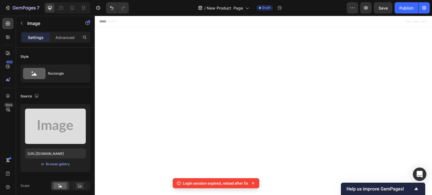
scroll to position [1436, 0]
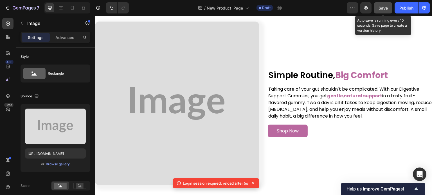
click at [383, 6] on span "Save" at bounding box center [382, 8] width 9 height 5
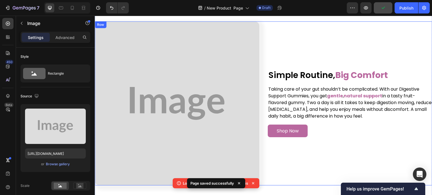
click at [306, 81] on div "Simple Routine, Big Comfort Heading Taking care of your gut shouldn’t be compli…" at bounding box center [349, 103] width 164 height 164
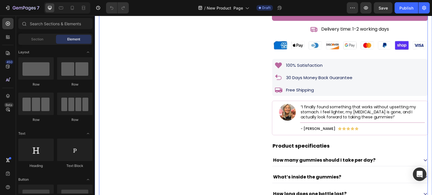
scroll to position [393, 0]
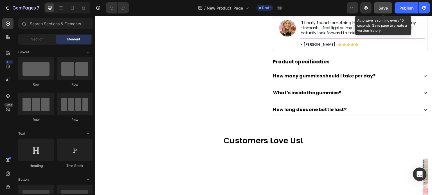
click at [388, 6] on button "Save" at bounding box center [382, 7] width 19 height 11
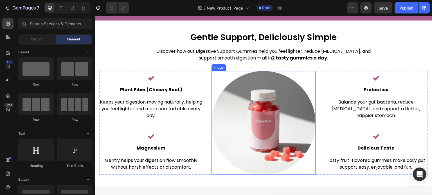
scroll to position [1040, 0]
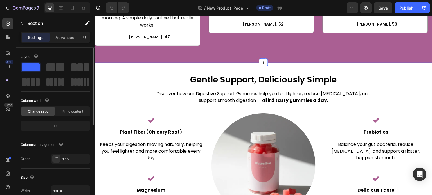
scroll to position [179, 0]
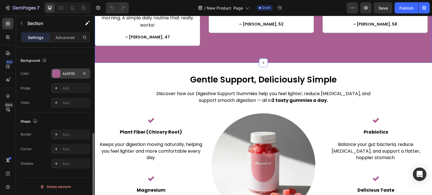
click at [69, 76] on div "AA5F93" at bounding box center [70, 74] width 39 height 10
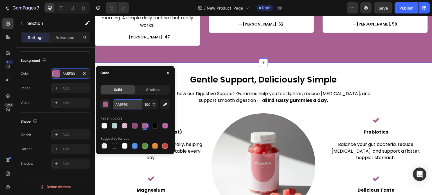
click at [129, 106] on input "AA5F93" at bounding box center [127, 104] width 29 height 10
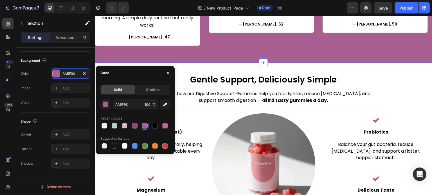
click at [269, 76] on h2 "Gentle Support, Deliciously Simple" at bounding box center [263, 79] width 219 height 11
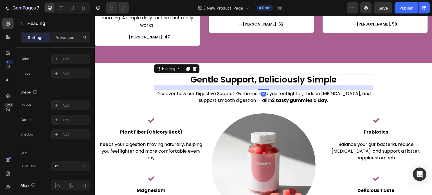
scroll to position [0, 0]
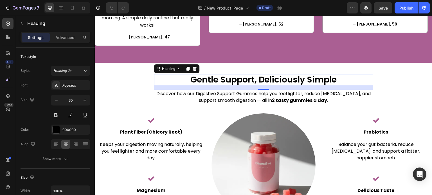
click at [341, 74] on h2 "Gentle Support, Deliciously Simple" at bounding box center [263, 79] width 219 height 11
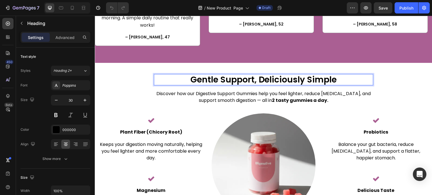
click at [303, 75] on p "Gentle Support, Deliciously Simple" at bounding box center [263, 80] width 218 height 10
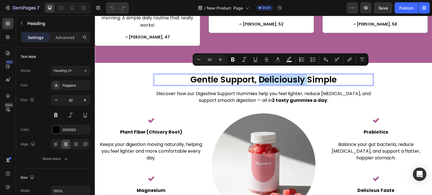
drag, startPoint x: 303, startPoint y: 73, endPoint x: 278, endPoint y: 71, distance: 24.2
click at [278, 75] on p "Gentle Support, Deliciously Simple" at bounding box center [263, 80] width 218 height 10
click at [334, 75] on p "Gentle Support, Deliciously Simple" at bounding box center [263, 80] width 218 height 10
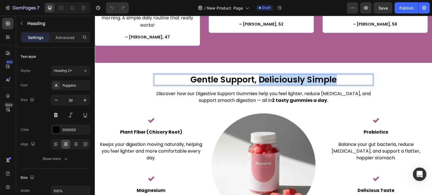
drag, startPoint x: 334, startPoint y: 73, endPoint x: 259, endPoint y: 74, distance: 75.9
click at [259, 75] on p "Gentle Support, Deliciously Simple" at bounding box center [263, 80] width 218 height 10
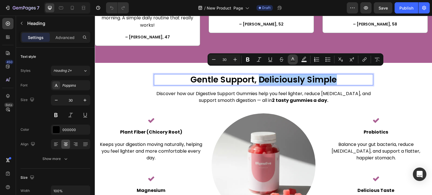
click at [291, 61] on rect "Editor contextual toolbar" at bounding box center [292, 61] width 5 height 1
type input "000000"
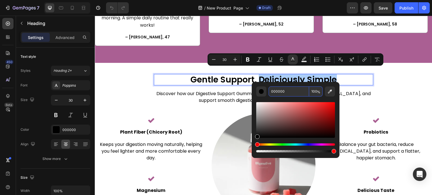
click at [290, 90] on input "000000" at bounding box center [288, 92] width 40 height 10
paste input "AA5F93"
type input "AA5F93"
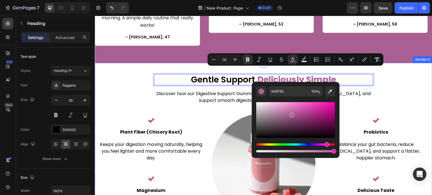
click at [115, 67] on div "Gentle Support, Deliciously Simple Heading 16 Discover how our Digestive Suppor…" at bounding box center [263, 146] width 337 height 166
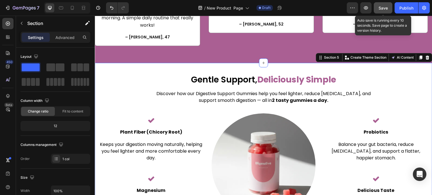
drag, startPoint x: 377, startPoint y: 7, endPoint x: 219, endPoint y: 26, distance: 159.3
click at [377, 7] on button "Save" at bounding box center [382, 7] width 19 height 11
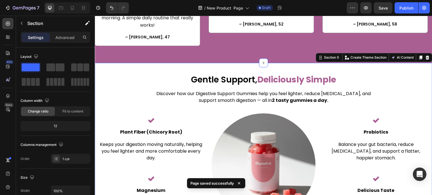
click at [163, 63] on div "Gentle Support, Deliciously Simple Heading Discover how our Digestive Support G…" at bounding box center [263, 146] width 337 height 166
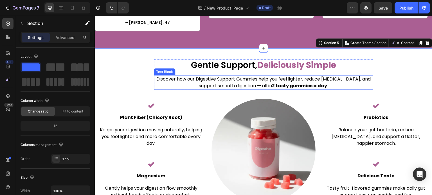
scroll to position [1068, 0]
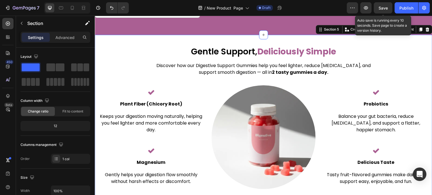
click at [382, 9] on span "Save" at bounding box center [382, 8] width 9 height 5
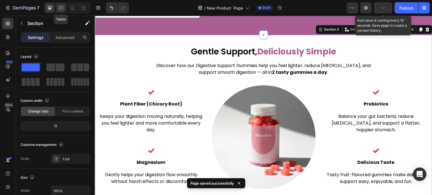
click at [57, 9] on div at bounding box center [60, 7] width 9 height 9
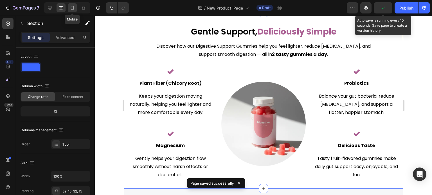
scroll to position [1032, 0]
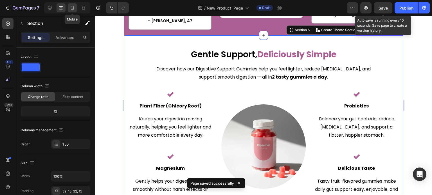
click at [75, 10] on icon at bounding box center [72, 8] width 6 height 6
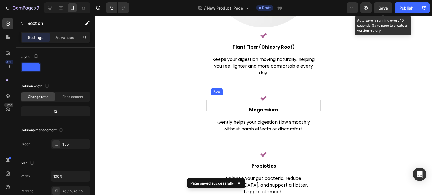
scroll to position [1257, 0]
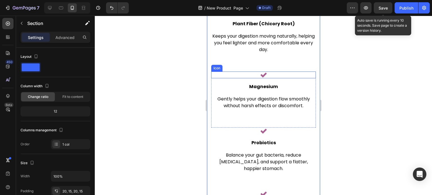
click at [256, 72] on div "Icon" at bounding box center [263, 75] width 105 height 7
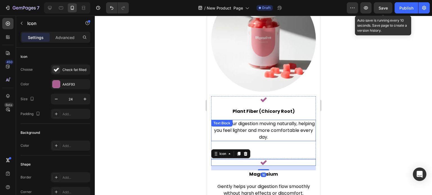
scroll to position [1144, 0]
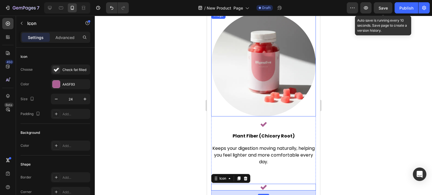
click at [284, 35] on img at bounding box center [263, 64] width 105 height 105
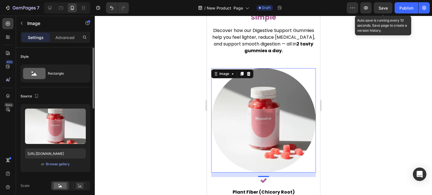
scroll to position [56, 0]
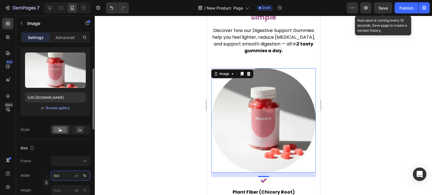
click at [72, 176] on input "100" at bounding box center [70, 176] width 39 height 10
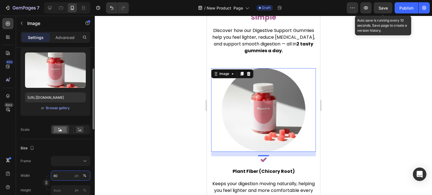
type input "80"
click at [73, 143] on div "Size Frame Width 80 px % Height px %" at bounding box center [56, 169] width 70 height 61
click at [380, 7] on span "Save" at bounding box center [382, 8] width 9 height 5
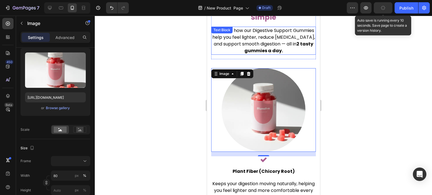
click at [303, 32] on p "Discover how our Digestive Support Gummies help you feel lighter, reduce bloati…" at bounding box center [262, 40] width 103 height 27
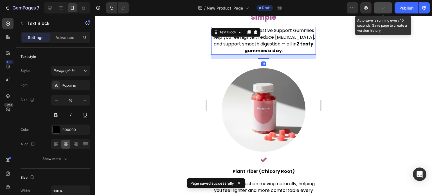
scroll to position [1173, 0]
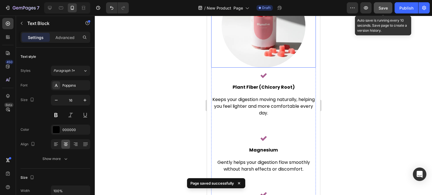
click at [275, 31] on img at bounding box center [263, 26] width 84 height 84
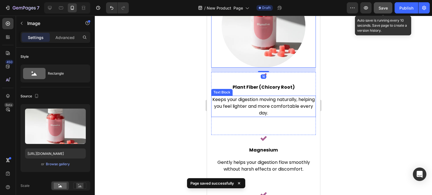
click at [285, 96] on p "Keeps your digestion moving naturally, helping you feel lighter and more comfor…" at bounding box center [262, 106] width 103 height 20
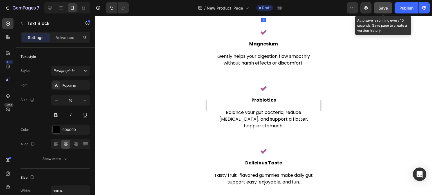
scroll to position [1285, 0]
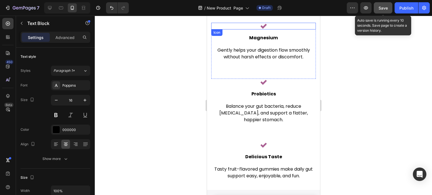
click at [262, 24] on icon at bounding box center [263, 26] width 6 height 5
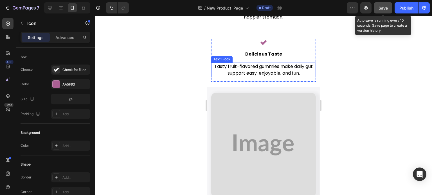
scroll to position [1397, 0]
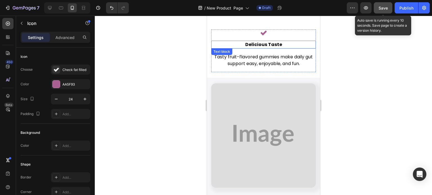
click at [277, 41] on p "Delicious Taste" at bounding box center [262, 44] width 103 height 7
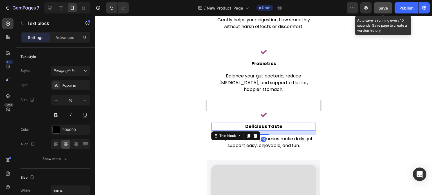
scroll to position [1313, 0]
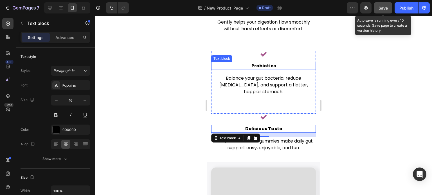
click at [271, 63] on p "Probiotics" at bounding box center [262, 66] width 103 height 7
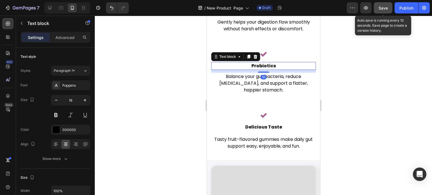
drag, startPoint x: 264, startPoint y: 70, endPoint x: 264, endPoint y: 59, distance: 11.0
click at [264, 62] on div "Probiotics Text block 10" at bounding box center [263, 66] width 105 height 8
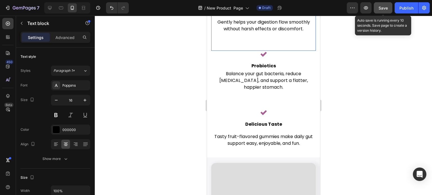
click at [282, 37] on div "Icon Magnesium Text block Gently helps your digestion flow smoothly without har…" at bounding box center [263, 23] width 105 height 56
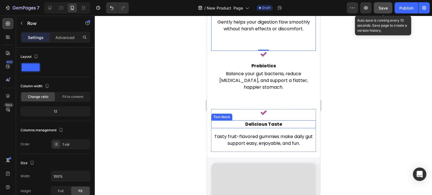
click at [273, 121] on p "Delicious Taste" at bounding box center [262, 124] width 103 height 7
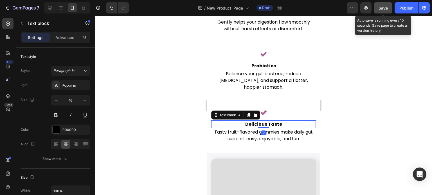
drag, startPoint x: 264, startPoint y: 121, endPoint x: 261, endPoint y: 106, distance: 14.9
click at [261, 109] on div "Icon Delicious Taste Text block 0 Tasty fruit-flavored gummies make daily gut s…" at bounding box center [263, 128] width 105 height 38
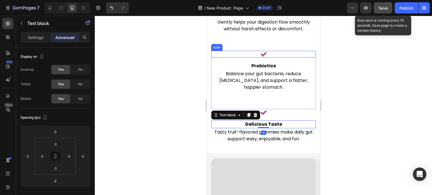
click at [301, 53] on div "Icon" at bounding box center [263, 54] width 105 height 7
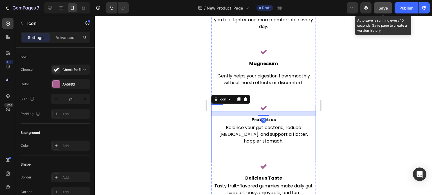
scroll to position [1229, 0]
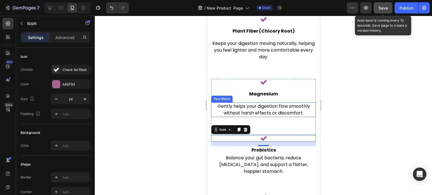
click at [279, 103] on p "Gently helps your digestion flow smoothly without harsh effects or discomfort." at bounding box center [262, 109] width 103 height 13
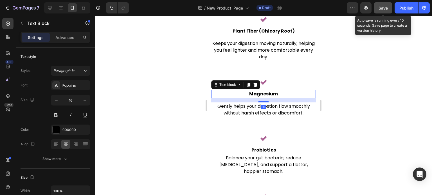
click at [276, 91] on p "Magnesium" at bounding box center [262, 94] width 103 height 7
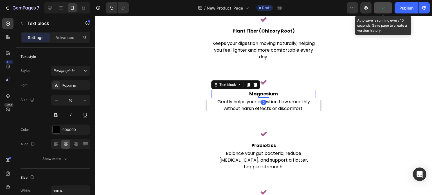
drag, startPoint x: 262, startPoint y: 98, endPoint x: 262, endPoint y: 88, distance: 9.6
click at [262, 90] on div "Magnesium Text block 0" at bounding box center [263, 94] width 105 height 8
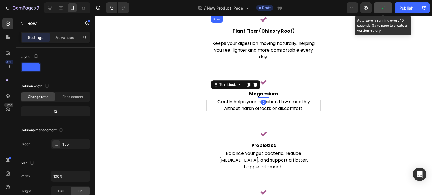
click at [298, 61] on div "Icon Plant Fiber (Chicory Root) Text block Keeps your digestion moving naturall…" at bounding box center [263, 40] width 105 height 49
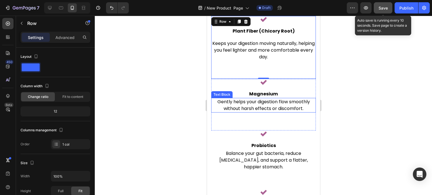
click at [272, 99] on p "Gently helps your digestion flow smoothly without harsh effects or discomfort." at bounding box center [262, 105] width 103 height 13
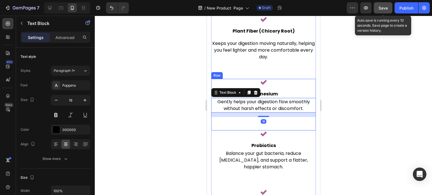
click at [245, 123] on div "Icon Magnesium Text block Gently helps your digestion flow smoothly without har…" at bounding box center [263, 105] width 105 height 52
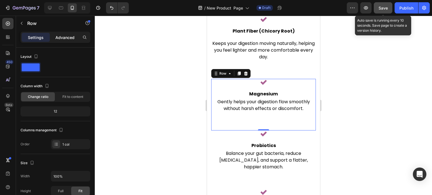
click at [65, 37] on p "Advanced" at bounding box center [64, 38] width 19 height 6
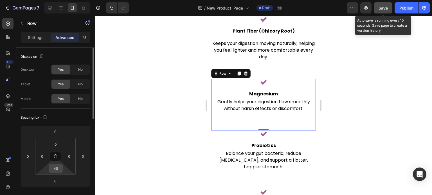
click at [57, 168] on input "48" at bounding box center [55, 168] width 11 height 8
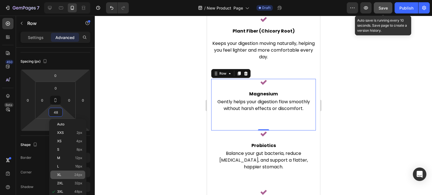
click at [76, 174] on span "24px" at bounding box center [78, 175] width 8 height 4
type input "24"
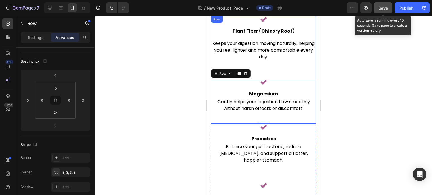
click at [262, 70] on div "Icon Plant Fiber (Chicory Root) Text block Keeps your digestion moving naturall…" at bounding box center [263, 47] width 105 height 63
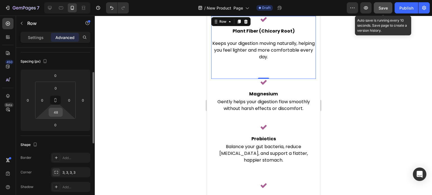
click at [57, 113] on input "48" at bounding box center [55, 112] width 11 height 8
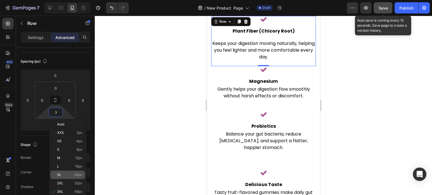
click at [78, 177] on span "24px" at bounding box center [78, 175] width 8 height 4
type input "24"
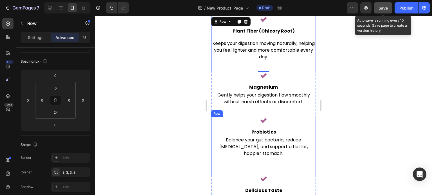
click at [228, 160] on div "Icon Probiotics Text block Balance your gut bacteria, reduce bloating, and supp…" at bounding box center [263, 146] width 105 height 58
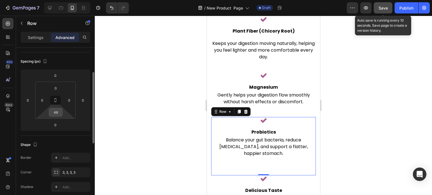
click at [62, 115] on div "48" at bounding box center [56, 112] width 14 height 9
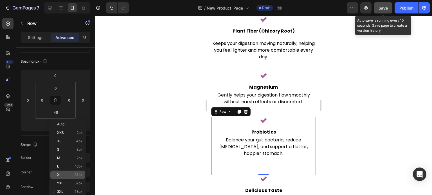
click at [79, 174] on span "24px" at bounding box center [78, 175] width 8 height 4
type input "24"
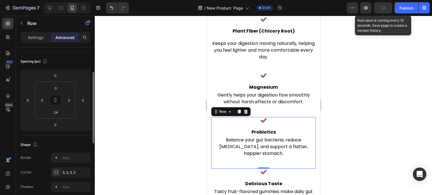
click at [78, 63] on div "Spacing (px)" at bounding box center [56, 61] width 70 height 9
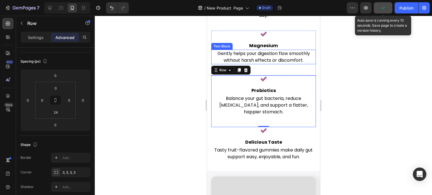
scroll to position [1285, 0]
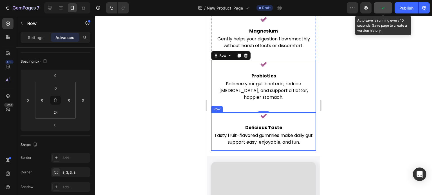
click at [215, 138] on div "Icon Delicious Taste Text block Tasty fruit-flavored gummies make daily gut sup…" at bounding box center [263, 132] width 105 height 38
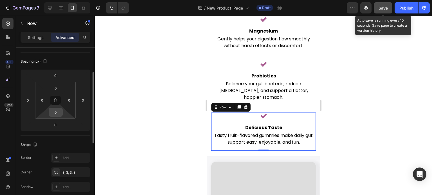
click at [57, 114] on input "0" at bounding box center [55, 112] width 11 height 8
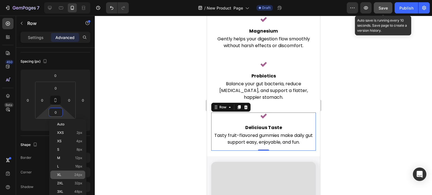
click at [80, 173] on span "24px" at bounding box center [78, 175] width 8 height 4
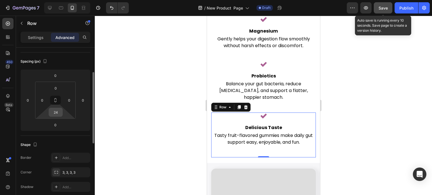
click at [56, 112] on input "24" at bounding box center [55, 112] width 11 height 8
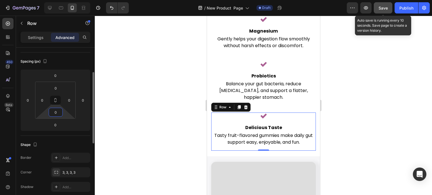
type input "0"
click at [69, 57] on div "Spacing (px)" at bounding box center [56, 61] width 70 height 9
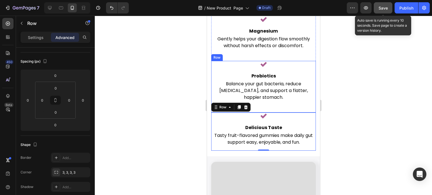
click at [285, 94] on div "Icon Probiotics Text block Balance your gut bacteria, reduce bloating, and supp…" at bounding box center [263, 83] width 105 height 45
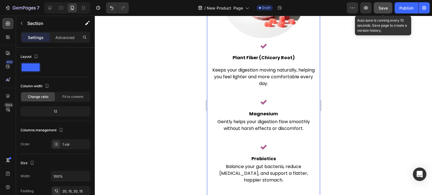
scroll to position [1201, 0]
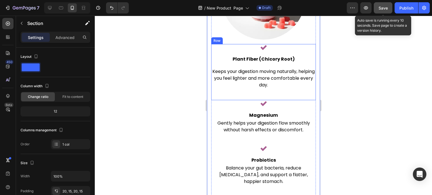
click at [218, 91] on div "Icon Plant Fiber (Chicory Root) Text block Keeps your digestion moving naturall…" at bounding box center [263, 72] width 105 height 56
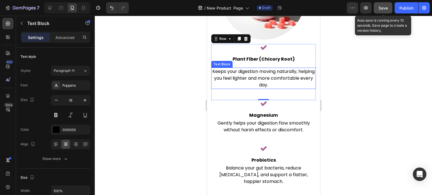
click at [252, 76] on p "Keeps your digestion moving naturally, helping you feel lighter and more comfor…" at bounding box center [262, 78] width 103 height 20
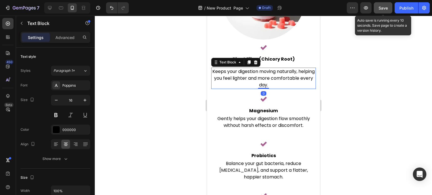
drag, startPoint x: 258, startPoint y: 90, endPoint x: 257, endPoint y: 83, distance: 6.7
click at [257, 83] on div "Keeps your digestion moving naturally, helping you feel lighter and more comfor…" at bounding box center [263, 78] width 105 height 21
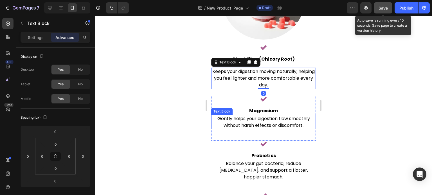
click at [253, 121] on p "Gently helps your digestion flow smoothly without harsh effects or discomfort." at bounding box center [262, 121] width 103 height 13
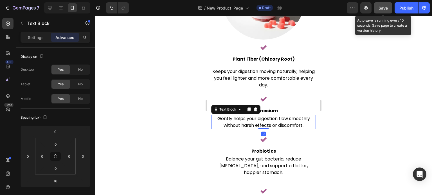
drag, startPoint x: 262, startPoint y: 130, endPoint x: 262, endPoint y: 110, distance: 20.0
click at [262, 110] on div "Icon Magnesium Text block Gently helps your digestion flow smoothly without har…" at bounding box center [263, 113] width 105 height 34
type input "0"
click at [298, 40] on div "Image" at bounding box center [263, 0] width 105 height 88
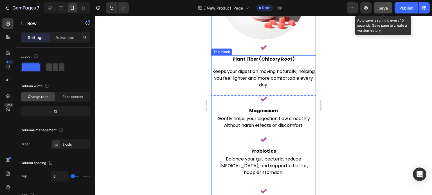
click at [265, 58] on p "Plant Fiber (Chicory Root)" at bounding box center [262, 59] width 103 height 7
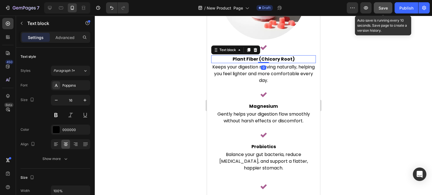
drag, startPoint x: 261, startPoint y: 64, endPoint x: 260, endPoint y: 54, distance: 9.9
click at [260, 55] on div "Plant Fiber (Chicory Root) Text block 0" at bounding box center [263, 59] width 105 height 8
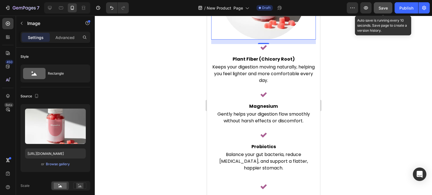
click at [263, 46] on div "16" at bounding box center [263, 48] width 6 height 4
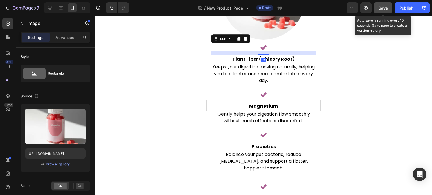
click at [260, 44] on icon at bounding box center [263, 47] width 7 height 7
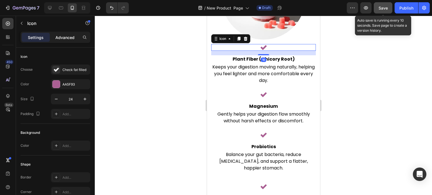
click at [60, 37] on p "Advanced" at bounding box center [64, 38] width 19 height 6
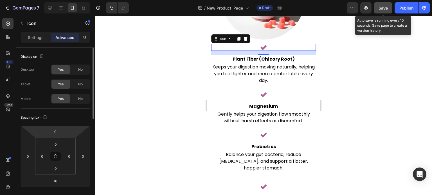
scroll to position [56, 0]
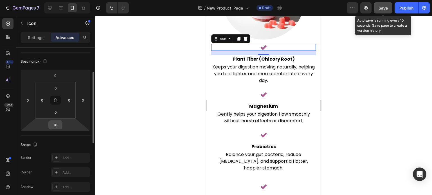
click at [60, 121] on input "16" at bounding box center [55, 125] width 11 height 8
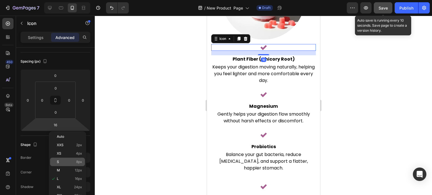
click at [78, 161] on span "8px" at bounding box center [79, 162] width 6 height 4
type input "8"
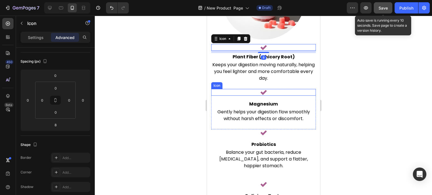
click at [260, 89] on icon at bounding box center [263, 92] width 7 height 7
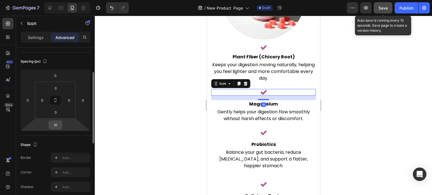
click at [58, 124] on input "16" at bounding box center [55, 125] width 11 height 8
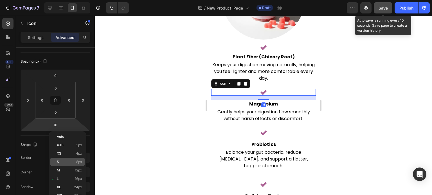
click at [78, 165] on div "S 8px" at bounding box center [67, 162] width 35 height 8
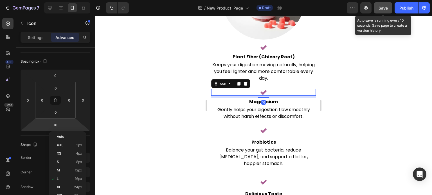
type input "8"
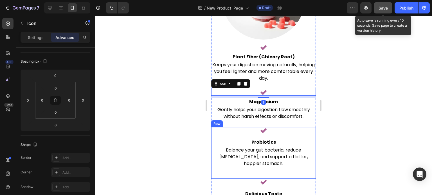
click at [261, 131] on div "Icon Probiotics Text block Balance your gut bacteria, reduce bloating, and supp…" at bounding box center [263, 149] width 105 height 45
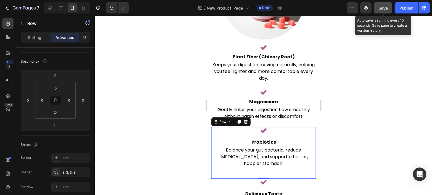
scroll to position [0, 0]
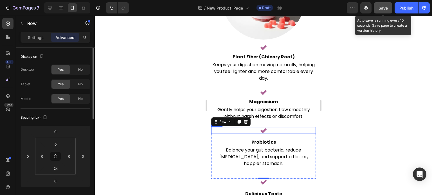
click at [260, 130] on icon at bounding box center [263, 130] width 7 height 7
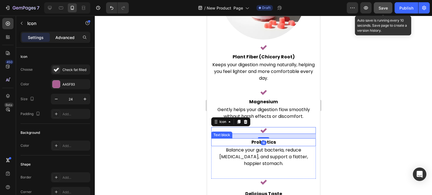
click at [61, 35] on p "Advanced" at bounding box center [64, 38] width 19 height 6
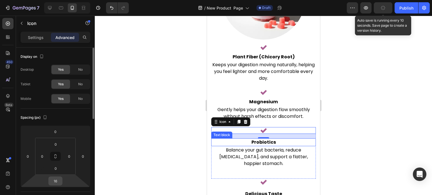
click at [55, 182] on input "16" at bounding box center [55, 181] width 11 height 8
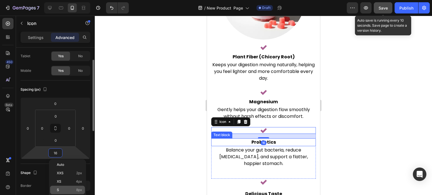
click at [78, 187] on div "S 8px" at bounding box center [67, 190] width 35 height 8
type input "8"
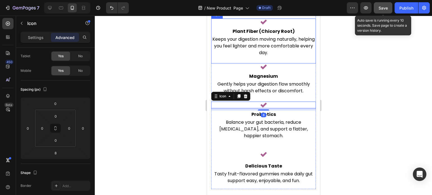
scroll to position [1257, 0]
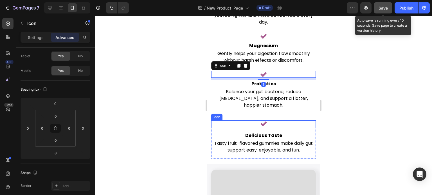
click at [263, 122] on icon at bounding box center [263, 124] width 6 height 5
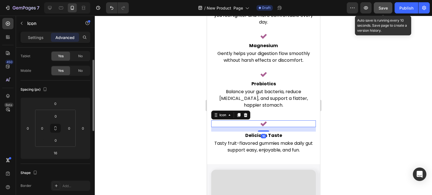
scroll to position [84, 0]
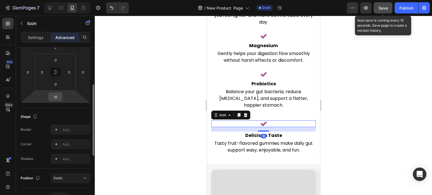
click at [55, 99] on input "16" at bounding box center [55, 97] width 11 height 8
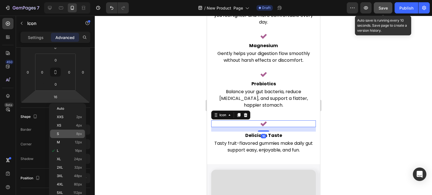
click at [77, 135] on span "8px" at bounding box center [79, 134] width 6 height 4
type input "8"
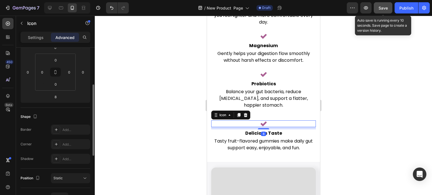
click at [72, 113] on div "Shape" at bounding box center [56, 116] width 70 height 9
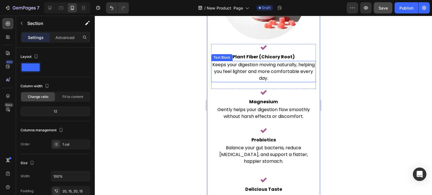
scroll to position [1173, 0]
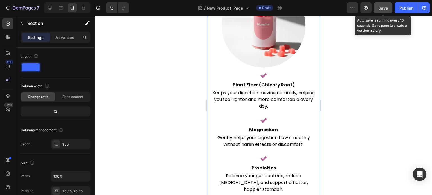
click at [386, 11] on button "Save" at bounding box center [382, 7] width 19 height 11
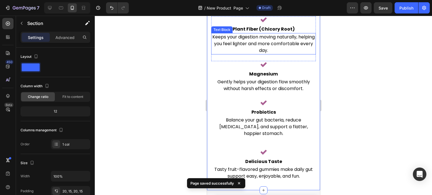
scroll to position [1229, 0]
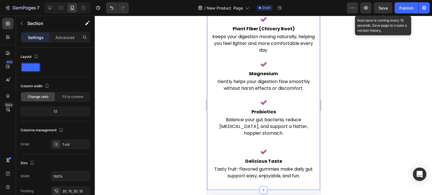
click at [382, 10] on div "Save" at bounding box center [382, 8] width 9 height 6
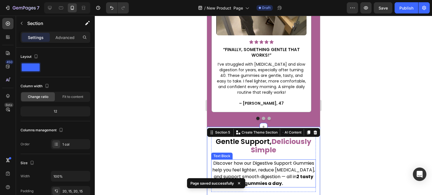
scroll to position [948, 0]
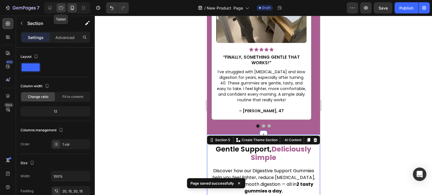
click at [61, 6] on icon at bounding box center [61, 8] width 6 height 6
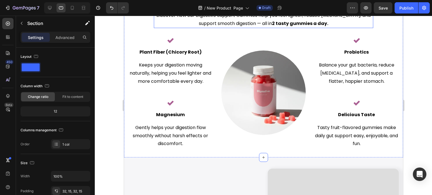
scroll to position [1087, 0]
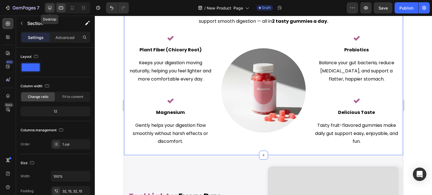
click at [48, 5] on icon at bounding box center [50, 8] width 6 height 6
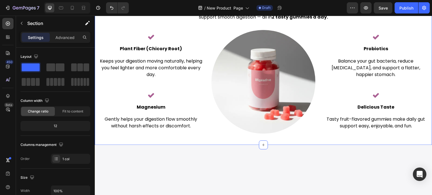
scroll to position [1031, 0]
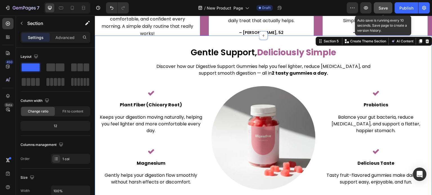
click at [382, 6] on span "Save" at bounding box center [382, 8] width 9 height 5
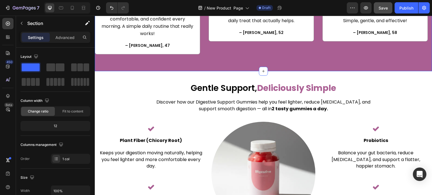
scroll to position [179, 0]
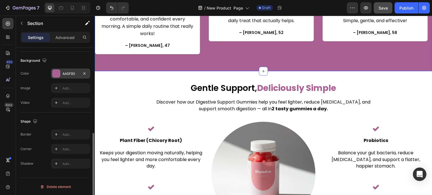
click at [69, 70] on div "AA5F93" at bounding box center [70, 74] width 39 height 10
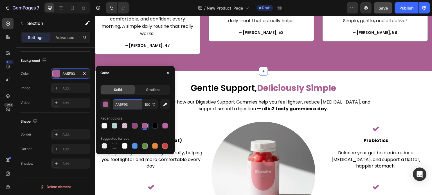
click at [134, 102] on input "AA5F93" at bounding box center [127, 104] width 29 height 10
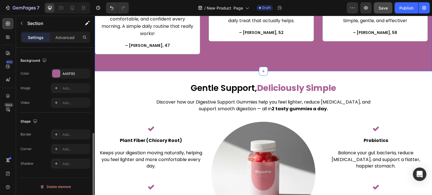
click at [65, 58] on div "Background" at bounding box center [56, 60] width 70 height 9
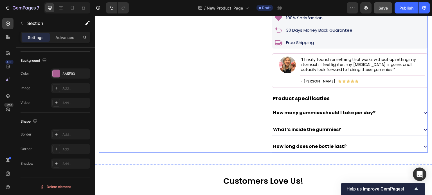
scroll to position [497, 0]
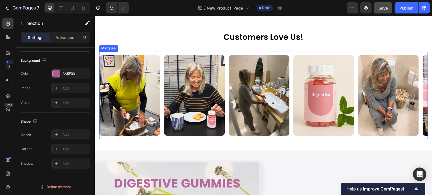
click at [227, 63] on div "Image" at bounding box center [196, 95] width 65 height 81
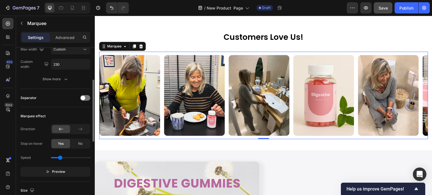
scroll to position [169, 0]
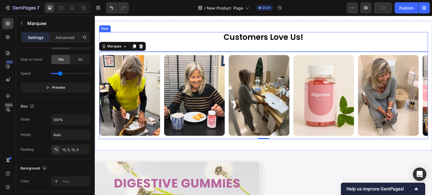
click at [233, 52] on div "Customers Love Us! Heading" at bounding box center [263, 42] width 329 height 20
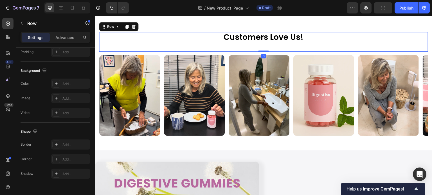
scroll to position [0, 0]
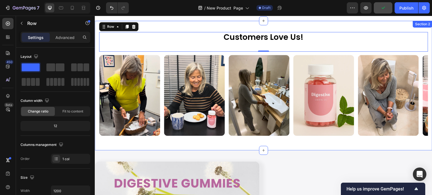
click at [205, 33] on div "Customers Love Us! Heading Row 0 Image Image Image Image Image Image Image Imag…" at bounding box center [263, 86] width 337 height 130
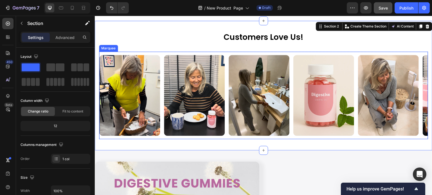
click at [149, 57] on div "Image Image Image Image Image Image Image Image Image Image Image Image Marquee" at bounding box center [263, 96] width 329 height 88
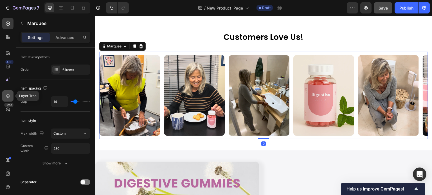
click at [9, 94] on icon at bounding box center [8, 96] width 6 height 6
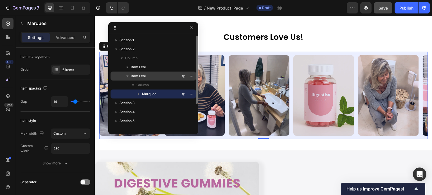
click at [136, 77] on span "Row 1 col" at bounding box center [138, 76] width 15 height 6
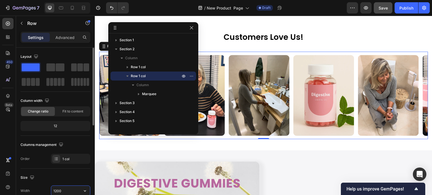
click at [64, 191] on input "1200" at bounding box center [70, 191] width 39 height 10
type input "1400"
click at [69, 182] on div "Size" at bounding box center [56, 177] width 70 height 9
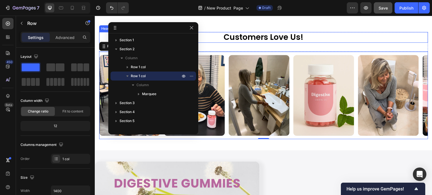
click at [336, 43] on h2 "Customers Love Us!" at bounding box center [263, 37] width 329 height 11
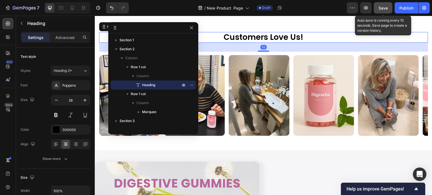
click at [382, 8] on span "Save" at bounding box center [382, 8] width 9 height 5
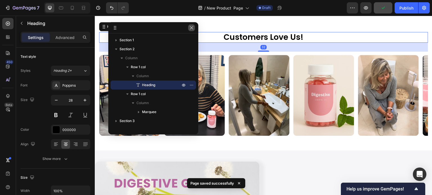
click at [193, 29] on icon "button" at bounding box center [191, 28] width 4 height 4
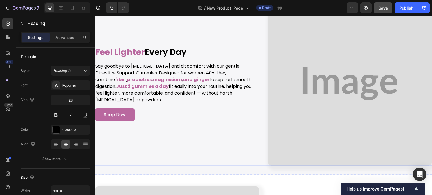
scroll to position [1284, 0]
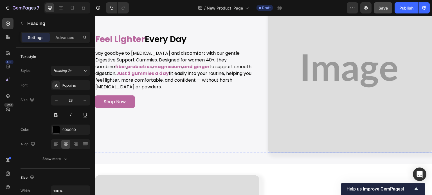
click at [350, 58] on img at bounding box center [349, 71] width 164 height 164
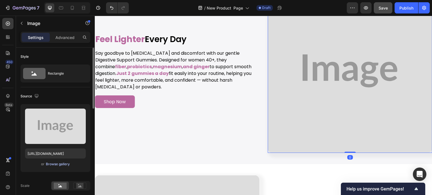
click at [63, 164] on div "Browse gallery" at bounding box center [58, 164] width 24 height 5
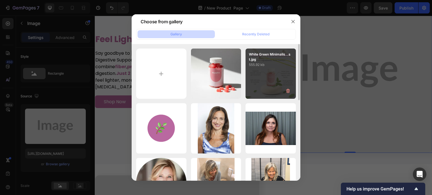
click at [266, 76] on div "White Green Minimalis...st.jpg 555.92 kb" at bounding box center [270, 74] width 50 height 50
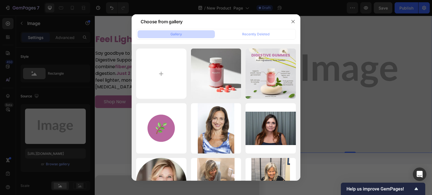
type input "[URL][DOMAIN_NAME]"
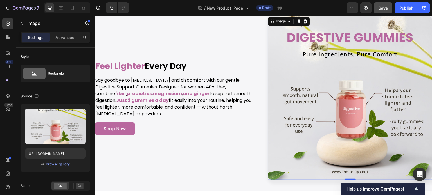
scroll to position [1228, 0]
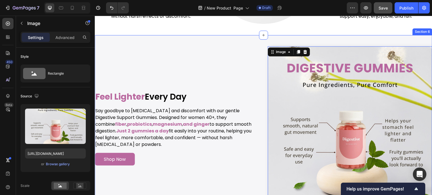
click at [239, 44] on div "Image 0 Image Feel Lighter Every Day Heading Say goodbye to bloating and discom…" at bounding box center [263, 128] width 337 height 187
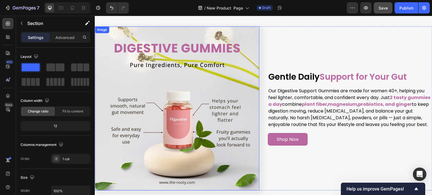
scroll to position [581, 0]
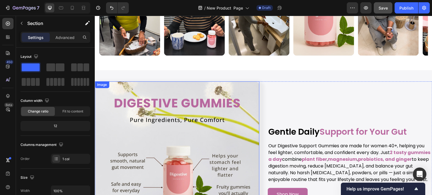
click at [202, 116] on img at bounding box center [177, 163] width 164 height 164
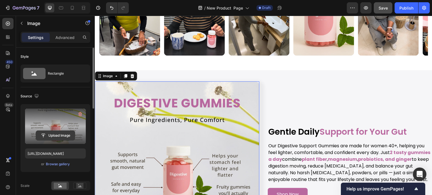
click at [37, 137] on input "file" at bounding box center [55, 136] width 39 height 10
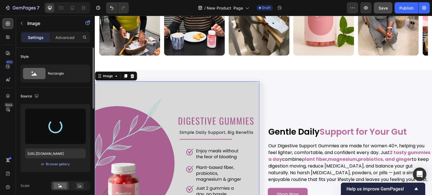
type input "https://cdn.shopify.com/s/files/1/0608/3267/7947/files/gempages_563060957085959…"
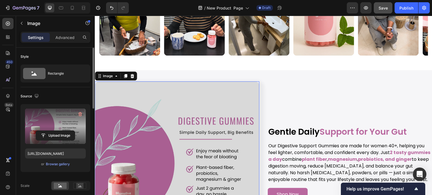
click at [79, 94] on div "Source" at bounding box center [56, 96] width 70 height 9
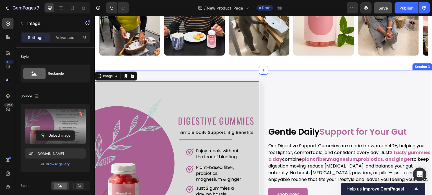
click at [235, 72] on div "Image 0 Gentle Daily Support for Your Gut Heading Our Digestive Support Gummies…" at bounding box center [263, 163] width 337 height 187
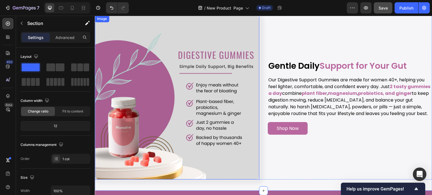
scroll to position [609, 0]
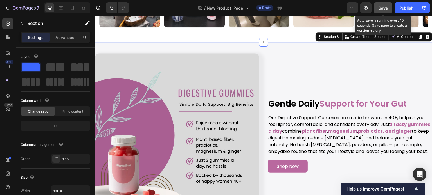
click at [382, 6] on span "Save" at bounding box center [382, 8] width 9 height 5
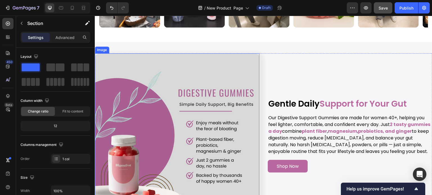
scroll to position [581, 0]
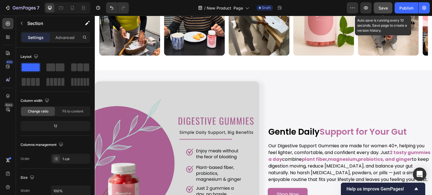
click at [381, 8] on span "Save" at bounding box center [382, 8] width 9 height 5
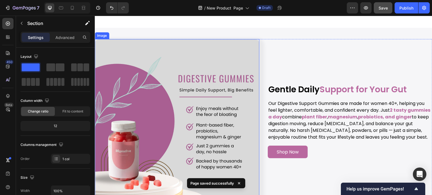
scroll to position [638, 0]
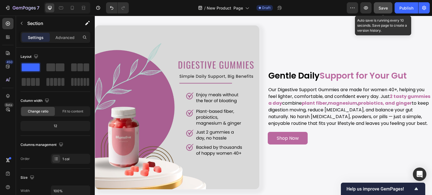
click at [381, 10] on span "Save" at bounding box center [382, 8] width 9 height 5
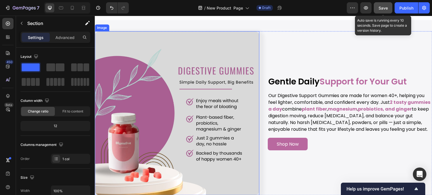
scroll to position [586, 0]
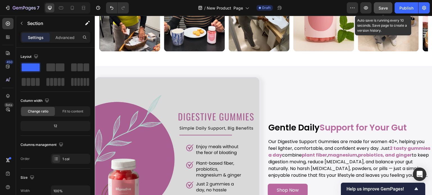
click at [385, 9] on span "Save" at bounding box center [382, 8] width 9 height 5
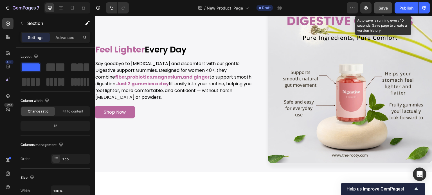
scroll to position [1232, 0]
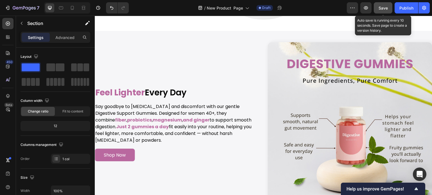
click at [385, 9] on span "Save" at bounding box center [382, 8] width 9 height 5
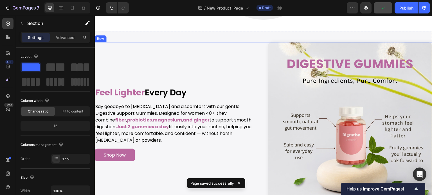
scroll to position [1204, 0]
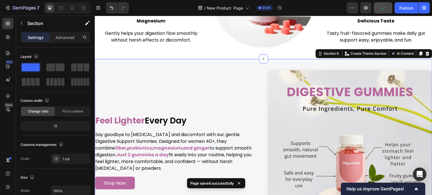
click at [231, 63] on div "Image Image Feel Lighter Every Day Heading Say goodbye to bloating and discomfo…" at bounding box center [263, 152] width 337 height 187
click at [62, 6] on icon at bounding box center [61, 7] width 4 height 3
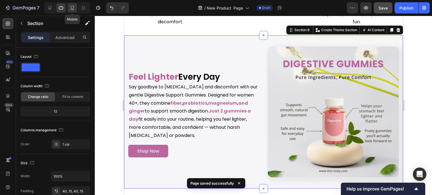
click at [70, 7] on icon at bounding box center [72, 8] width 6 height 6
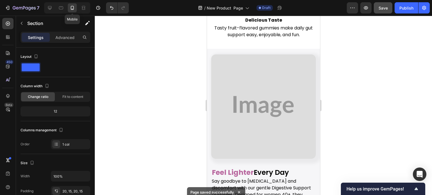
scroll to position [1388, 0]
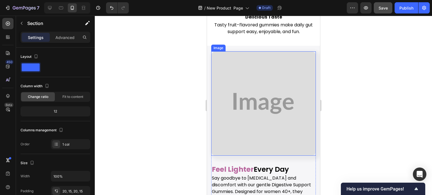
click at [249, 80] on img at bounding box center [263, 103] width 105 height 105
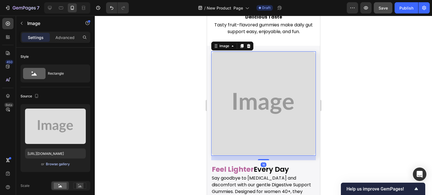
click at [64, 163] on div "Browse gallery" at bounding box center [58, 164] width 24 height 5
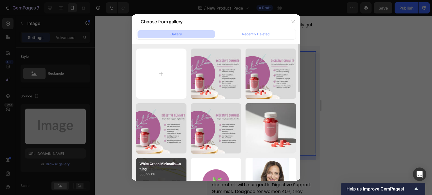
click at [165, 165] on p "White Green Minimalis...st.jpg" at bounding box center [161, 167] width 44 height 10
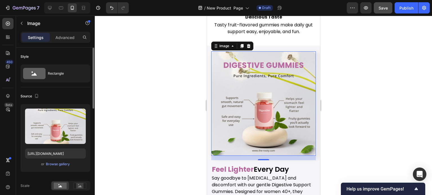
click at [71, 96] on div "Source" at bounding box center [56, 96] width 70 height 9
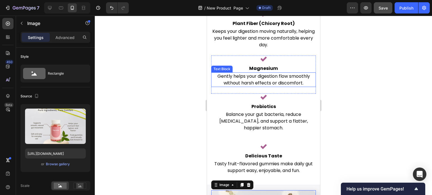
scroll to position [1247, 0]
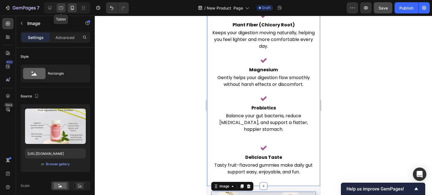
click at [62, 7] on icon at bounding box center [61, 8] width 6 height 6
type input "https://placehold.co/1080x1500?text=Image"
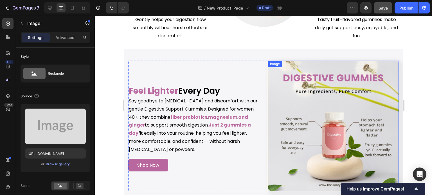
scroll to position [1190, 0]
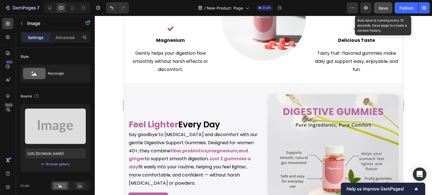
drag, startPoint x: 382, startPoint y: 8, endPoint x: 238, endPoint y: 6, distance: 143.9
click at [382, 8] on span "Save" at bounding box center [382, 8] width 9 height 5
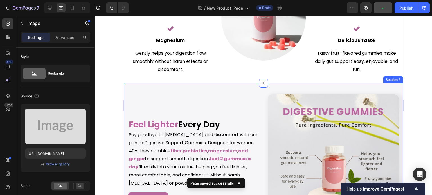
click at [272, 85] on div "Image Image 16 Feel Lighter Every Day Heading Say goodbye to [MEDICAL_DATA] and…" at bounding box center [263, 159] width 279 height 153
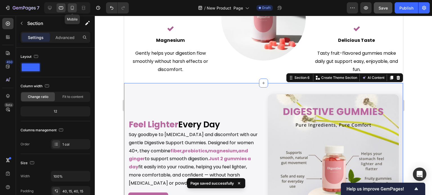
click at [72, 9] on icon at bounding box center [72, 9] width 1 height 1
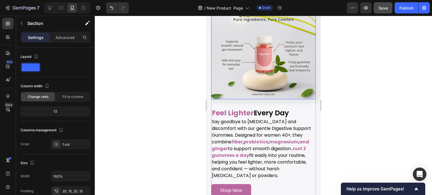
scroll to position [1444, 0]
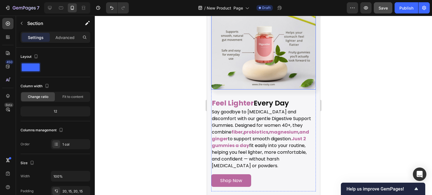
click at [61, 12] on div at bounding box center [67, 7] width 46 height 11
click at [60, 8] on icon at bounding box center [61, 8] width 6 height 6
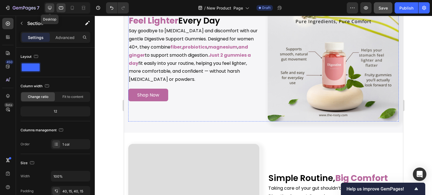
scroll to position [1388, 0]
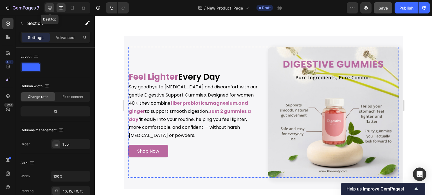
click at [51, 6] on icon at bounding box center [50, 8] width 6 height 6
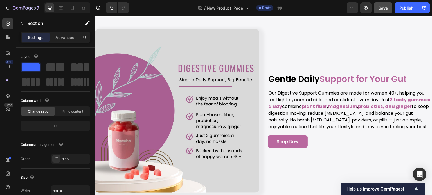
scroll to position [573, 0]
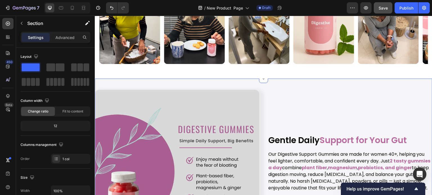
click at [276, 89] on div "Image Gentle Daily Support for Your Gut Heading Our Digestive Support Gummies a…" at bounding box center [263, 171] width 337 height 185
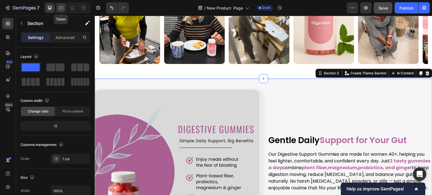
click at [63, 7] on icon at bounding box center [61, 7] width 4 height 3
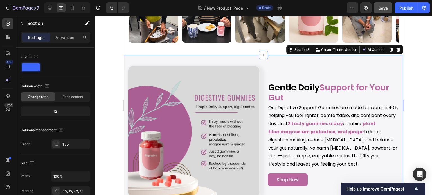
scroll to position [592, 0]
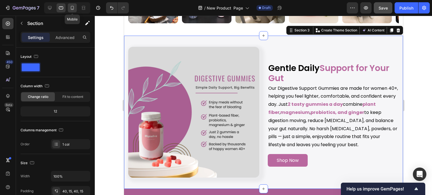
click at [70, 7] on icon at bounding box center [72, 8] width 6 height 6
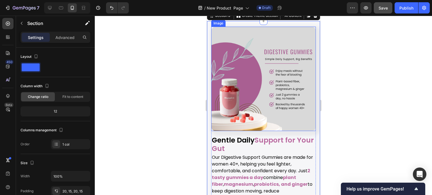
scroll to position [596, 0]
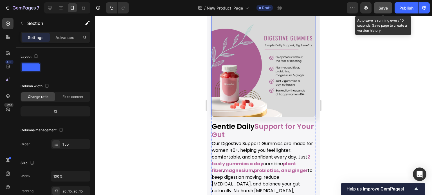
click at [385, 8] on span "Save" at bounding box center [382, 8] width 9 height 5
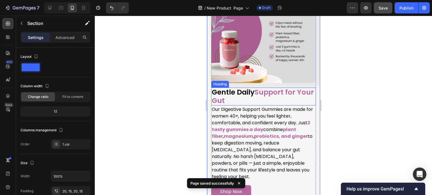
scroll to position [652, 0]
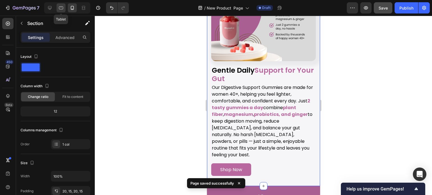
click at [60, 9] on icon at bounding box center [61, 8] width 6 height 6
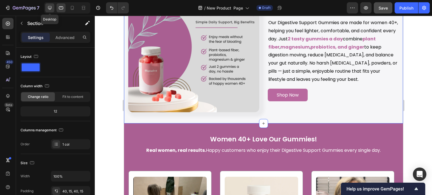
scroll to position [568, 0]
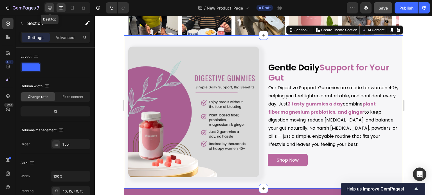
click at [52, 6] on icon at bounding box center [50, 8] width 6 height 6
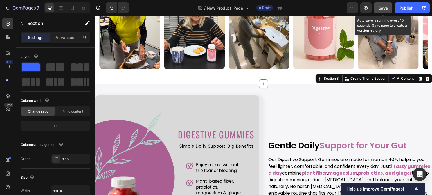
click at [382, 9] on span "Save" at bounding box center [382, 8] width 9 height 5
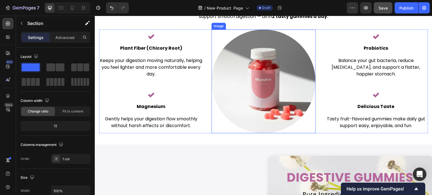
scroll to position [1186, 0]
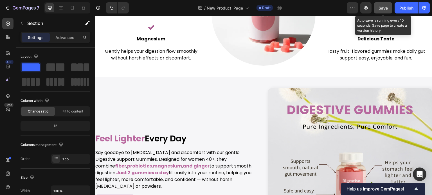
click at [380, 12] on button "Save" at bounding box center [382, 7] width 19 height 11
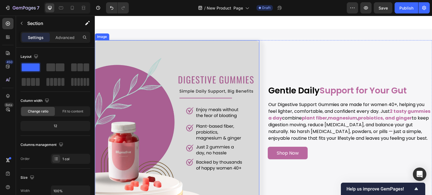
scroll to position [624, 0]
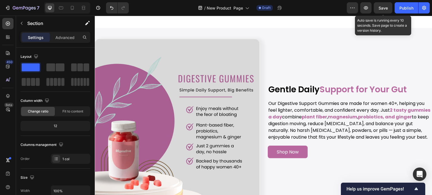
click at [381, 10] on span "Save" at bounding box center [382, 8] width 9 height 5
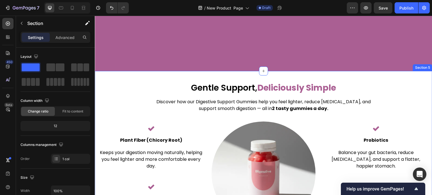
scroll to position [1130, 0]
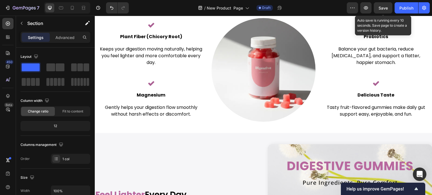
click at [383, 10] on span "Save" at bounding box center [382, 8] width 9 height 5
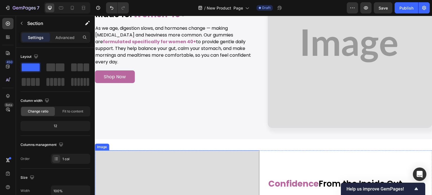
scroll to position [1860, 0]
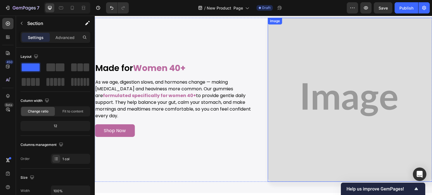
click at [316, 81] on img at bounding box center [349, 100] width 164 height 164
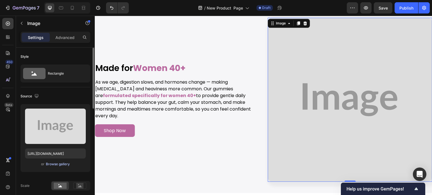
click at [67, 162] on div "Browse gallery" at bounding box center [58, 164] width 24 height 5
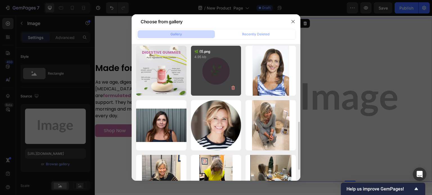
scroll to position [169, 0]
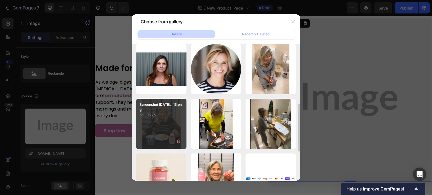
click at [167, 119] on div "Screenshot 2025-09-26...15.png 660.05 kb" at bounding box center [161, 124] width 50 height 50
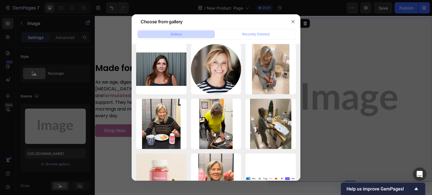
type input "https://cdn.shopify.com/s/files/1/0608/3267/7947/files/gempages_563060957085959…"
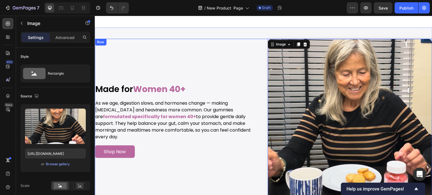
scroll to position [1804, 0]
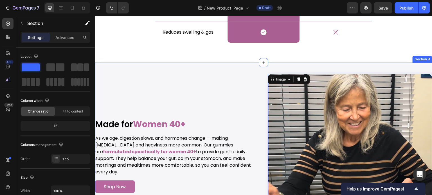
click at [281, 67] on div "Image 0 Image Made for Women 40+ Heading As we age, digestion slows, and hormon…" at bounding box center [263, 156] width 337 height 187
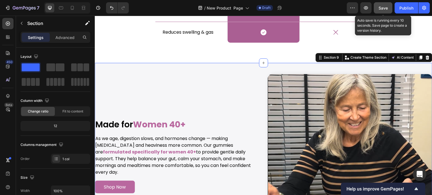
click at [388, 8] on button "Save" at bounding box center [382, 7] width 19 height 11
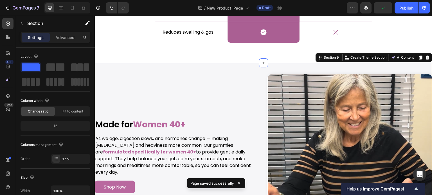
click at [289, 66] on div "Image Image Made for Women 40+ Heading As we age, digestion slows, and hormones…" at bounding box center [263, 156] width 337 height 187
click at [64, 7] on div at bounding box center [60, 7] width 9 height 9
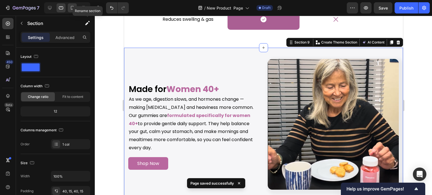
scroll to position [1816, 0]
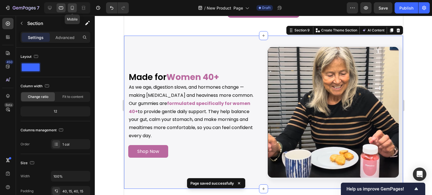
click at [70, 9] on icon at bounding box center [72, 8] width 6 height 6
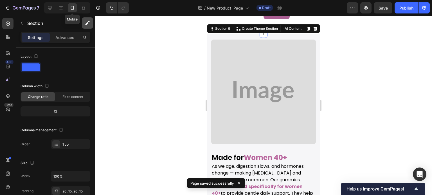
scroll to position [1814, 0]
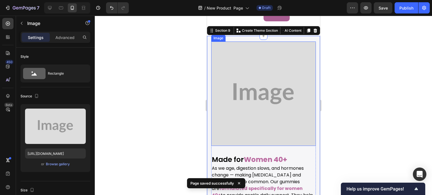
click at [231, 86] on img at bounding box center [263, 94] width 105 height 105
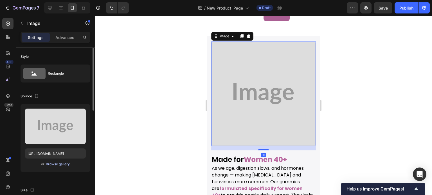
click at [65, 166] on div "Browse gallery" at bounding box center [58, 164] width 24 height 5
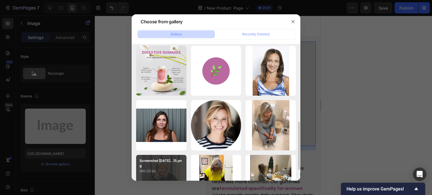
scroll to position [140, 0]
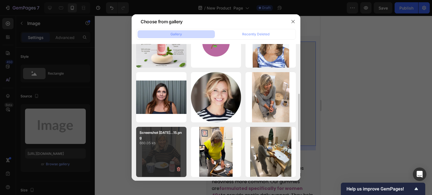
click at [164, 153] on div "Screenshot 2025-09-26...15.png 660.05 kb" at bounding box center [161, 152] width 50 height 50
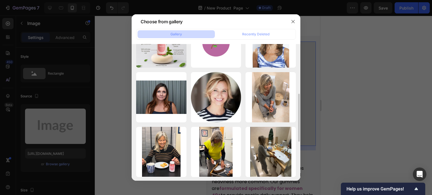
type input "https://cdn.shopify.com/s/files/1/0608/3267/7947/files/gempages_563060957085959…"
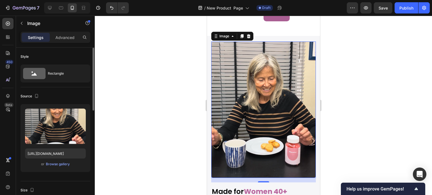
click at [78, 97] on div "Source" at bounding box center [56, 96] width 70 height 9
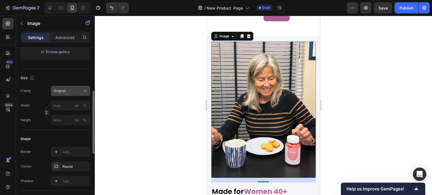
click at [63, 91] on span "Original" at bounding box center [59, 91] width 12 height 5
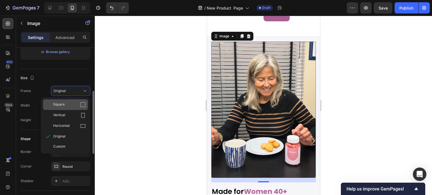
click at [77, 104] on div "Square" at bounding box center [69, 105] width 33 height 6
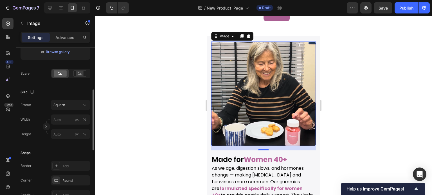
click at [53, 84] on div "Size Frame Square Width px % Height px %" at bounding box center [56, 113] width 70 height 61
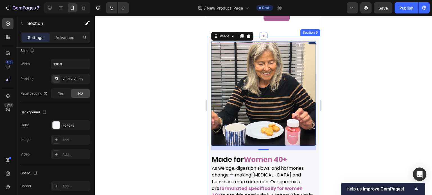
click at [281, 38] on div "Image Image 16 Made for Women 40+ Heading As we age, digestion slows, and hormo…" at bounding box center [263, 145] width 113 height 218
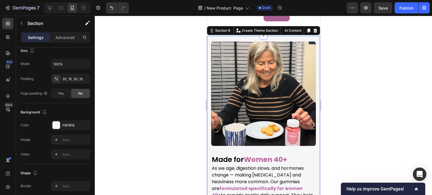
scroll to position [0, 0]
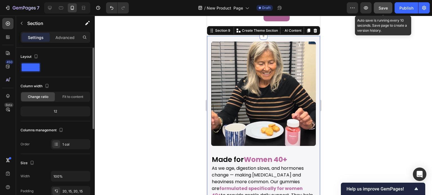
click at [381, 11] on button "Save" at bounding box center [382, 7] width 19 height 11
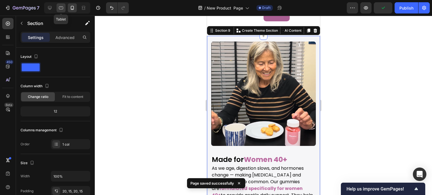
click at [62, 7] on icon at bounding box center [61, 8] width 6 height 6
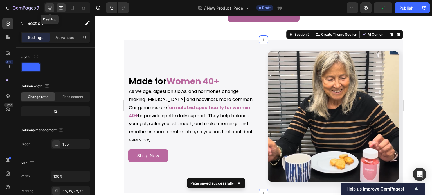
scroll to position [1816, 0]
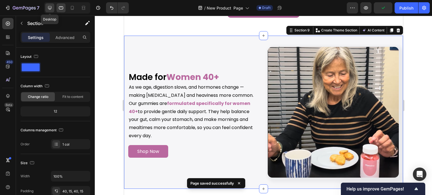
click at [52, 8] on icon at bounding box center [50, 8] width 6 height 6
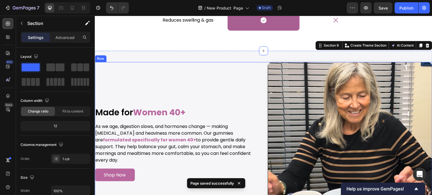
scroll to position [1831, 0]
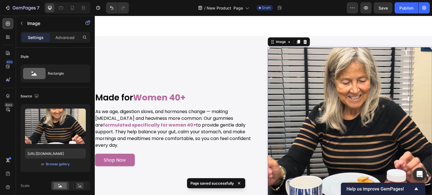
click at [332, 74] on img at bounding box center [349, 129] width 164 height 164
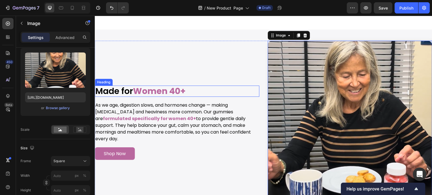
scroll to position [1803, 0]
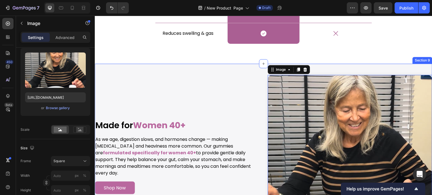
click at [325, 66] on div "Image 0 Image Made for Women 40+ Heading As we age, digestion slows, and hormon…" at bounding box center [263, 157] width 337 height 187
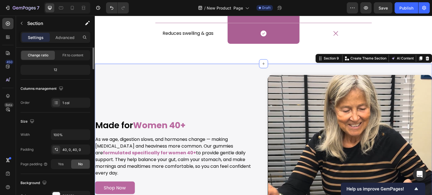
scroll to position [0, 0]
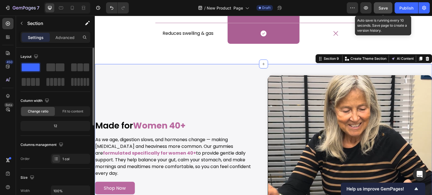
click at [383, 11] on button "Save" at bounding box center [382, 7] width 19 height 11
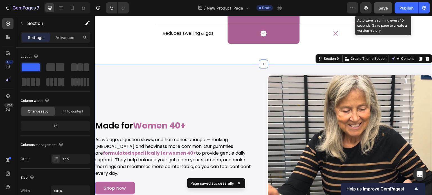
click at [383, 11] on button "Save" at bounding box center [382, 7] width 19 height 11
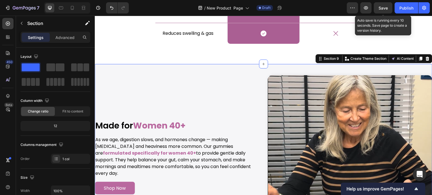
click at [379, 6] on span "Save" at bounding box center [382, 8] width 9 height 5
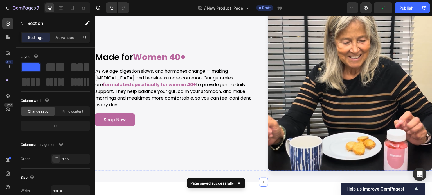
scroll to position [1831, 0]
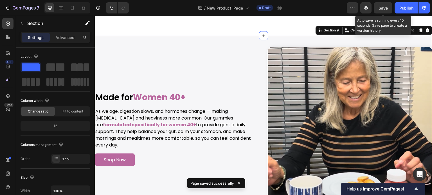
click at [380, 7] on span "Save" at bounding box center [382, 8] width 9 height 5
drag, startPoint x: 381, startPoint y: 8, endPoint x: 375, endPoint y: 15, distance: 9.6
click at [380, 8] on span "Save" at bounding box center [382, 8] width 9 height 5
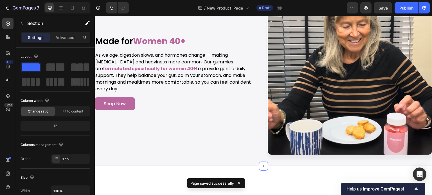
scroll to position [1719, 0]
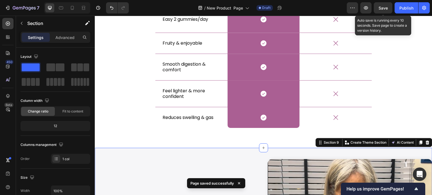
click at [384, 6] on span "Save" at bounding box center [382, 8] width 9 height 5
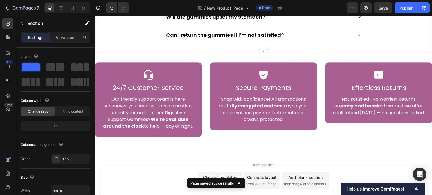
scroll to position [2581, 0]
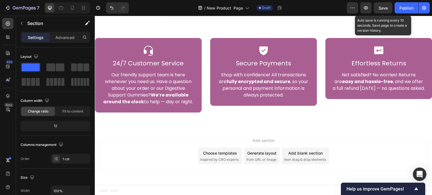
click at [381, 10] on span "Save" at bounding box center [382, 8] width 9 height 5
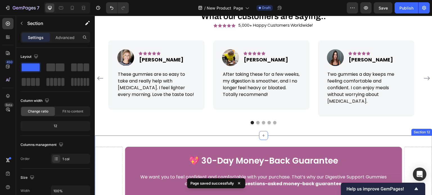
scroll to position [2215, 0]
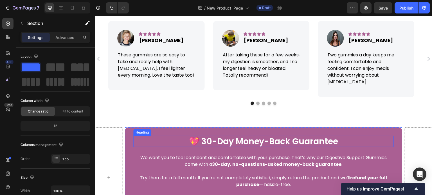
click at [199, 136] on h2 "💖 30-Day Money-Back Guarantee" at bounding box center [263, 141] width 260 height 11
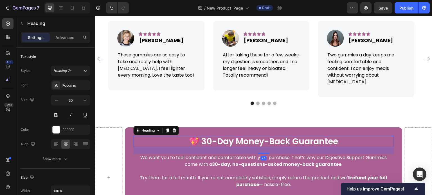
click at [199, 136] on h2 "💖 30-Day Money-Back Guarantee" at bounding box center [263, 141] width 260 height 11
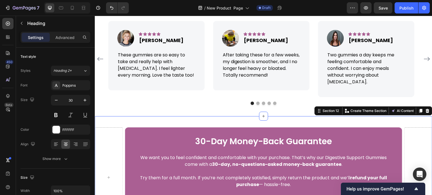
click at [207, 116] on div "30-Day Money-Back Guarantee Heading We want you to feel confident and comfortab…" at bounding box center [263, 177] width 337 height 123
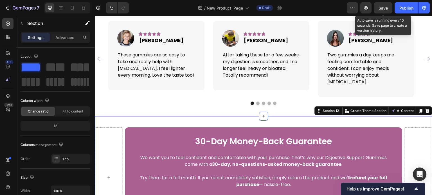
click at [382, 5] on div "Save" at bounding box center [382, 8] width 9 height 6
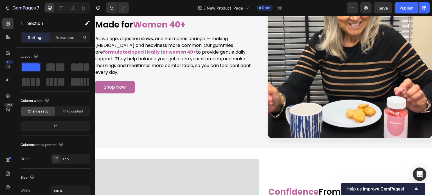
scroll to position [1906, 0]
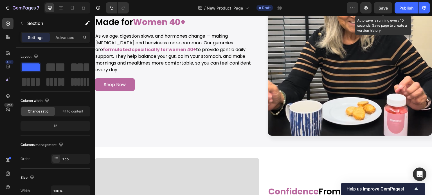
click at [385, 7] on span "Save" at bounding box center [382, 8] width 9 height 5
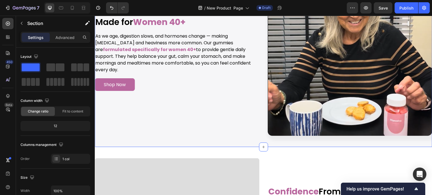
click at [277, 142] on div "Image Image Made for Women 40+ Heading As we age, digestion slows, and hormones…" at bounding box center [263, 53] width 337 height 187
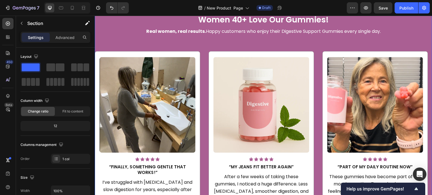
scroll to position [670, 0]
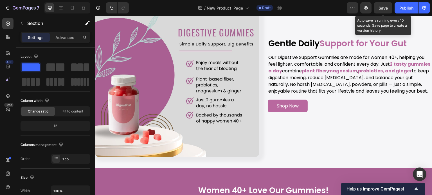
click at [385, 10] on span "Save" at bounding box center [382, 8] width 9 height 5
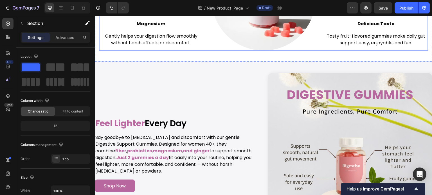
scroll to position [1204, 0]
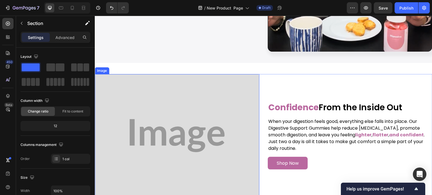
scroll to position [2047, 0]
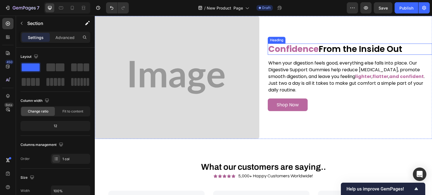
click at [306, 46] on strong "Confidence" at bounding box center [293, 49] width 50 height 12
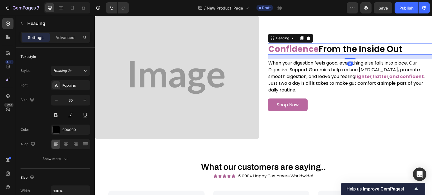
click at [306, 46] on strong "Confidence" at bounding box center [293, 49] width 50 height 12
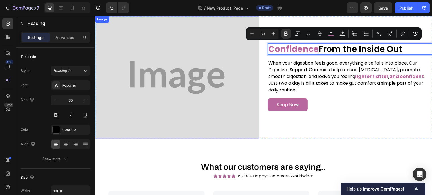
copy p "Confidence From the Inside Out"
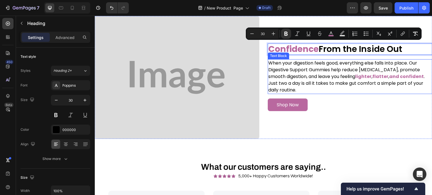
copy p "Confidence From the Inside Out"
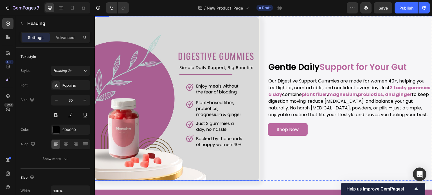
scroll to position [614, 0]
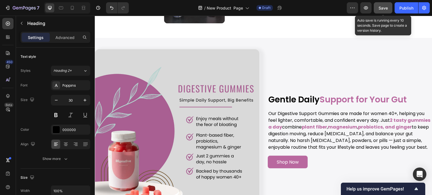
click at [384, 9] on span "Save" at bounding box center [382, 8] width 9 height 5
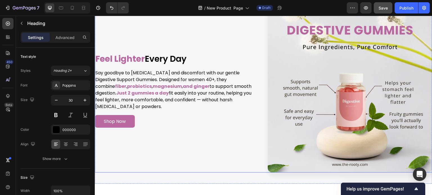
scroll to position [1232, 0]
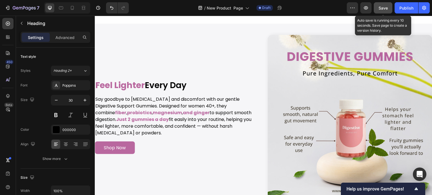
click at [382, 8] on span "Save" at bounding box center [382, 8] width 9 height 5
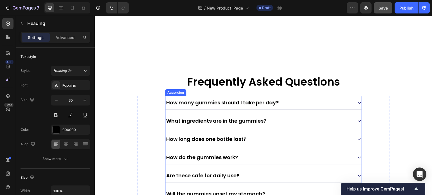
scroll to position [2552, 0]
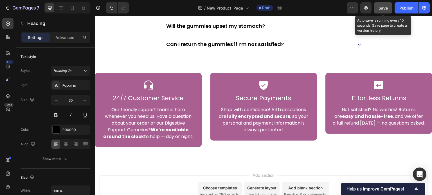
click at [389, 10] on button "Save" at bounding box center [382, 7] width 19 height 11
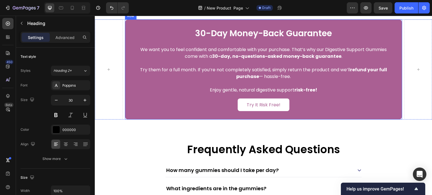
scroll to position [2278, 0]
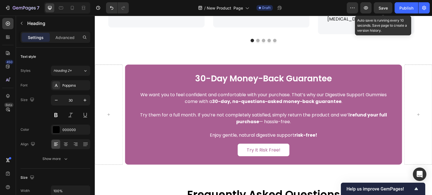
click at [383, 11] on div "Save" at bounding box center [382, 8] width 9 height 6
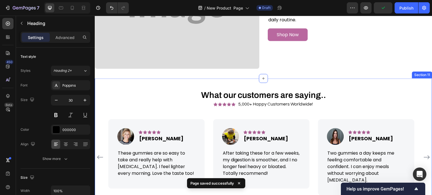
scroll to position [2110, 0]
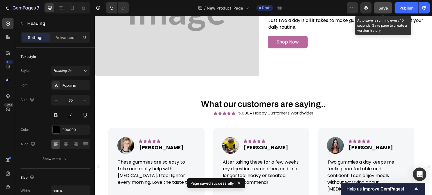
click at [382, 7] on span "Save" at bounding box center [382, 8] width 9 height 5
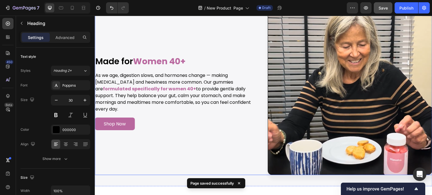
scroll to position [1829, 0]
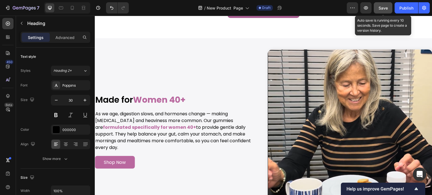
click at [385, 9] on span "Save" at bounding box center [382, 8] width 9 height 5
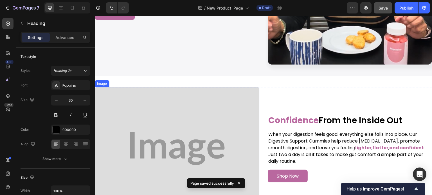
scroll to position [1997, 0]
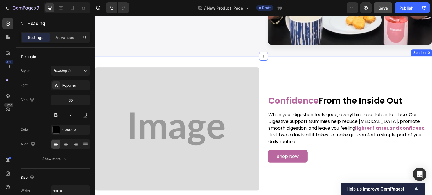
click at [282, 62] on div "Image Confidence From the Inside Out Heading When your digestion feels good, ev…" at bounding box center [263, 129] width 337 height 146
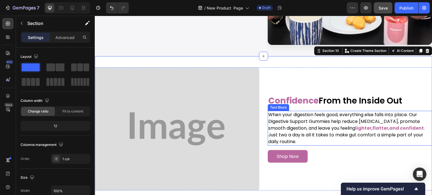
click at [289, 119] on p "When your digestion feels good, everything else falls into place. Our Digestive…" at bounding box center [349, 129] width 163 height 34
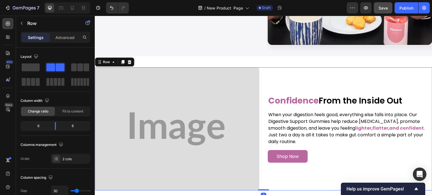
click at [291, 81] on div "Confidence From the Inside Out Heading When your digestion feels good, everythi…" at bounding box center [349, 128] width 164 height 123
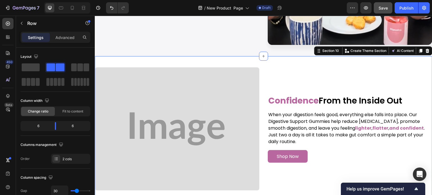
click at [290, 60] on div "Image Confidence From the Inside Out Heading When your digestion feels good, ev…" at bounding box center [263, 129] width 337 height 146
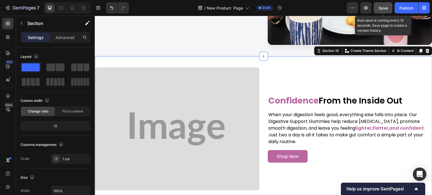
click at [384, 8] on span "Save" at bounding box center [382, 8] width 9 height 5
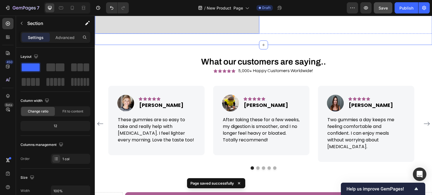
scroll to position [2166, 0]
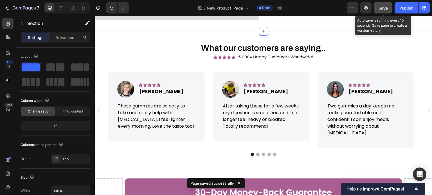
click at [380, 7] on span "Save" at bounding box center [382, 8] width 9 height 5
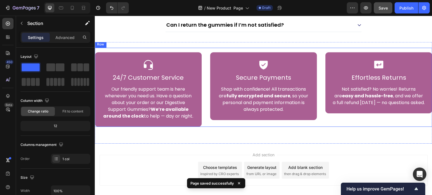
scroll to position [2587, 0]
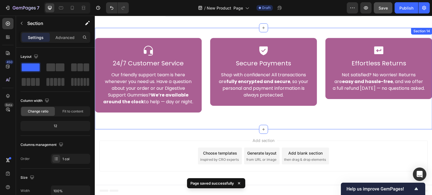
click at [316, 119] on div "Icon 24/7 Customer Service Heading Our friendly support team is here whenever y…" at bounding box center [263, 79] width 337 height 102
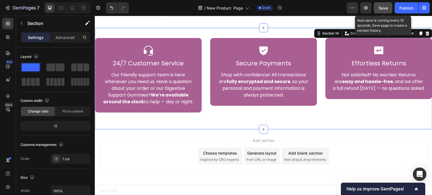
click at [382, 9] on span "Save" at bounding box center [382, 8] width 9 height 5
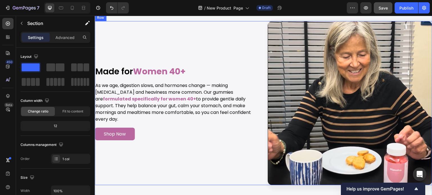
scroll to position [1744, 0]
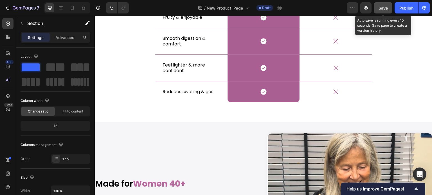
click at [382, 11] on div "Save" at bounding box center [382, 8] width 9 height 6
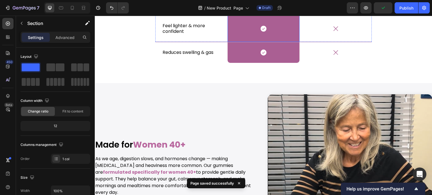
scroll to position [1829, 0]
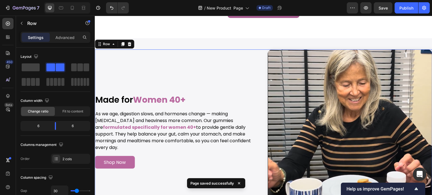
click at [260, 67] on div "Image Image Made for Women 40+ Heading As we age, digestion slows, and hormones…" at bounding box center [263, 131] width 337 height 164
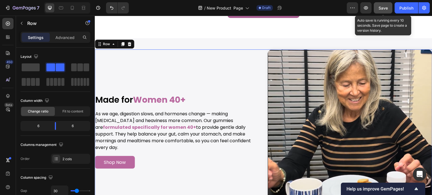
click at [385, 9] on span "Save" at bounding box center [382, 8] width 9 height 5
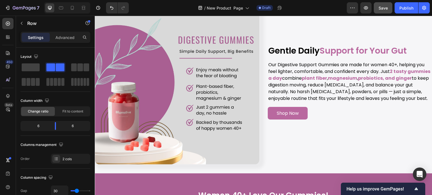
scroll to position [649, 0]
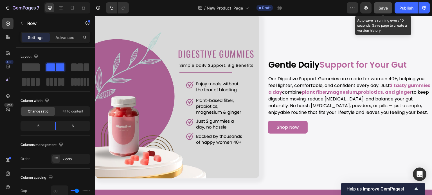
click at [383, 11] on div "Save" at bounding box center [382, 8] width 9 height 6
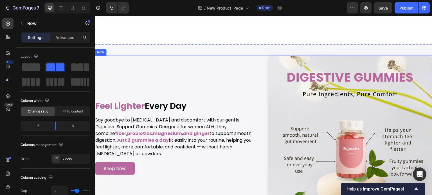
scroll to position [1267, 0]
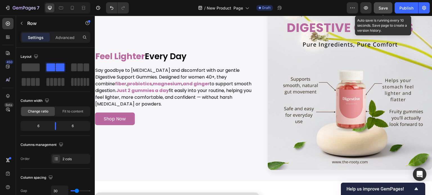
click at [380, 7] on span "Save" at bounding box center [382, 8] width 9 height 5
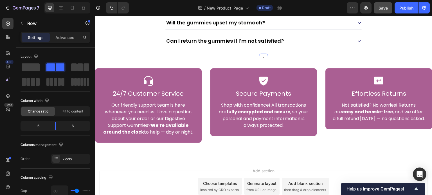
scroll to position [2559, 0]
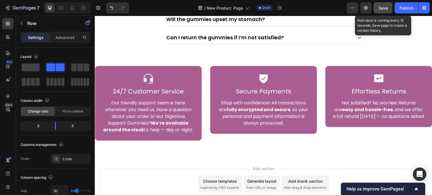
click at [382, 8] on span "Save" at bounding box center [382, 8] width 9 height 5
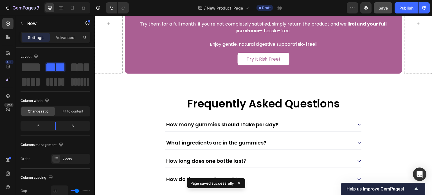
scroll to position [2306, 0]
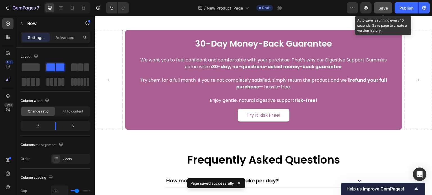
click at [382, 10] on span "Save" at bounding box center [382, 8] width 9 height 5
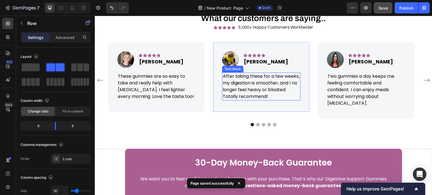
scroll to position [2138, 0]
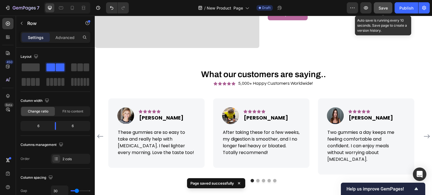
drag, startPoint x: 383, startPoint y: 10, endPoint x: 380, endPoint y: 13, distance: 3.6
click at [383, 10] on div "Save" at bounding box center [382, 8] width 9 height 6
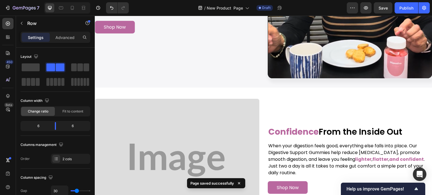
scroll to position [1997, 0]
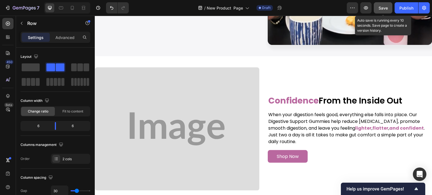
click at [385, 6] on span "Save" at bounding box center [382, 8] width 9 height 5
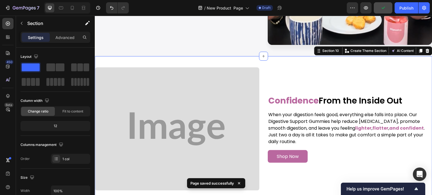
click at [288, 58] on div "Image Confidence From the Inside Out Heading When your digestion feels good, ev…" at bounding box center [263, 129] width 337 height 146
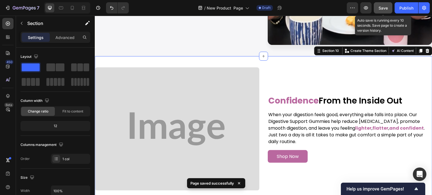
click at [383, 7] on span "Save" at bounding box center [382, 8] width 9 height 5
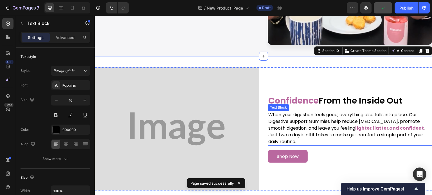
click at [297, 130] on p "When your digestion feels good, everything else falls into place. Our Digestive…" at bounding box center [349, 129] width 163 height 34
click at [282, 62] on div "Image Confidence From the Inside Out Heading When your digestion feels good, ev…" at bounding box center [263, 129] width 337 height 146
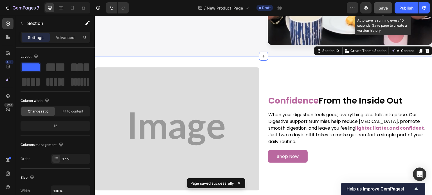
click at [383, 4] on button "Save" at bounding box center [382, 7] width 19 height 11
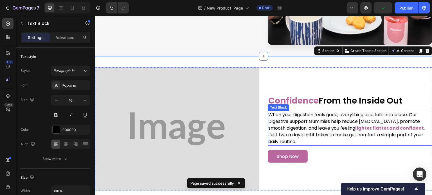
click at [372, 125] on strong "flatter" at bounding box center [380, 128] width 16 height 6
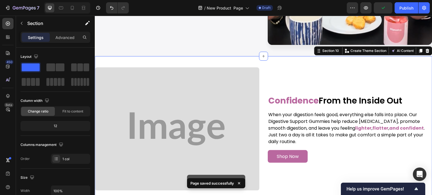
click at [335, 62] on div "Image Confidence From the Inside Out Heading When your digestion feels good, ev…" at bounding box center [263, 129] width 337 height 146
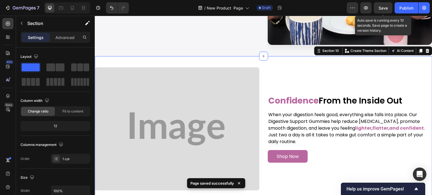
click at [387, 7] on span "Save" at bounding box center [382, 8] width 9 height 5
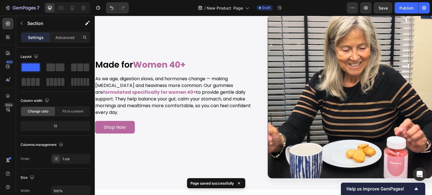
scroll to position [1801, 0]
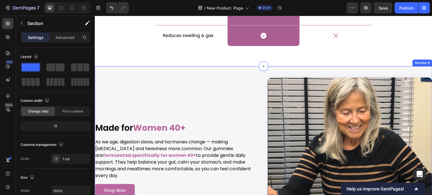
click at [251, 69] on div "Image Image Made for Women 40+ Heading As we age, digestion slows, and hormones…" at bounding box center [263, 159] width 337 height 187
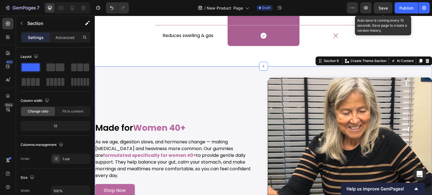
click at [384, 7] on span "Save" at bounding box center [382, 8] width 9 height 5
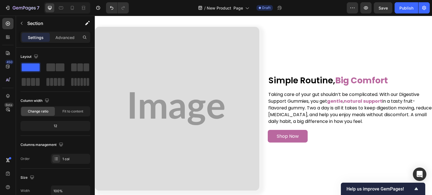
scroll to position [1407, 0]
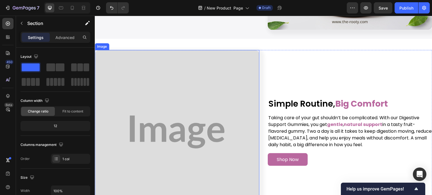
click at [190, 97] on img at bounding box center [177, 132] width 164 height 164
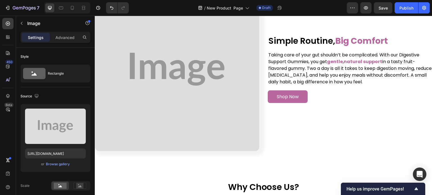
scroll to position [1435, 0]
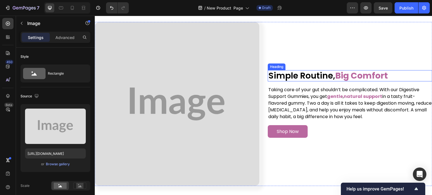
click at [284, 73] on h2 "Simple Routine, Big Comfort" at bounding box center [349, 75] width 164 height 11
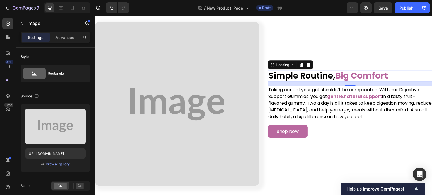
click at [284, 73] on h2 "Simple Routine, Big Comfort" at bounding box center [349, 75] width 164 height 11
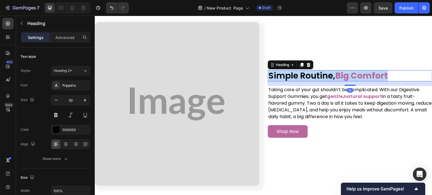
click at [284, 73] on p "Simple Routine, Big Comfort" at bounding box center [349, 76] width 163 height 10
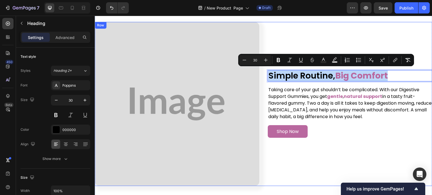
copy p "Simple Routine, Big Comfort"
click at [271, 155] on div "Simple Routine, Big Comfort Heading 16 Taking care of your gut shouldn’t be com…" at bounding box center [349, 104] width 164 height 164
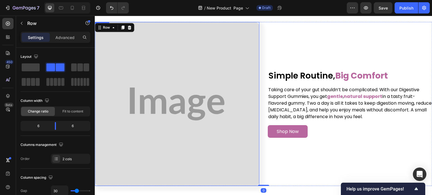
click at [194, 81] on img at bounding box center [177, 104] width 164 height 164
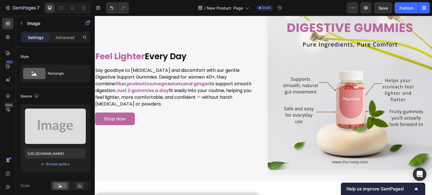
scroll to position [1295, 0]
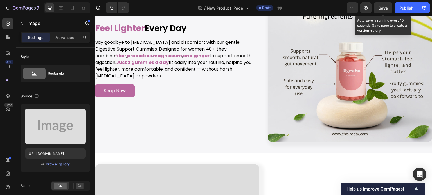
click at [384, 10] on div "Save" at bounding box center [382, 8] width 9 height 6
click at [389, 7] on button "Save" at bounding box center [382, 7] width 19 height 11
click at [389, 8] on button "Save" at bounding box center [382, 7] width 19 height 11
click at [383, 10] on span "Save" at bounding box center [382, 8] width 9 height 5
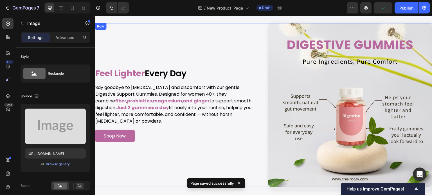
scroll to position [1210, 0]
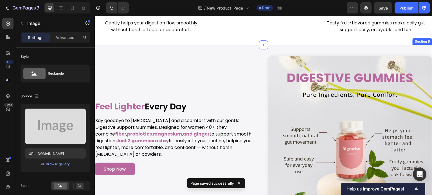
click at [247, 55] on div "Image Image Feel Lighter Every Day Heading Say goodbye to [MEDICAL_DATA] and di…" at bounding box center [263, 138] width 337 height 187
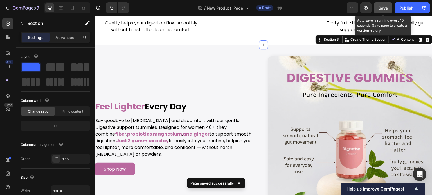
click at [389, 9] on button "Save" at bounding box center [382, 7] width 19 height 11
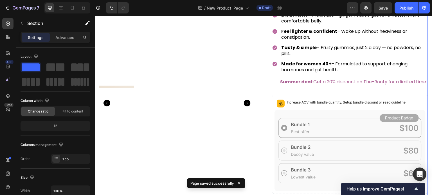
scroll to position [0, 0]
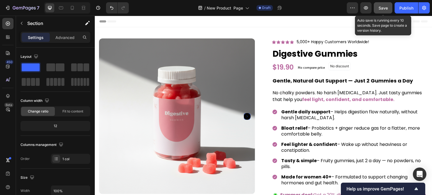
click at [381, 6] on span "Save" at bounding box center [382, 8] width 9 height 5
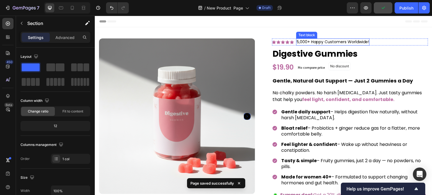
click at [306, 41] on p "5,000+ Happy Customers Worldwide!" at bounding box center [332, 42] width 72 height 6
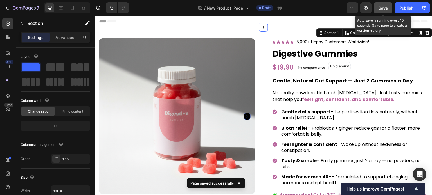
click at [378, 3] on button "Save" at bounding box center [382, 7] width 19 height 11
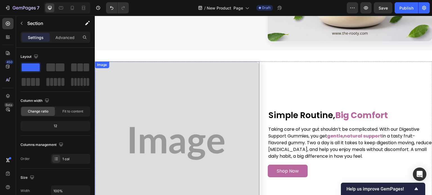
scroll to position [1405, 0]
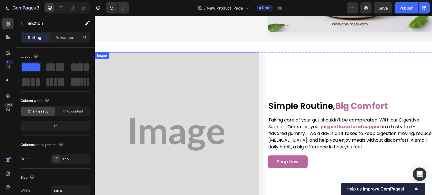
click at [216, 85] on img at bounding box center [177, 134] width 164 height 164
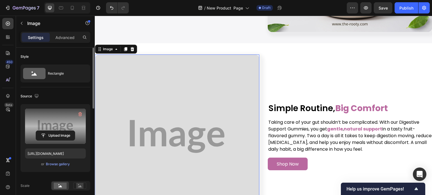
click at [55, 129] on label at bounding box center [55, 126] width 61 height 35
click at [55, 131] on input "file" at bounding box center [55, 136] width 39 height 10
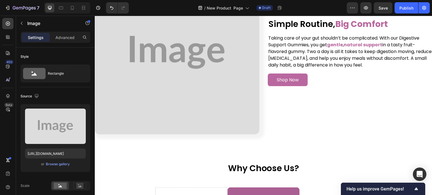
scroll to position [1433, 0]
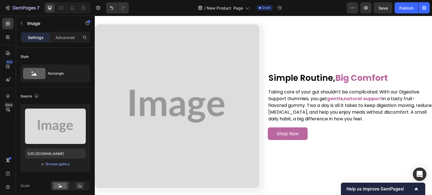
click at [187, 83] on img at bounding box center [177, 106] width 164 height 164
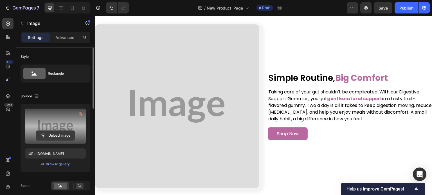
click at [57, 135] on input "file" at bounding box center [55, 136] width 39 height 10
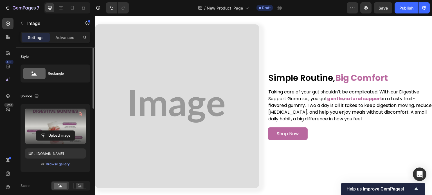
type input "[URL][DOMAIN_NAME]"
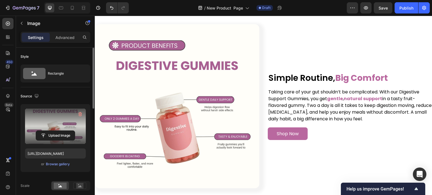
scroll to position [1405, 0]
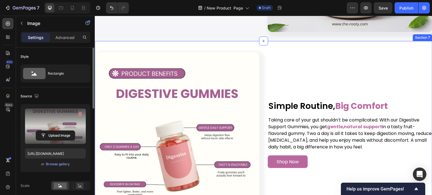
click at [278, 49] on div "Image Simple Routine, Big Comfort Heading Taking care of your gut shouldn’t be …" at bounding box center [263, 134] width 337 height 187
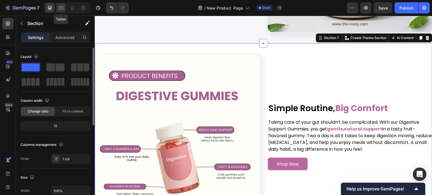
click at [63, 6] on icon at bounding box center [61, 8] width 6 height 6
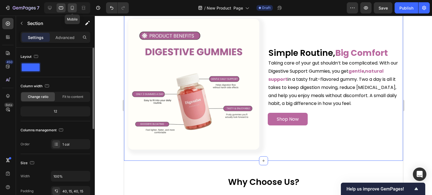
scroll to position [1377, 0]
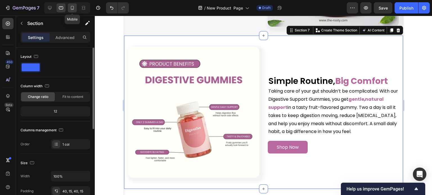
click at [72, 9] on icon at bounding box center [72, 9] width 1 height 1
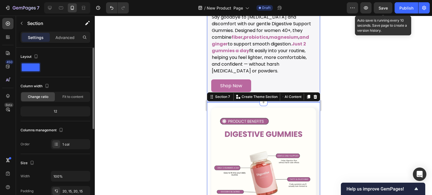
click at [380, 9] on span "Save" at bounding box center [382, 8] width 9 height 5
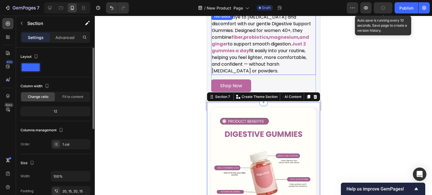
click at [293, 41] on p "Say goodbye to [MEDICAL_DATA] and discomfort with our gentle Digestive Support …" at bounding box center [262, 44] width 103 height 61
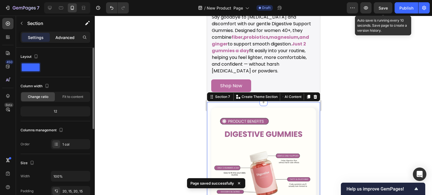
click at [57, 38] on p "Advanced" at bounding box center [64, 38] width 19 height 6
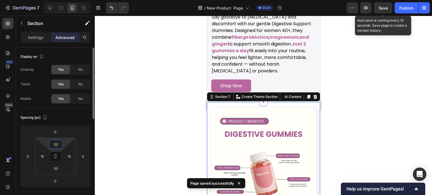
click at [60, 144] on input "20" at bounding box center [55, 144] width 11 height 8
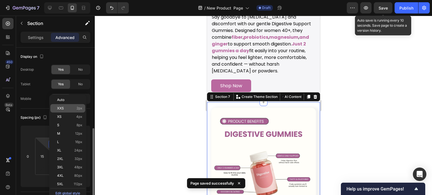
scroll to position [56, 0]
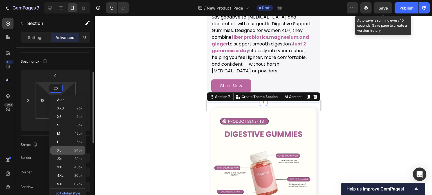
click at [78, 151] on span "24px" at bounding box center [78, 151] width 8 height 4
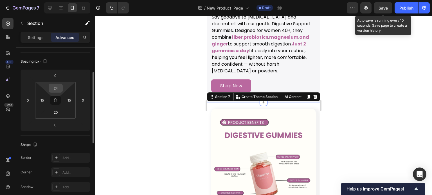
click at [58, 87] on input "24" at bounding box center [55, 88] width 11 height 8
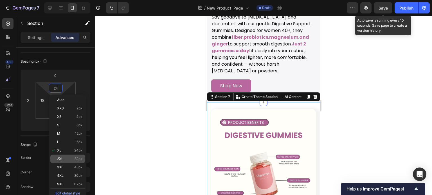
click at [81, 160] on span "32px" at bounding box center [78, 159] width 8 height 4
type input "32"
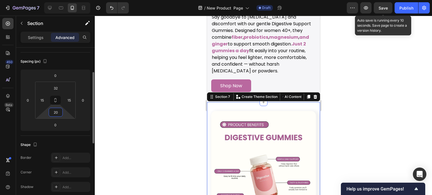
click at [55, 115] on input "20" at bounding box center [55, 112] width 11 height 8
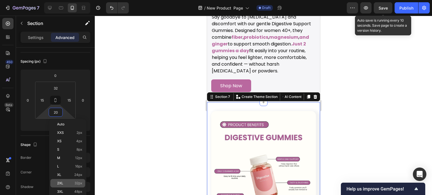
click at [79, 184] on span "32px" at bounding box center [78, 184] width 8 height 4
type input "32"
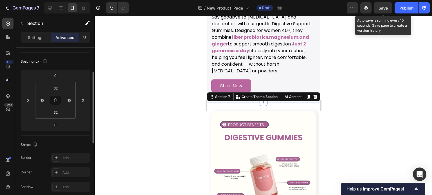
click at [68, 63] on div "Spacing (px)" at bounding box center [56, 61] width 70 height 9
click at [385, 12] on button "Save" at bounding box center [382, 7] width 19 height 11
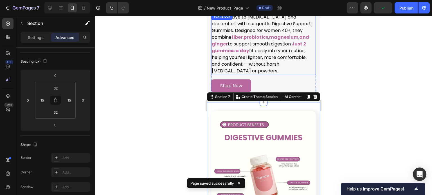
click at [293, 34] on strong "and ginger" at bounding box center [259, 40] width 97 height 13
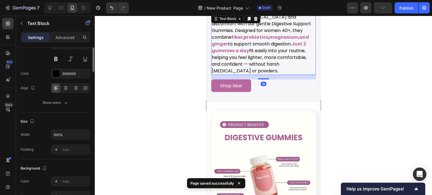
scroll to position [0, 0]
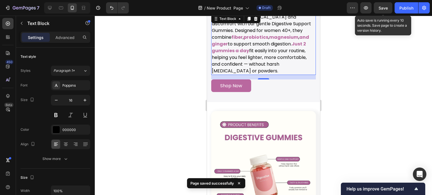
click at [383, 6] on span "Save" at bounding box center [382, 8] width 9 height 5
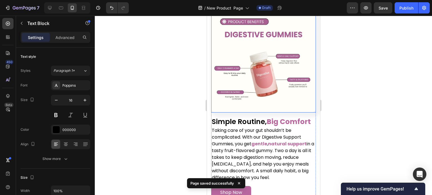
scroll to position [1489, 0]
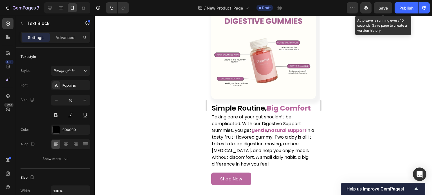
click at [382, 8] on span "Save" at bounding box center [382, 8] width 9 height 5
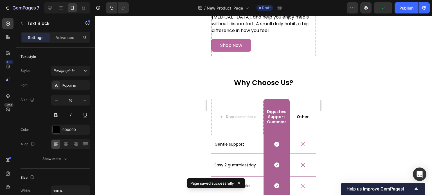
scroll to position [1630, 0]
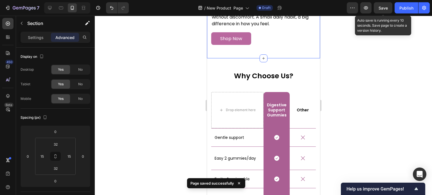
click at [382, 8] on span "Save" at bounding box center [382, 8] width 9 height 5
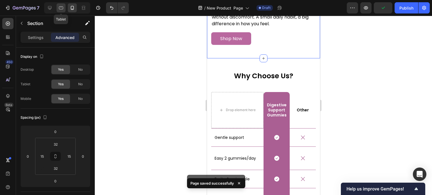
click at [62, 10] on icon at bounding box center [61, 8] width 6 height 6
type input "40"
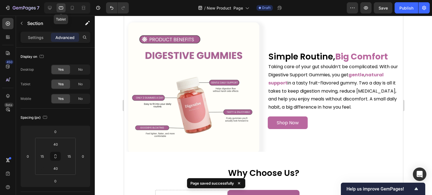
scroll to position [1439, 0]
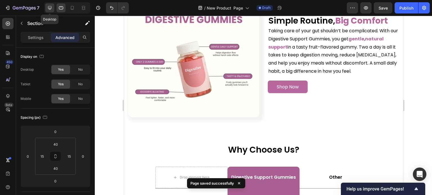
click at [45, 4] on div at bounding box center [49, 7] width 9 height 9
type input "0"
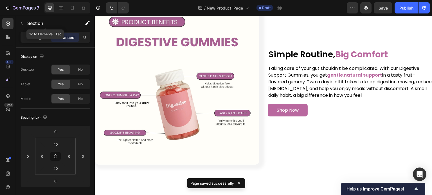
scroll to position [1393, 0]
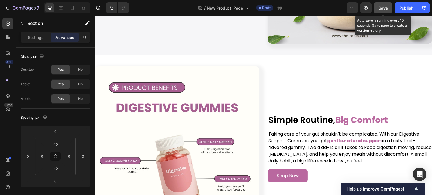
click at [384, 3] on button "Save" at bounding box center [382, 7] width 19 height 11
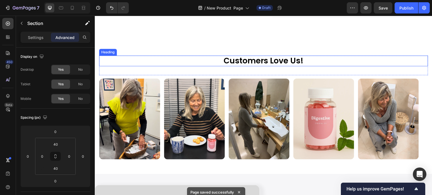
scroll to position [466, 0]
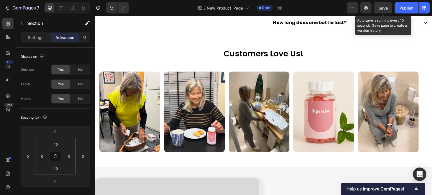
drag, startPoint x: 384, startPoint y: 8, endPoint x: 236, endPoint y: 33, distance: 150.5
click at [384, 8] on span "Save" at bounding box center [382, 8] width 9 height 5
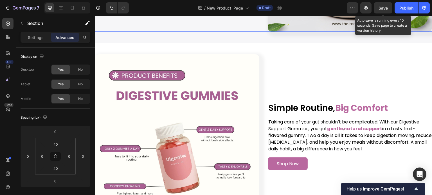
scroll to position [1421, 0]
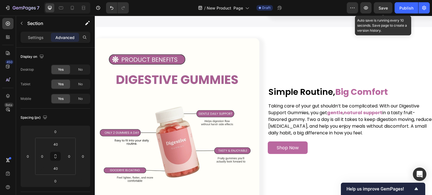
click at [383, 6] on span "Save" at bounding box center [382, 8] width 9 height 5
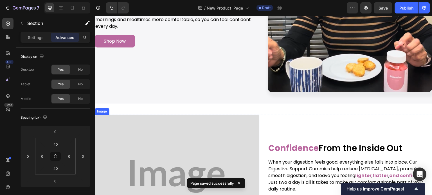
scroll to position [2039, 0]
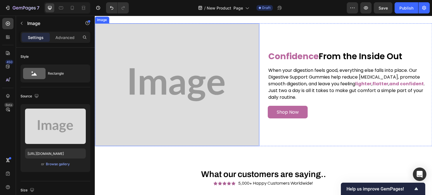
click at [206, 82] on img at bounding box center [177, 84] width 164 height 123
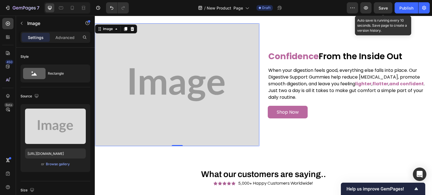
click at [380, 9] on span "Save" at bounding box center [382, 8] width 9 height 5
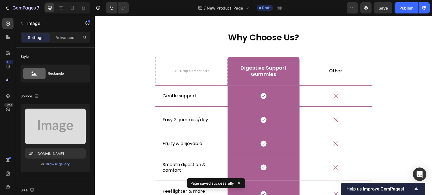
scroll to position [1534, 0]
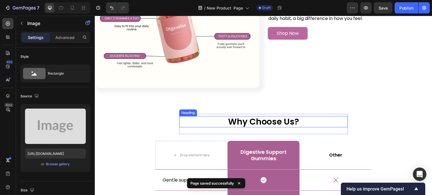
click at [246, 123] on h2 "why choose us?" at bounding box center [263, 121] width 169 height 11
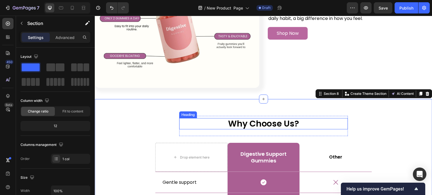
click at [266, 119] on h2 "why choose us?" at bounding box center [263, 123] width 169 height 11
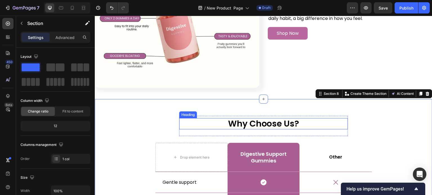
click at [258, 119] on h2 "why choose us?" at bounding box center [263, 123] width 169 height 11
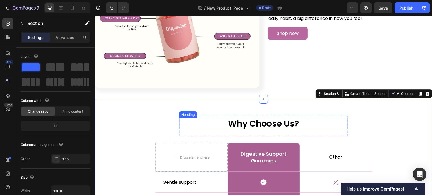
click at [274, 119] on h2 "why choose us?" at bounding box center [263, 123] width 169 height 11
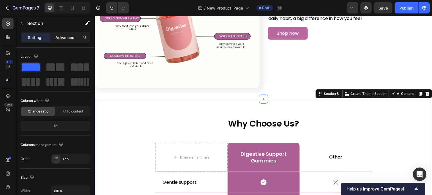
click at [70, 36] on p "Advanced" at bounding box center [64, 38] width 19 height 6
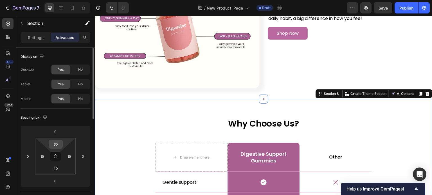
click at [58, 147] on input "60" at bounding box center [55, 144] width 11 height 8
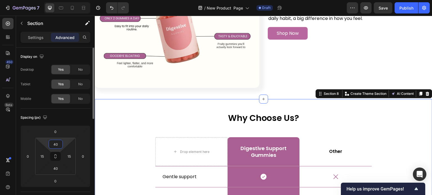
type input "40"
click at [70, 113] on div "Spacing (px) 0 0 0 0 40 15 40 15" at bounding box center [56, 150] width 70 height 83
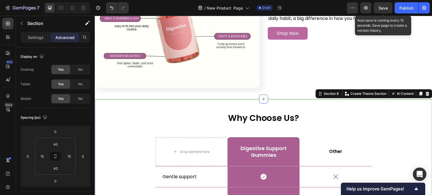
click at [383, 10] on div "Save" at bounding box center [382, 8] width 9 height 6
click at [383, 8] on span "Save" at bounding box center [382, 8] width 9 height 5
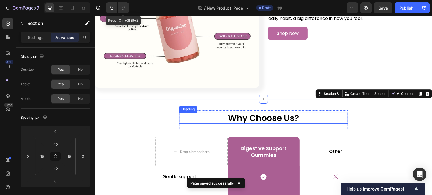
click at [266, 118] on h2 "why choose us?" at bounding box center [263, 118] width 169 height 11
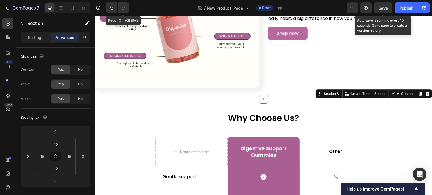
click at [380, 6] on span "Save" at bounding box center [382, 8] width 9 height 5
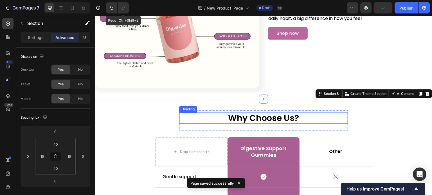
click at [293, 119] on h2 "why choose us?" at bounding box center [263, 118] width 169 height 11
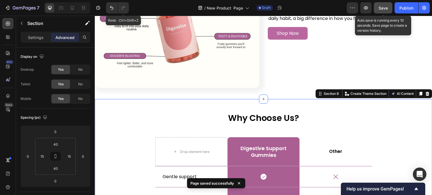
click at [381, 4] on button "Save" at bounding box center [382, 7] width 19 height 11
click at [383, 4] on button "Save" at bounding box center [382, 7] width 19 height 11
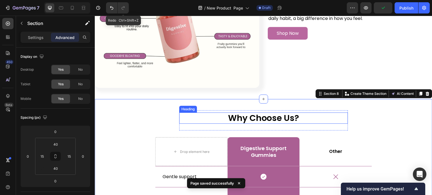
click at [273, 115] on h2 "why choose us?" at bounding box center [263, 118] width 169 height 11
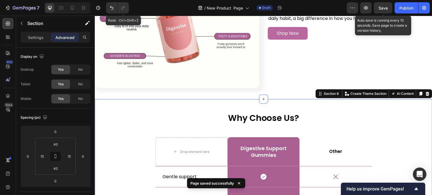
click at [386, 9] on span "Save" at bounding box center [382, 8] width 9 height 5
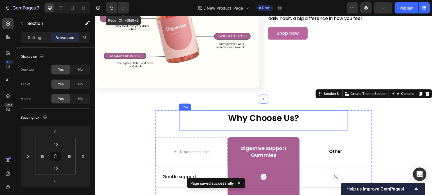
click at [289, 119] on h2 "why choose us?" at bounding box center [263, 118] width 169 height 11
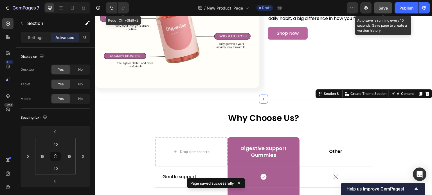
click at [378, 10] on button "Save" at bounding box center [382, 7] width 19 height 11
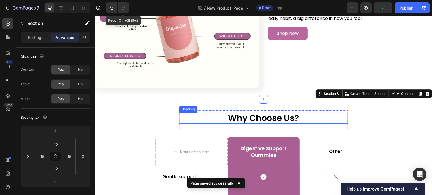
click at [296, 113] on h2 "why choose us?" at bounding box center [263, 118] width 169 height 11
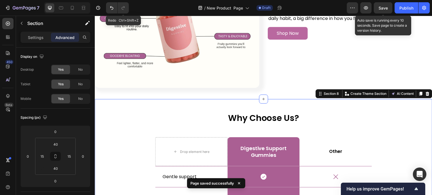
click at [384, 9] on span "Save" at bounding box center [382, 8] width 9 height 5
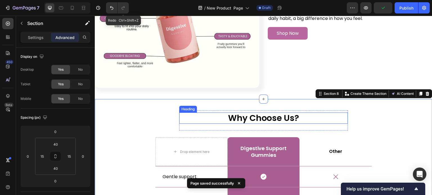
click at [283, 115] on h2 "why choose us?" at bounding box center [263, 118] width 169 height 11
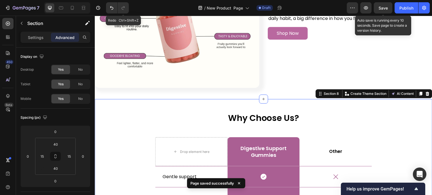
click at [380, 8] on span "Save" at bounding box center [382, 8] width 9 height 5
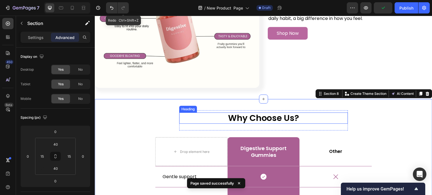
click at [289, 113] on h2 "why choose us?" at bounding box center [263, 118] width 169 height 11
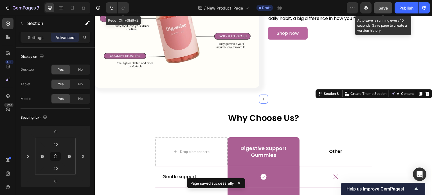
click at [384, 11] on button "Save" at bounding box center [382, 7] width 19 height 11
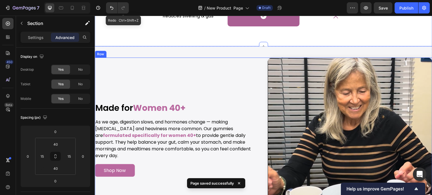
scroll to position [1983, 0]
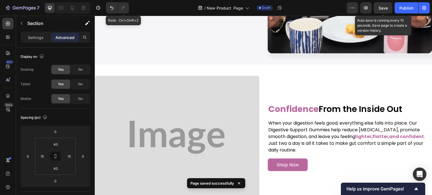
click at [387, 8] on span "Save" at bounding box center [382, 8] width 9 height 5
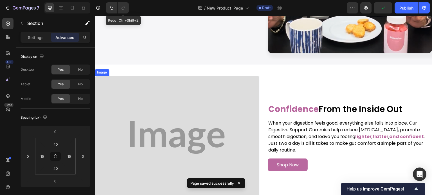
scroll to position [2096, 0]
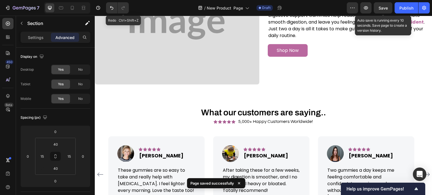
click at [381, 7] on span "Save" at bounding box center [382, 8] width 9 height 5
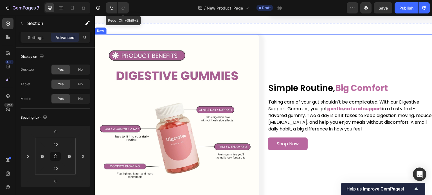
scroll to position [1393, 0]
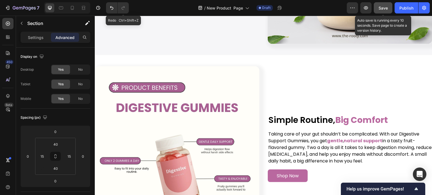
click at [377, 10] on button "Save" at bounding box center [382, 7] width 19 height 11
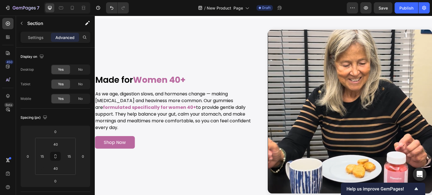
scroll to position [2039, 0]
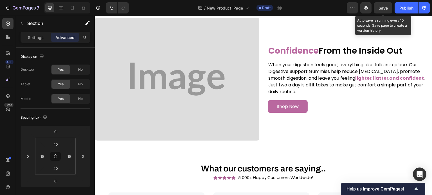
click at [386, 10] on span "Save" at bounding box center [382, 8] width 9 height 5
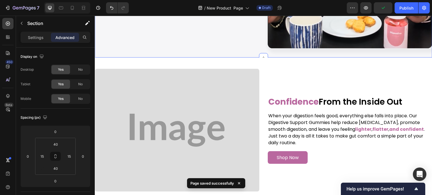
scroll to position [1983, 0]
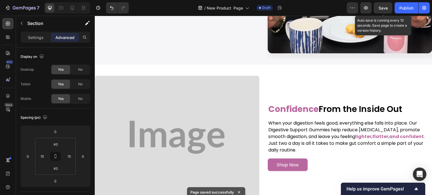
click at [381, 7] on span "Save" at bounding box center [382, 8] width 9 height 5
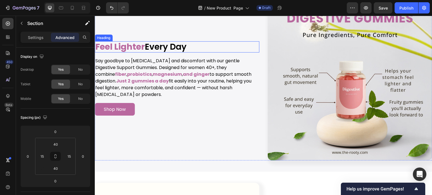
scroll to position [1253, 0]
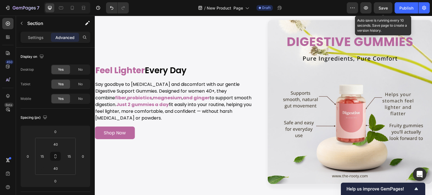
click at [383, 9] on span "Save" at bounding box center [382, 8] width 9 height 5
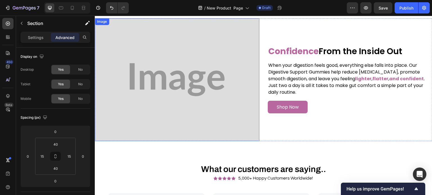
scroll to position [2011, 0]
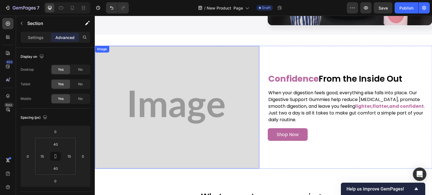
click at [201, 83] on img at bounding box center [177, 107] width 164 height 123
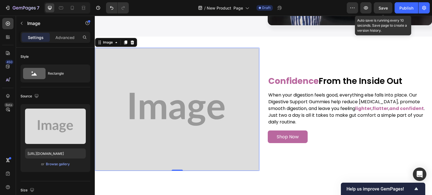
click at [384, 8] on span "Save" at bounding box center [382, 8] width 9 height 5
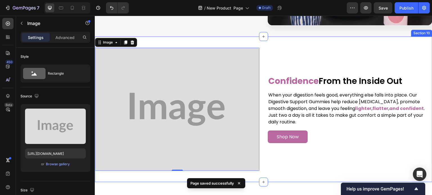
click at [275, 170] on div "Image 0 Confidence From the Inside Out Heading When your digestion feels good, …" at bounding box center [263, 110] width 337 height 146
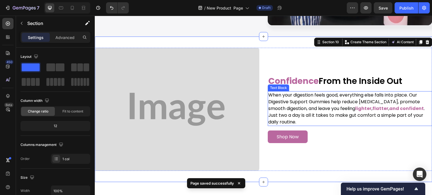
click at [302, 99] on p "When your digestion feels good, everything else falls into place. Our Digestive…" at bounding box center [349, 109] width 163 height 34
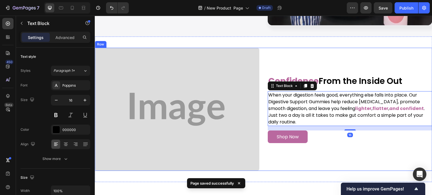
click at [301, 54] on div "Confidence From the Inside Out Heading When your digestion feels good, everythi…" at bounding box center [349, 109] width 164 height 123
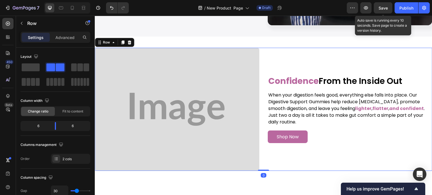
click at [386, 5] on div "Save" at bounding box center [382, 8] width 9 height 6
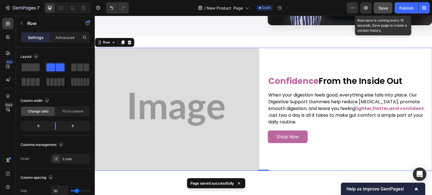
drag, startPoint x: 386, startPoint y: 9, endPoint x: 374, endPoint y: 15, distance: 14.3
click at [386, 9] on span "Save" at bounding box center [382, 8] width 9 height 5
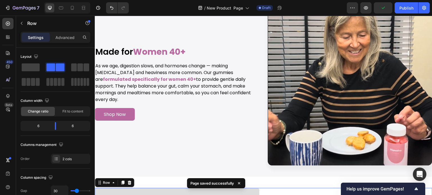
scroll to position [1896, 0]
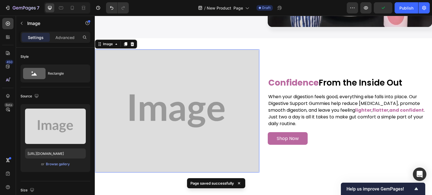
scroll to position [2011, 0]
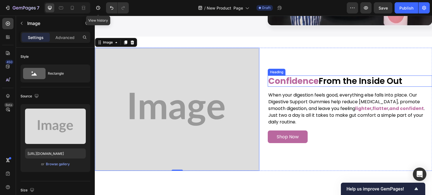
click at [299, 78] on strong "Confidence" at bounding box center [293, 81] width 50 height 12
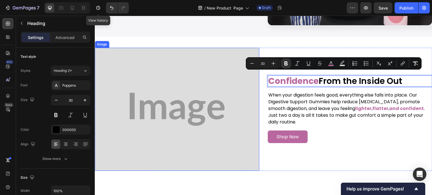
click at [176, 110] on img at bounding box center [177, 109] width 164 height 123
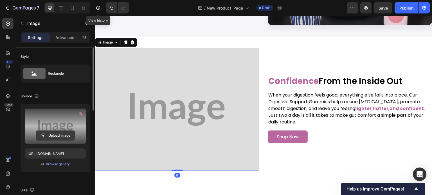
click at [36, 136] on input "file" at bounding box center [55, 136] width 39 height 10
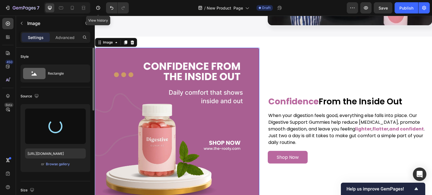
type input "[URL][DOMAIN_NAME]"
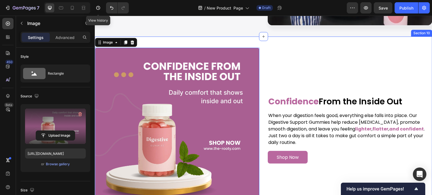
click at [282, 40] on div "Image 0 ⁠⁠⁠⁠⁠⁠⁠ Confidence From the Inside Out Heading When your digestion feel…" at bounding box center [263, 130] width 337 height 187
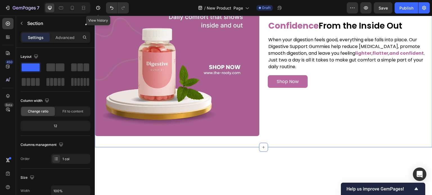
scroll to position [1983, 0]
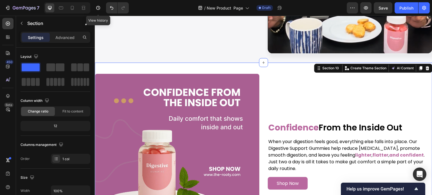
click at [277, 69] on div "Image ⁠⁠⁠⁠⁠⁠⁠ Confidence From the Inside Out Heading When your digestion feels …" at bounding box center [263, 156] width 337 height 187
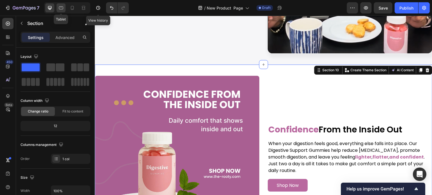
click at [64, 6] on div at bounding box center [60, 7] width 9 height 9
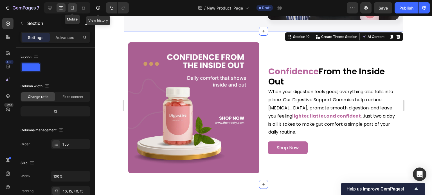
click at [73, 9] on icon at bounding box center [72, 8] width 6 height 6
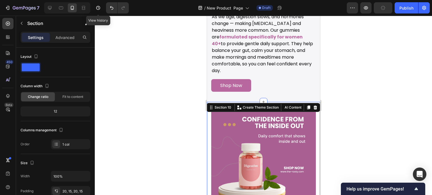
scroll to position [2039, 0]
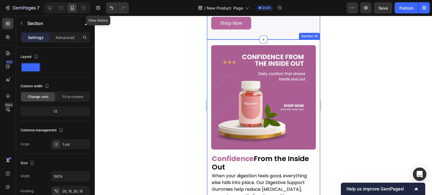
click at [305, 40] on div "Image ⁠⁠⁠⁠⁠⁠⁠ Confidence From the Inside Out Heading When your digestion feels …" at bounding box center [263, 144] width 113 height 208
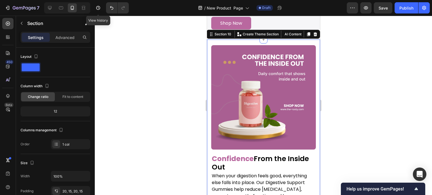
click at [61, 44] on div "Settings Advanced" at bounding box center [55, 40] width 79 height 16
click at [60, 41] on div "Advanced" at bounding box center [65, 37] width 28 height 9
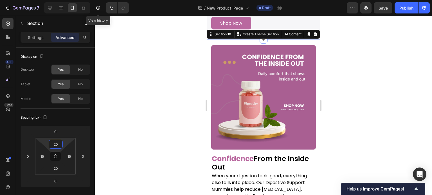
click at [58, 144] on input "20" at bounding box center [55, 144] width 11 height 8
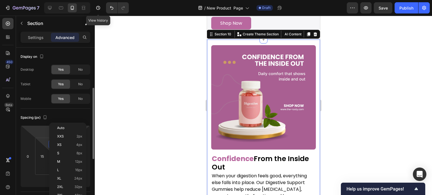
scroll to position [84, 0]
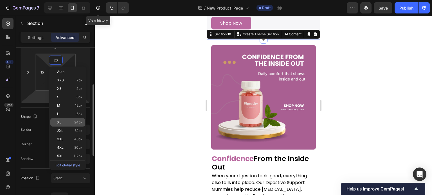
click at [73, 122] on p "XL 24px" at bounding box center [69, 123] width 25 height 4
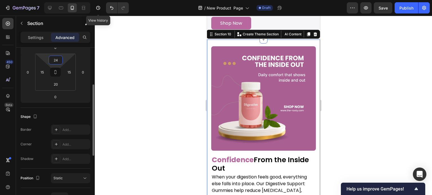
click at [56, 58] on input "24" at bounding box center [55, 60] width 11 height 8
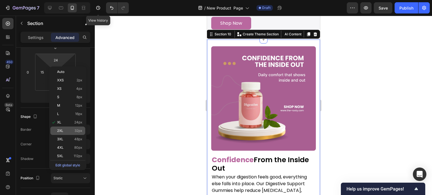
click at [77, 129] on span "32px" at bounding box center [78, 131] width 8 height 4
type input "32"
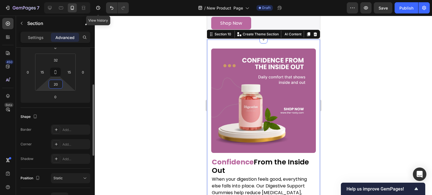
click at [60, 87] on input "20" at bounding box center [55, 84] width 11 height 8
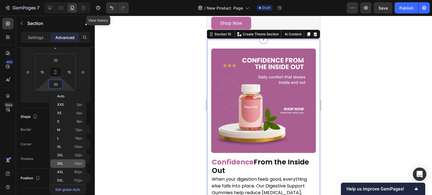
click at [68, 160] on div "3XL 48px" at bounding box center [67, 164] width 35 height 8
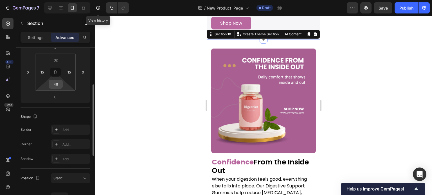
click at [57, 82] on input "48" at bounding box center [55, 84] width 11 height 8
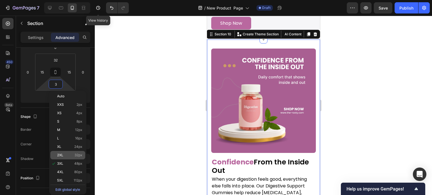
click at [78, 153] on div "2XL 32px" at bounding box center [67, 155] width 35 height 8
type input "32"
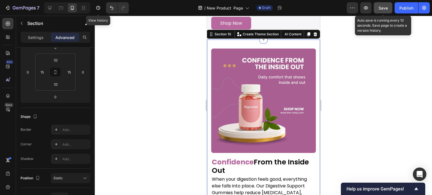
click at [388, 8] on button "Save" at bounding box center [382, 7] width 19 height 11
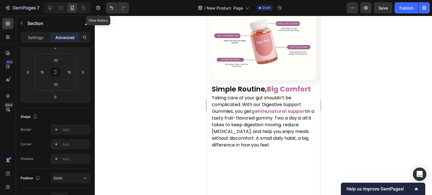
scroll to position [1393, 0]
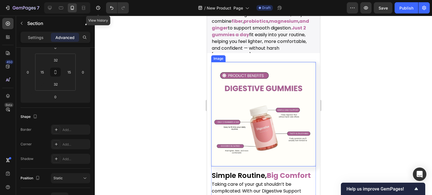
click at [234, 158] on img at bounding box center [263, 114] width 105 height 105
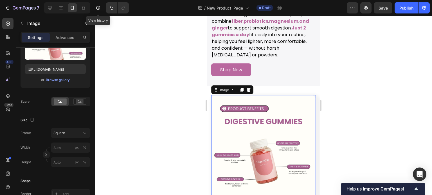
scroll to position [0, 0]
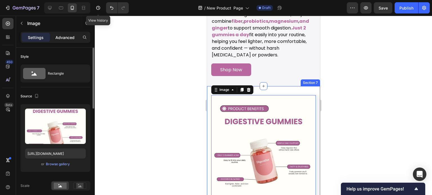
click at [63, 38] on p "Advanced" at bounding box center [64, 38] width 19 height 6
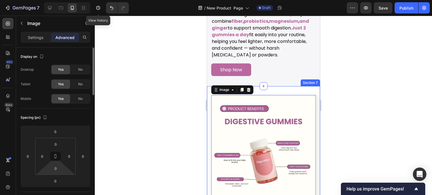
scroll to position [112, 0]
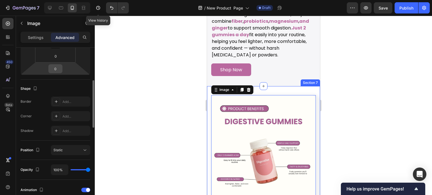
click at [56, 67] on input "0" at bounding box center [55, 69] width 11 height 8
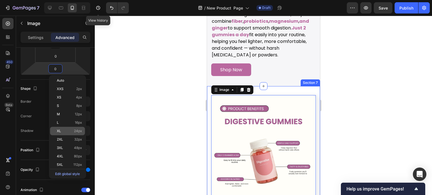
click at [76, 128] on div "XL 24px" at bounding box center [67, 131] width 35 height 8
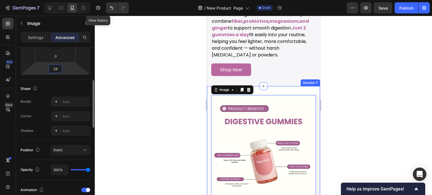
click at [57, 69] on input "24" at bounding box center [55, 69] width 11 height 8
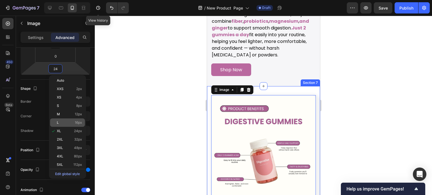
click at [79, 125] on div "L 16px" at bounding box center [67, 123] width 35 height 8
type input "16"
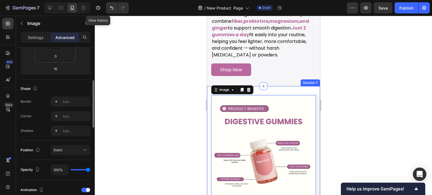
click at [72, 81] on div "Shape Border Add... Corner Add... Shadow Add..." at bounding box center [56, 110] width 70 height 61
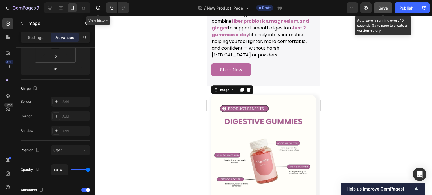
click at [387, 7] on span "Save" at bounding box center [382, 8] width 9 height 5
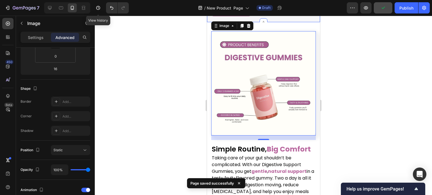
scroll to position [1421, 0]
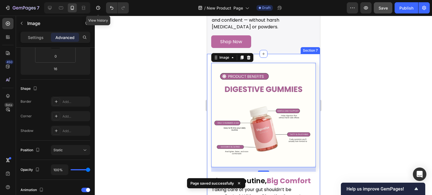
click at [291, 54] on div "Image 16 Simple Routine, Big Comfort Heading Taking care of your gut shouldn’t …" at bounding box center [263, 163] width 113 height 218
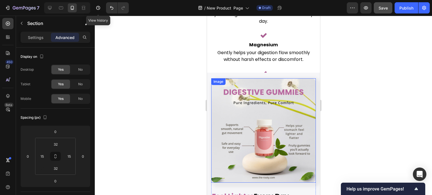
scroll to position [1252, 0]
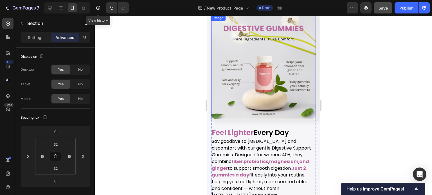
click at [267, 62] on img at bounding box center [263, 67] width 105 height 105
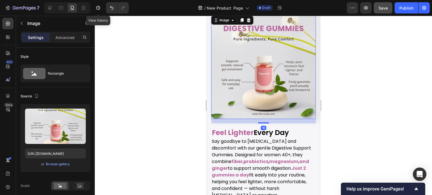
scroll to position [1224, 0]
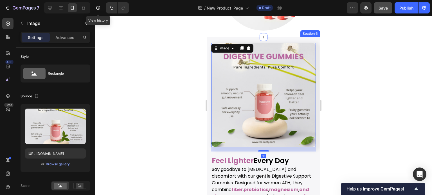
click at [307, 41] on div "Image Image 16 Feel Lighter Every Day Heading Say goodbye to [MEDICAL_DATA] and…" at bounding box center [263, 146] width 113 height 218
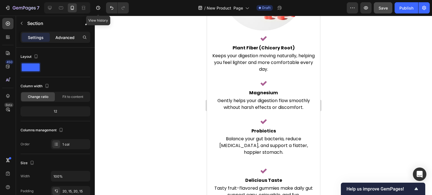
click at [67, 37] on p "Advanced" at bounding box center [64, 38] width 19 height 6
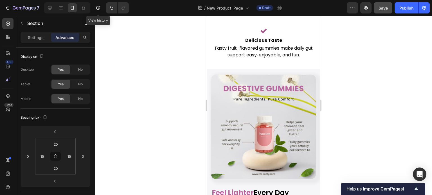
scroll to position [1365, 0]
click at [280, 74] on img at bounding box center [263, 126] width 105 height 105
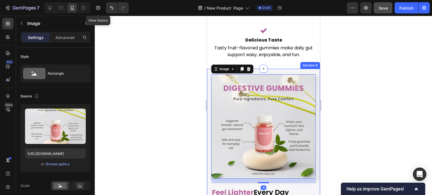
click at [298, 69] on div "Image Image 16 Feel Lighter Every Day Heading Say goodbye to [MEDICAL_DATA] and…" at bounding box center [263, 178] width 113 height 218
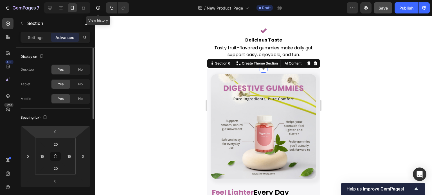
scroll to position [28, 0]
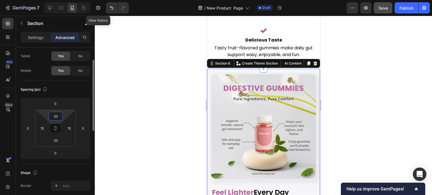
click at [58, 113] on input "20" at bounding box center [55, 116] width 11 height 8
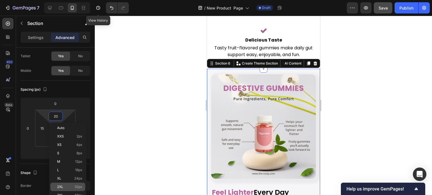
click at [78, 185] on span "32px" at bounding box center [78, 187] width 8 height 4
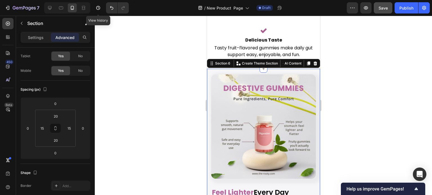
type input "32"
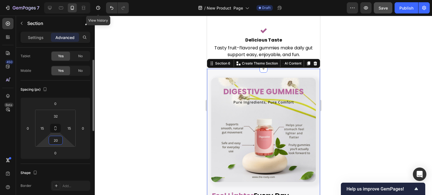
click at [58, 142] on input "20" at bounding box center [55, 140] width 11 height 8
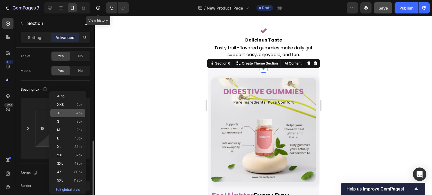
scroll to position [84, 0]
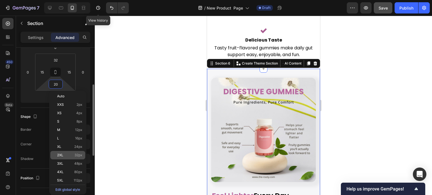
click at [76, 153] on div "2XL 32px" at bounding box center [67, 155] width 35 height 8
type input "32"
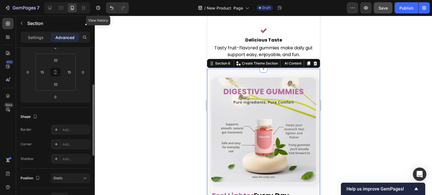
click at [64, 116] on div "Shape" at bounding box center [56, 116] width 70 height 9
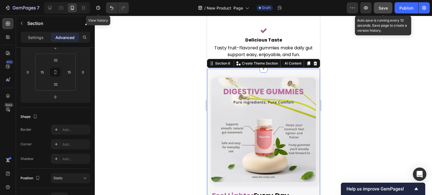
click at [383, 8] on span "Save" at bounding box center [382, 8] width 9 height 5
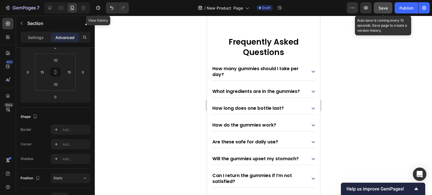
scroll to position [2950, 0]
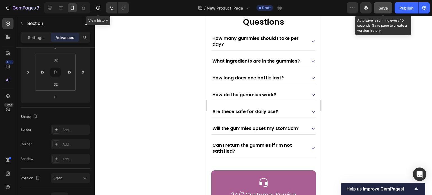
click at [383, 9] on span "Save" at bounding box center [382, 8] width 9 height 5
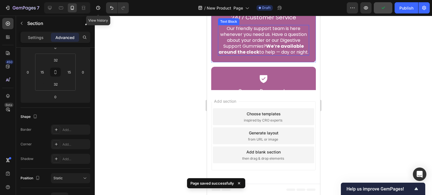
scroll to position [3239, 0]
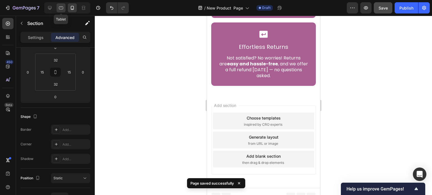
click at [59, 4] on div at bounding box center [60, 7] width 9 height 9
type input "40"
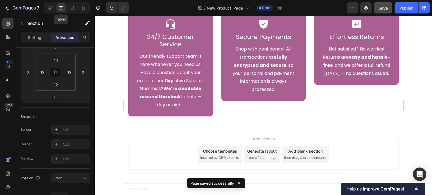
scroll to position [3113, 0]
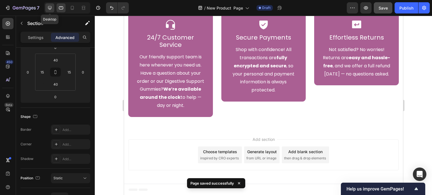
click at [51, 7] on icon at bounding box center [50, 8] width 6 height 6
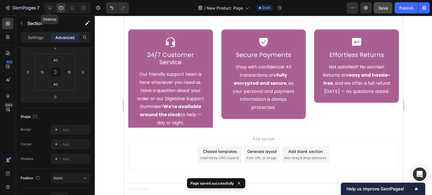
type input "0"
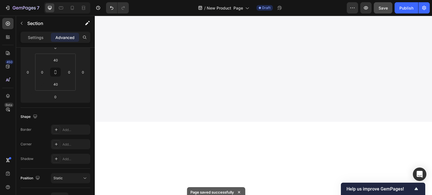
scroll to position [1505, 0]
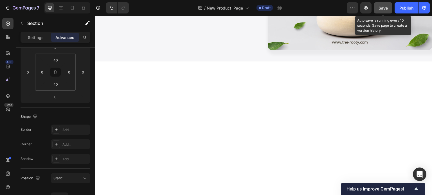
click at [382, 4] on button "Save" at bounding box center [382, 7] width 19 height 11
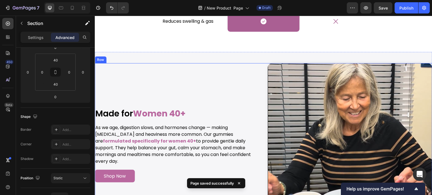
scroll to position [2067, 0]
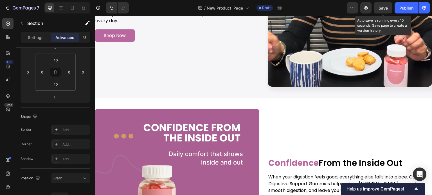
click at [381, 8] on span "Save" at bounding box center [382, 8] width 9 height 5
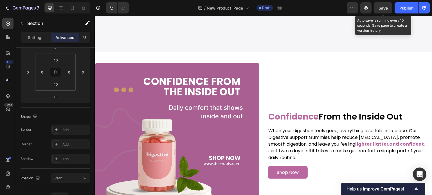
scroll to position [2179, 0]
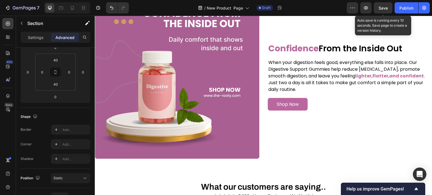
click at [382, 8] on span "Save" at bounding box center [382, 8] width 9 height 5
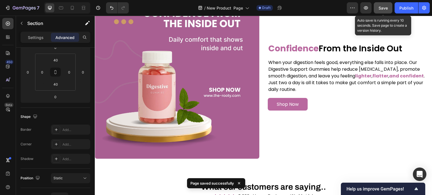
click at [387, 4] on button "Save" at bounding box center [382, 7] width 19 height 11
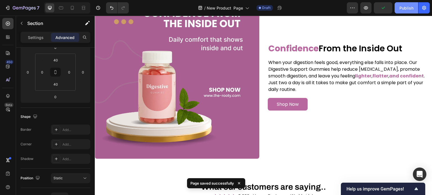
click at [403, 10] on div "Publish" at bounding box center [406, 8] width 14 height 6
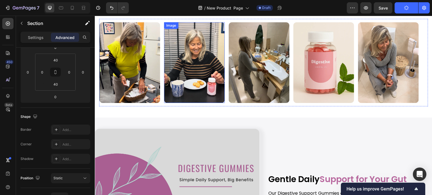
scroll to position [562, 0]
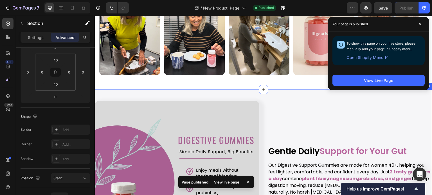
click at [285, 99] on div "Image Gentle Daily Support for Your Gut Heading Our Digestive Support Gummies a…" at bounding box center [263, 183] width 337 height 187
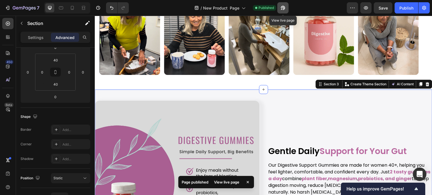
click at [286, 7] on button "button" at bounding box center [282, 7] width 11 height 11
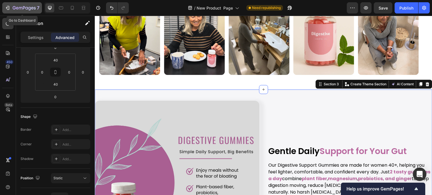
click at [6, 9] on icon "button" at bounding box center [8, 8] width 6 height 6
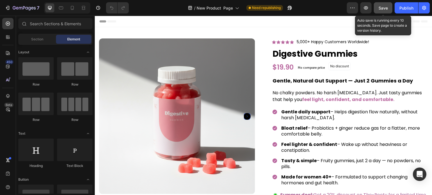
drag, startPoint x: 384, startPoint y: 9, endPoint x: 244, endPoint y: 13, distance: 140.3
click at [384, 9] on span "Save" at bounding box center [382, 8] width 9 height 5
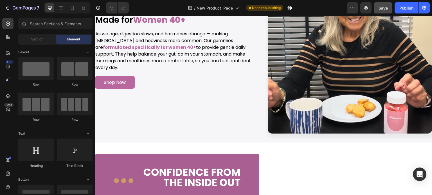
scroll to position [1987, 0]
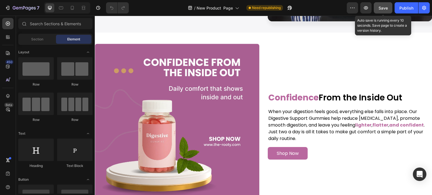
click at [383, 9] on span "Save" at bounding box center [382, 8] width 9 height 5
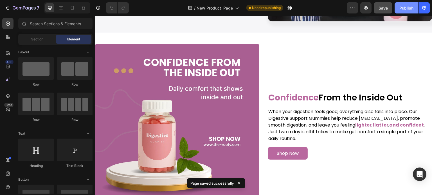
click at [405, 11] on button "Publish" at bounding box center [406, 7] width 24 height 11
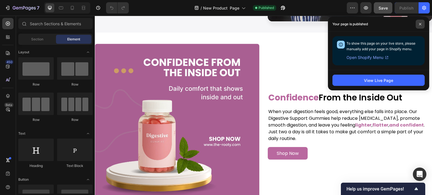
click at [419, 24] on icon at bounding box center [419, 24] width 3 height 3
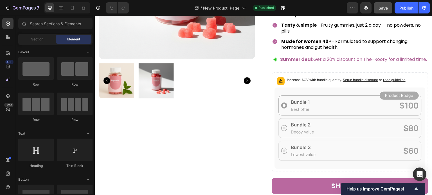
scroll to position [0, 0]
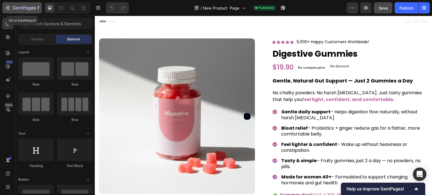
click at [8, 8] on icon "button" at bounding box center [8, 8] width 6 height 6
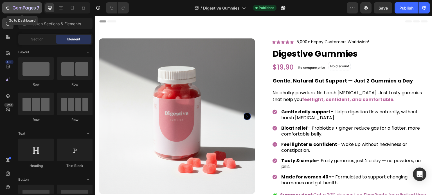
click at [6, 9] on icon "button" at bounding box center [8, 8] width 6 height 6
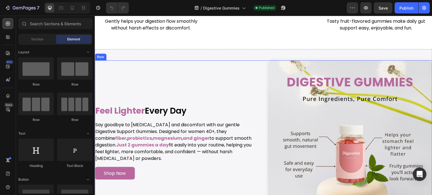
scroll to position [1218, 0]
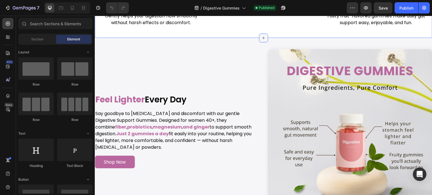
click at [264, 42] on div at bounding box center [263, 37] width 9 height 9
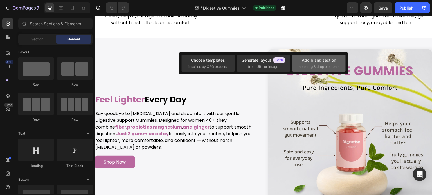
click at [302, 60] on div "Add blank section" at bounding box center [318, 60] width 34 height 6
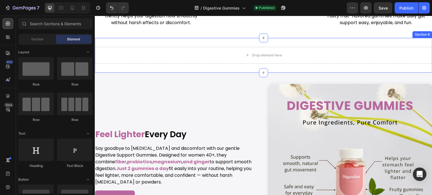
click at [228, 51] on div "Drop element here Section 6" at bounding box center [263, 55] width 337 height 35
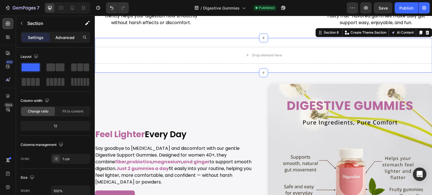
click at [63, 39] on p "Advanced" at bounding box center [64, 38] width 19 height 6
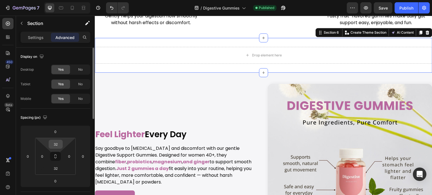
click at [58, 146] on input "32" at bounding box center [55, 144] width 11 height 8
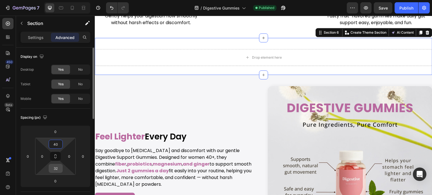
type input "40"
click at [56, 170] on input "32" at bounding box center [55, 168] width 11 height 8
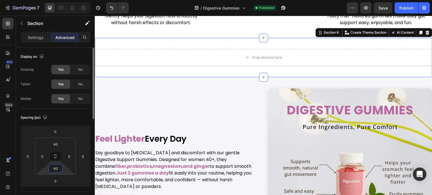
type input "40"
click at [71, 117] on div "Spacing (px)" at bounding box center [56, 117] width 70 height 9
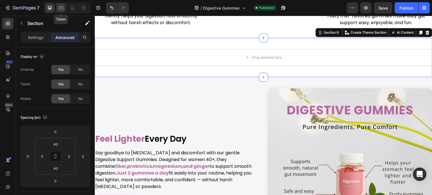
click at [62, 12] on div at bounding box center [60, 7] width 9 height 9
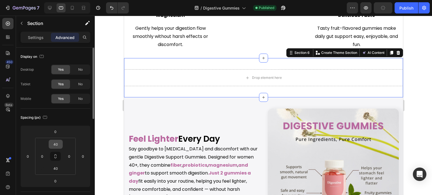
scroll to position [1237, 0]
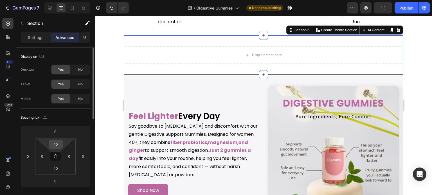
click at [55, 146] on input "40" at bounding box center [55, 144] width 11 height 8
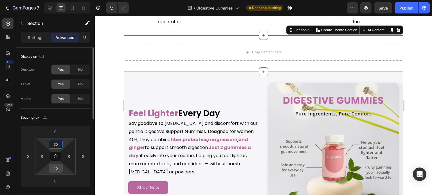
type input "30"
click at [57, 169] on input "40" at bounding box center [55, 168] width 11 height 8
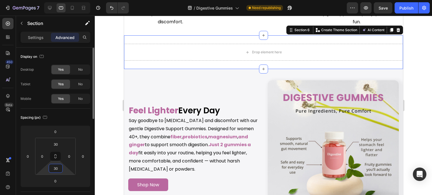
type input "30"
click at [74, 117] on div "Spacing (px)" at bounding box center [56, 117] width 70 height 9
click at [44, 155] on input "0" at bounding box center [42, 156] width 8 height 8
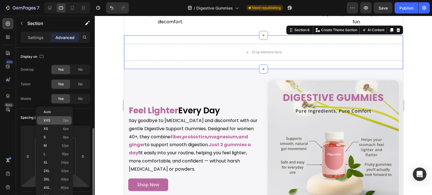
scroll to position [56, 0]
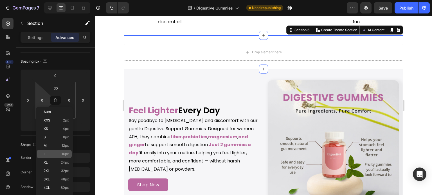
click at [62, 154] on span "16px" at bounding box center [65, 154] width 7 height 4
type input "16"
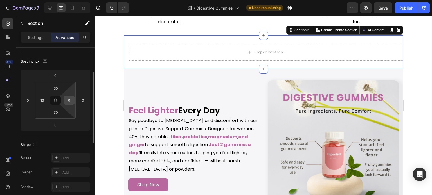
click at [69, 102] on input "0" at bounding box center [69, 100] width 8 height 8
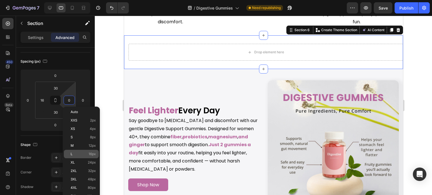
click at [89, 154] on span "16px" at bounding box center [92, 154] width 7 height 4
type input "16"
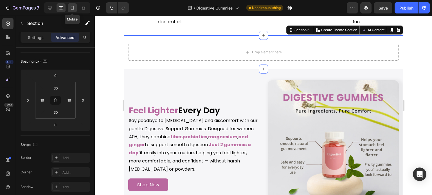
click at [70, 6] on icon at bounding box center [72, 8] width 6 height 6
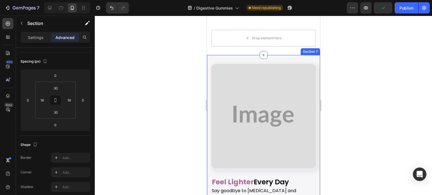
scroll to position [1303, 0]
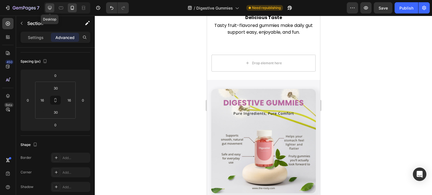
click at [52, 7] on icon at bounding box center [50, 8] width 6 height 6
type input "40"
type input "0"
type input "40"
type input "0"
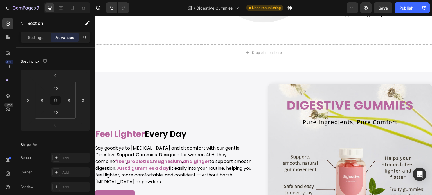
scroll to position [1227, 0]
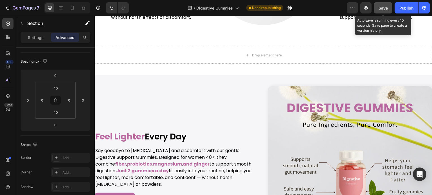
drag, startPoint x: 383, startPoint y: 9, endPoint x: 379, endPoint y: 13, distance: 6.0
click at [379, 13] on button "Save" at bounding box center [382, 7] width 19 height 11
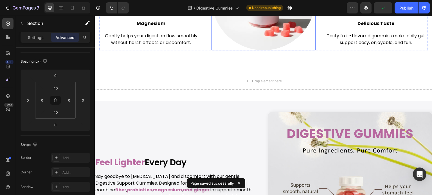
scroll to position [1198, 0]
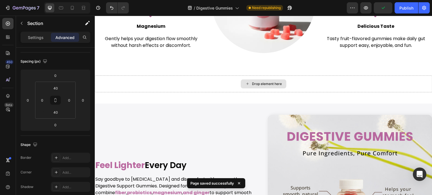
click at [284, 85] on div "Drop element here" at bounding box center [264, 84] width 46 height 9
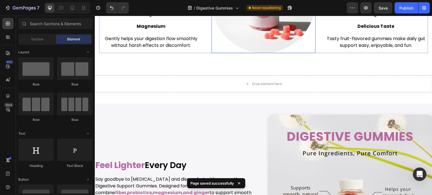
click at [284, 41] on img at bounding box center [263, 1] width 104 height 104
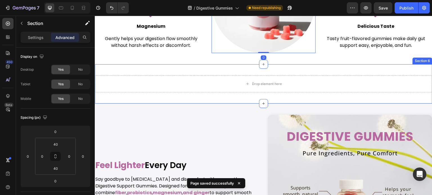
click at [307, 68] on div "Drop element here Section 6" at bounding box center [263, 83] width 337 height 39
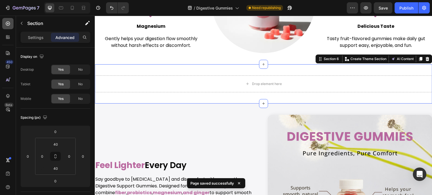
click at [7, 20] on div at bounding box center [7, 23] width 11 height 11
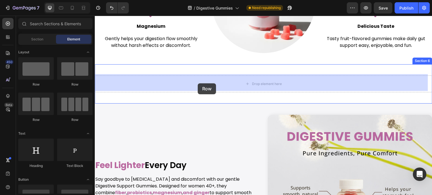
drag, startPoint x: 131, startPoint y: 90, endPoint x: 186, endPoint y: 97, distance: 56.1
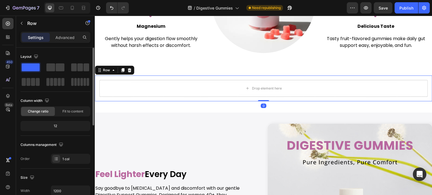
scroll to position [28, 0]
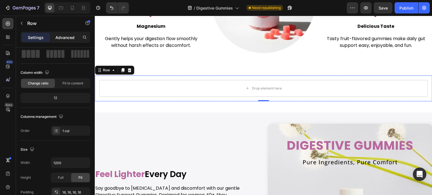
click at [71, 37] on p "Advanced" at bounding box center [64, 38] width 19 height 6
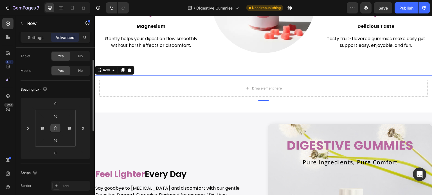
click at [55, 130] on icon at bounding box center [55, 128] width 4 height 4
click at [56, 119] on input "16" at bounding box center [55, 116] width 11 height 8
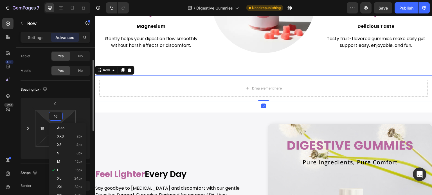
type input "0"
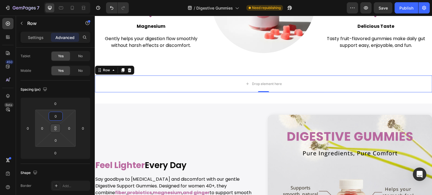
type input "0"
click at [55, 125] on button at bounding box center [55, 128] width 11 height 9
click at [69, 89] on div "Spacing (px)" at bounding box center [56, 89] width 70 height 9
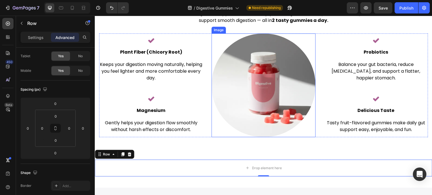
scroll to position [1170, 0]
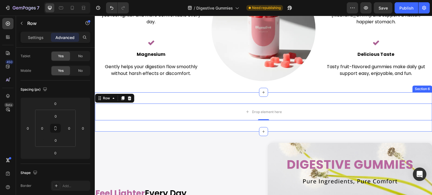
click at [270, 99] on div "Drop element here Row 0 Section 6" at bounding box center [263, 111] width 337 height 39
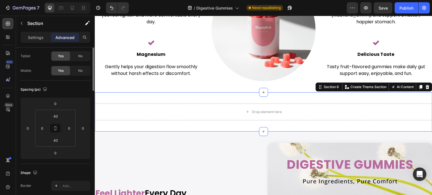
scroll to position [0, 0]
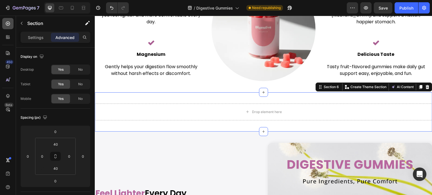
click at [4, 24] on div at bounding box center [7, 23] width 11 height 11
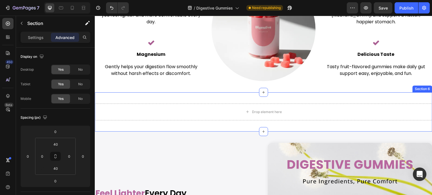
click at [172, 94] on div "Drop element here Row Section 6" at bounding box center [263, 111] width 337 height 39
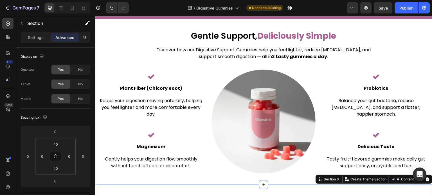
scroll to position [1058, 0]
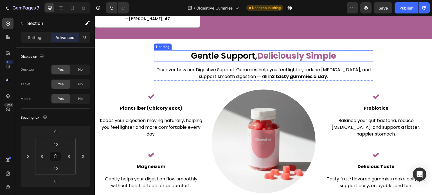
click at [207, 57] on h2 "Gentle Support, Deliciously Simple" at bounding box center [263, 55] width 219 height 11
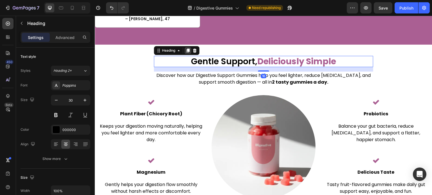
click at [186, 49] on icon at bounding box center [187, 51] width 3 height 4
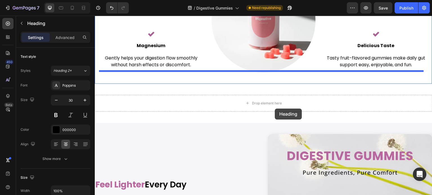
scroll to position [1198, 0]
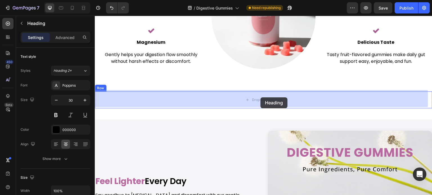
drag, startPoint x: 165, startPoint y: 60, endPoint x: 260, endPoint y: 98, distance: 102.5
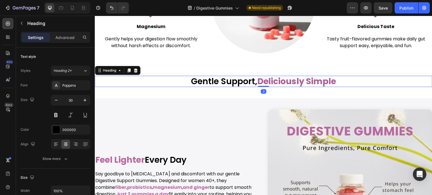
scroll to position [1182, 0]
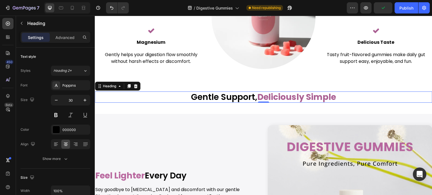
click at [205, 92] on h2 "Gentle Support, Deliciously Simple" at bounding box center [263, 97] width 337 height 11
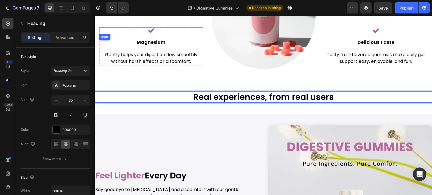
click at [152, 28] on icon at bounding box center [151, 30] width 6 height 5
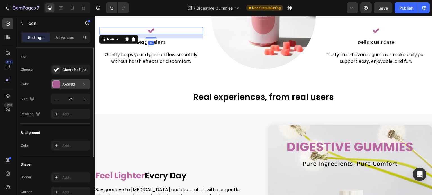
click at [67, 82] on div "AA5F93" at bounding box center [70, 84] width 16 height 5
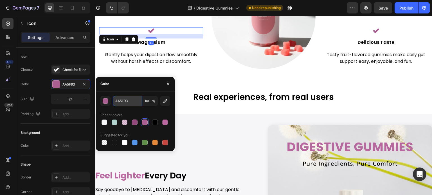
click at [121, 102] on input "AA5F93" at bounding box center [127, 101] width 29 height 10
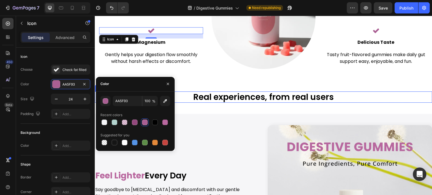
click at [214, 100] on p "Real experiences, from real users" at bounding box center [263, 97] width 336 height 10
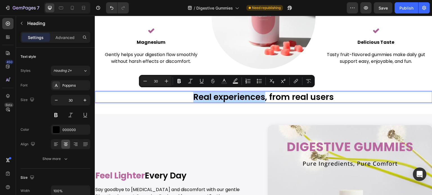
drag, startPoint x: 261, startPoint y: 95, endPoint x: 187, endPoint y: 90, distance: 74.6
click at [187, 92] on h2 "Real experiences, from real users" at bounding box center [263, 97] width 337 height 11
click at [222, 79] on icon "Editor contextual toolbar" at bounding box center [224, 81] width 6 height 6
type input "000000"
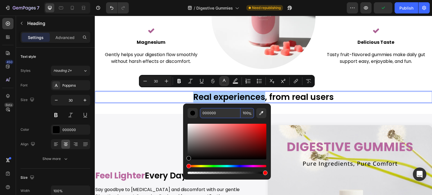
click at [228, 112] on input "000000" at bounding box center [220, 113] width 40 height 10
paste input "AA5F93"
type input "AA5F93"
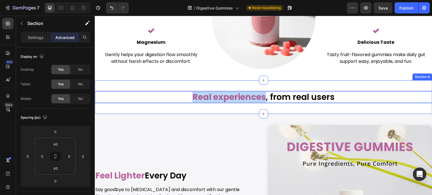
click at [350, 82] on div "Real experiences , from real users Heading 0 Row Section 6" at bounding box center [263, 97] width 337 height 34
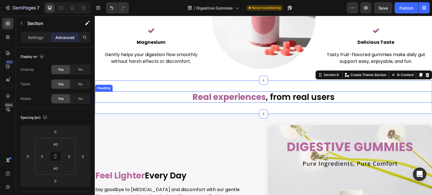
click at [308, 92] on p "⁠⁠⁠⁠⁠⁠⁠ Real experiences , from real users" at bounding box center [263, 97] width 336 height 10
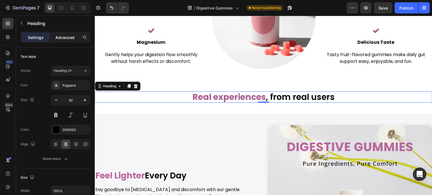
click at [61, 36] on p "Advanced" at bounding box center [64, 38] width 19 height 6
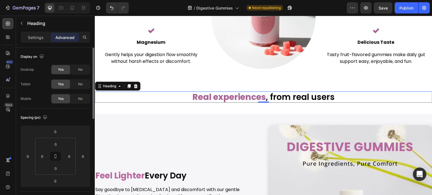
scroll to position [112, 0]
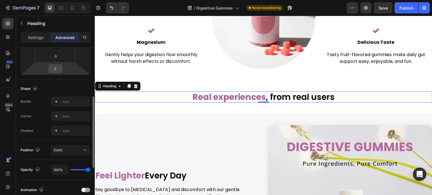
click at [53, 68] on input "0" at bounding box center [55, 69] width 11 height 8
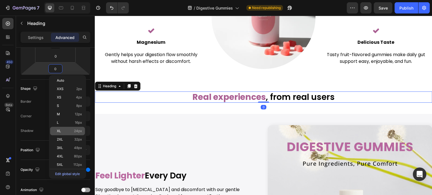
click at [77, 130] on span "24px" at bounding box center [78, 131] width 8 height 4
type input "24"
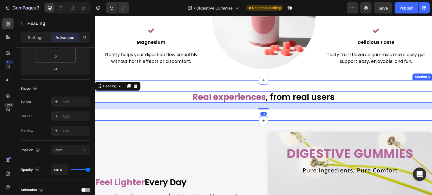
click at [275, 85] on div "⁠⁠⁠⁠⁠⁠⁠ Real experiences , from real users Heading 24 Row Section 6" at bounding box center [263, 100] width 337 height 40
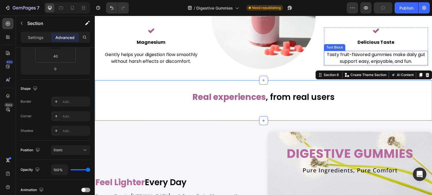
scroll to position [0, 0]
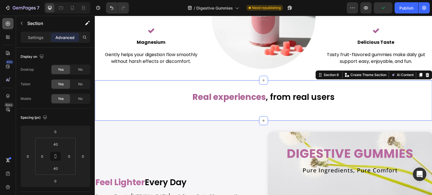
click at [8, 24] on icon at bounding box center [8, 23] width 2 height 2
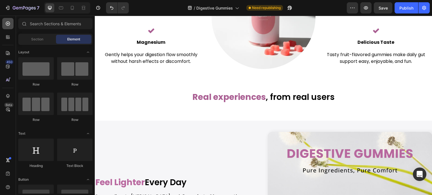
click at [7, 24] on icon at bounding box center [8, 24] width 6 height 6
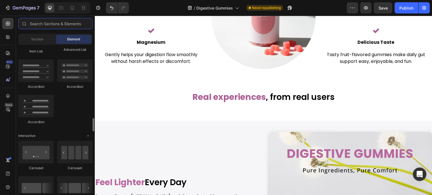
scroll to position [506, 0]
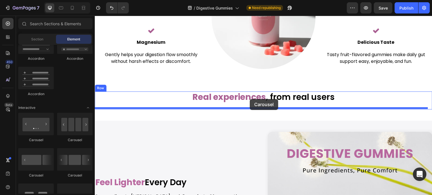
drag, startPoint x: 162, startPoint y: 138, endPoint x: 250, endPoint y: 99, distance: 96.2
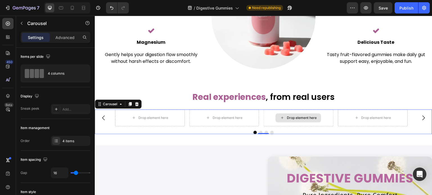
click at [264, 114] on div "Drop element here" at bounding box center [298, 118] width 70 height 17
click at [71, 138] on div "4 items" at bounding box center [70, 141] width 39 height 10
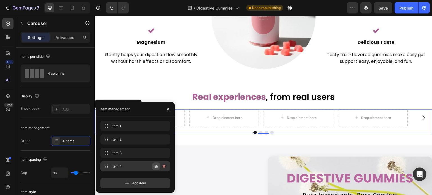
click at [154, 168] on icon "button" at bounding box center [156, 166] width 4 height 4
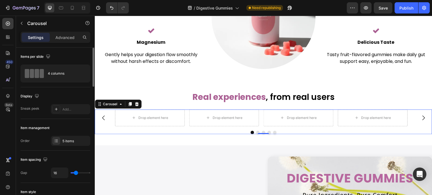
click at [85, 126] on div "Item management" at bounding box center [56, 128] width 70 height 9
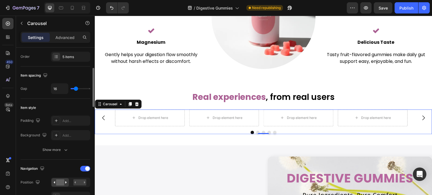
scroll to position [169, 0]
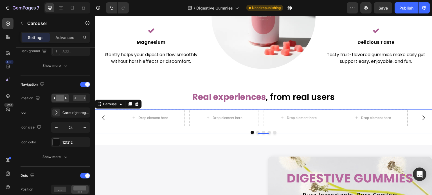
click at [59, 13] on div at bounding box center [67, 7] width 46 height 11
click at [58, 9] on icon at bounding box center [61, 8] width 6 height 6
type input "100%"
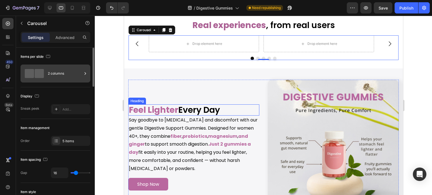
click at [62, 76] on div "2 columns" at bounding box center [65, 73] width 34 height 13
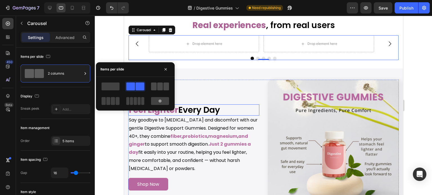
click at [165, 88] on span at bounding box center [166, 87] width 6 height 8
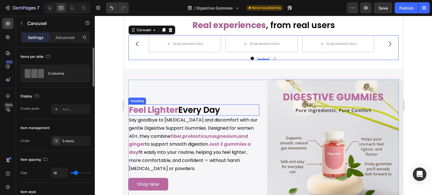
click at [72, 96] on div "Display" at bounding box center [56, 96] width 70 height 9
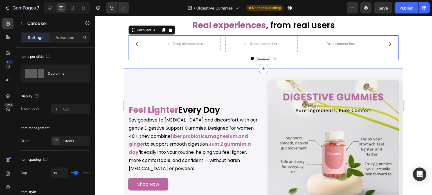
scroll to position [1210, 0]
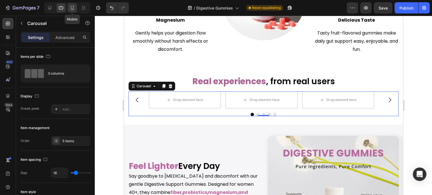
click at [71, 11] on div at bounding box center [72, 7] width 9 height 9
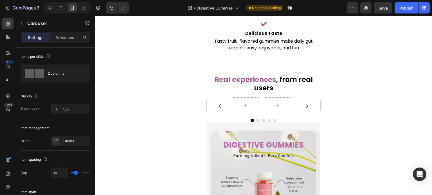
scroll to position [1414, 0]
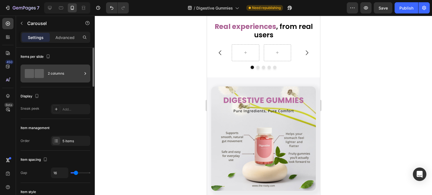
click at [67, 68] on div "2 columns" at bounding box center [65, 73] width 34 height 13
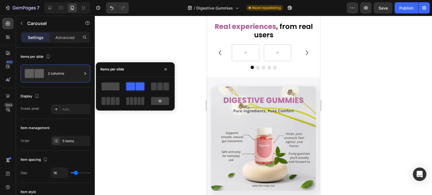
click at [111, 87] on span at bounding box center [110, 87] width 18 height 8
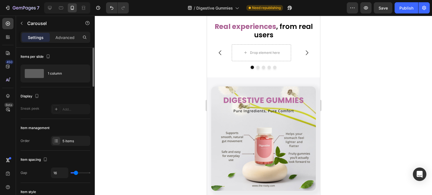
click at [69, 94] on div "Display" at bounding box center [56, 96] width 70 height 9
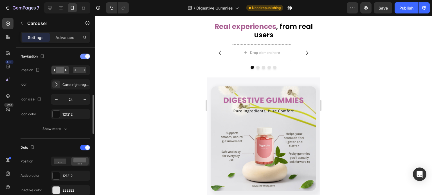
click at [82, 57] on div at bounding box center [85, 57] width 10 height 6
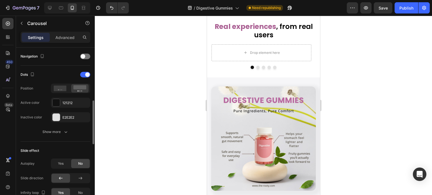
click at [59, 70] on div "Dots" at bounding box center [56, 74] width 70 height 9
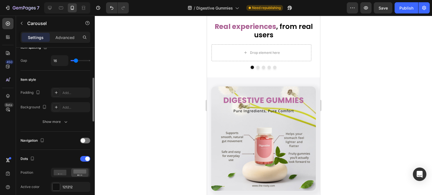
scroll to position [0, 0]
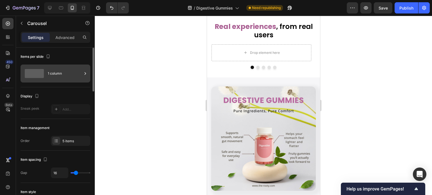
click at [61, 68] on div "1 column" at bounding box center [65, 73] width 34 height 13
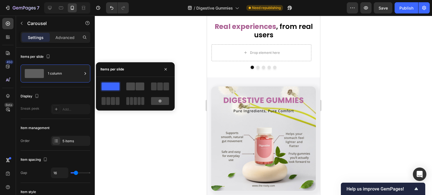
click at [138, 86] on span at bounding box center [139, 87] width 9 height 8
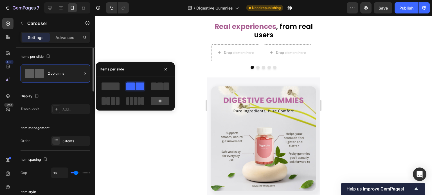
click at [79, 94] on div "Display" at bounding box center [56, 96] width 70 height 9
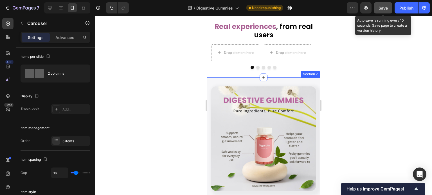
click at [383, 6] on span "Save" at bounding box center [382, 8] width 9 height 5
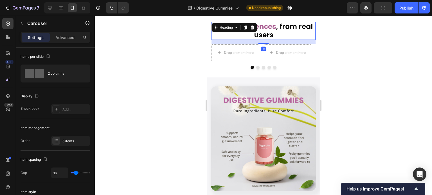
click at [282, 31] on h2 "Real experiences , from real users" at bounding box center [263, 31] width 104 height 18
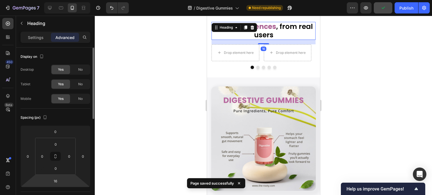
scroll to position [112, 0]
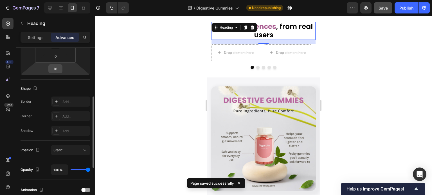
click at [57, 66] on input "16" at bounding box center [55, 69] width 11 height 8
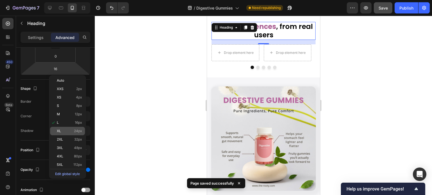
click at [78, 130] on span "24px" at bounding box center [78, 131] width 8 height 4
type input "24"
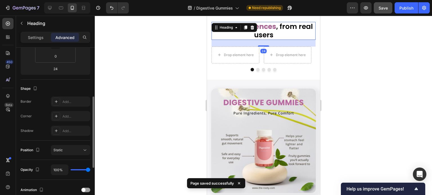
click at [69, 89] on div "Shape" at bounding box center [56, 88] width 70 height 9
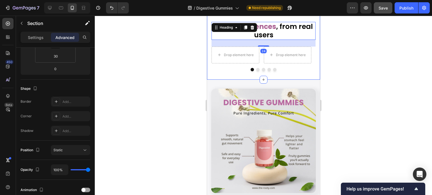
click at [282, 76] on div "Real experiences , from real users Heading 24 Drop element here Drop element he…" at bounding box center [263, 44] width 113 height 71
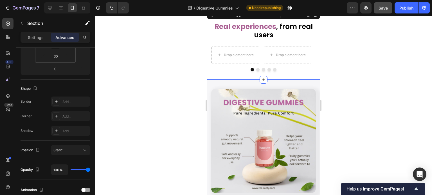
scroll to position [0, 0]
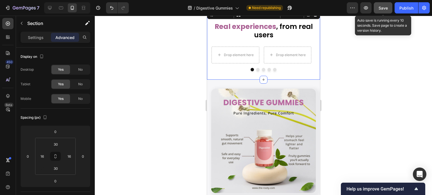
click at [386, 10] on span "Save" at bounding box center [382, 8] width 9 height 5
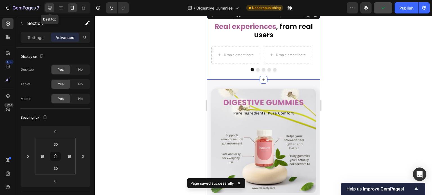
click at [50, 9] on icon at bounding box center [50, 8] width 6 height 6
type input "40"
type input "0"
type input "40"
type input "0"
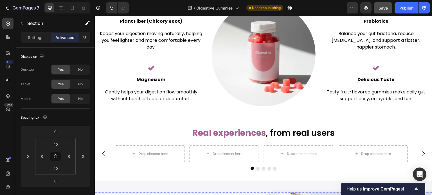
scroll to position [1163, 0]
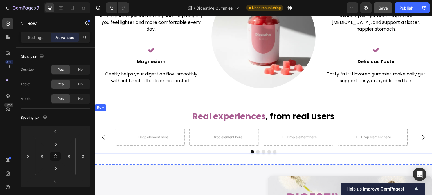
click at [259, 125] on div "Real experiences , from real users Heading Drop element here Drop element here …" at bounding box center [263, 132] width 337 height 43
click at [4, 23] on div at bounding box center [7, 23] width 11 height 11
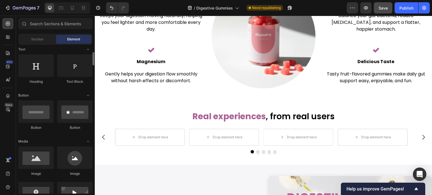
scroll to position [140, 0]
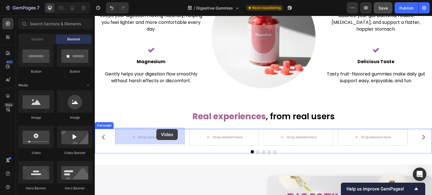
drag, startPoint x: 131, startPoint y: 153, endPoint x: 156, endPoint y: 129, distance: 34.6
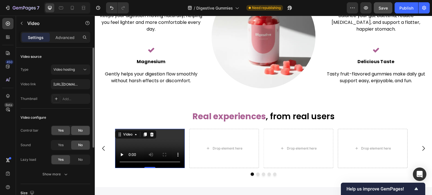
click at [80, 132] on span "No" at bounding box center [80, 130] width 4 height 5
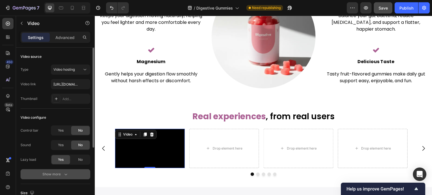
click at [69, 179] on button "Show more" at bounding box center [56, 174] width 70 height 10
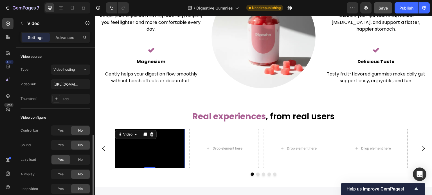
scroll to position [56, 0]
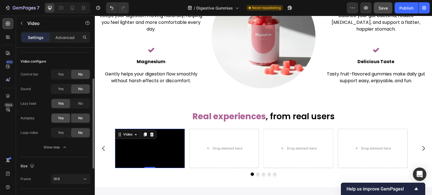
click at [59, 118] on span "Yes" at bounding box center [61, 118] width 6 height 5
click at [61, 134] on span "Yes" at bounding box center [61, 132] width 6 height 5
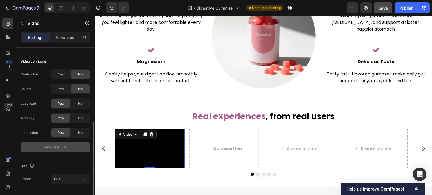
scroll to position [84, 0]
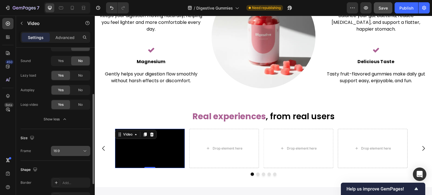
click at [71, 151] on div "16:9" at bounding box center [67, 151] width 29 height 5
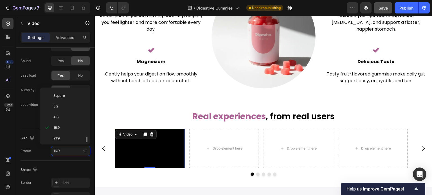
scroll to position [38, 0]
click at [63, 139] on div "9:16" at bounding box center [64, 142] width 44 height 11
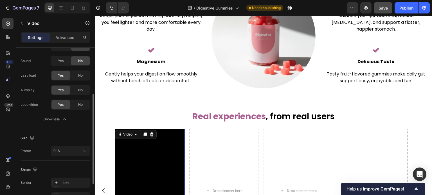
click at [45, 134] on div "Size" at bounding box center [56, 138] width 70 height 9
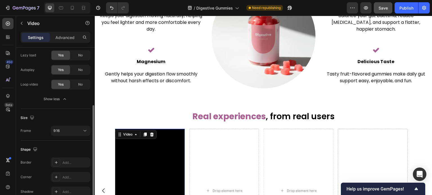
scroll to position [133, 0]
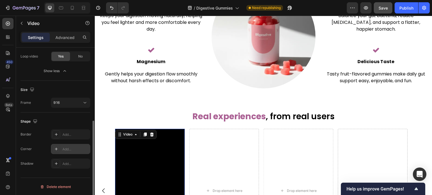
click at [69, 149] on div "Add..." at bounding box center [75, 149] width 26 height 5
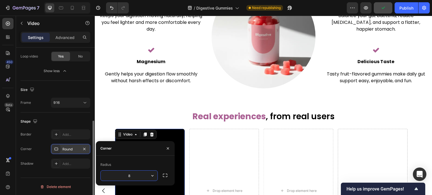
type input "7"
click at [63, 123] on div "Shape" at bounding box center [56, 121] width 70 height 9
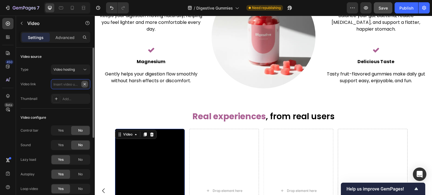
scroll to position [0, 0]
paste input "https://cdn.shopify.com/videos/c/o/v/f15d3b4dd99d4ce59b3a892d4d9ba529.mp4"
type input "https://cdn.shopify.com/videos/c/o/v/f15d3b4dd99d4ce59b3a892d4d9ba529.mp4"
click at [41, 72] on div "Type Video hosting" at bounding box center [56, 70] width 70 height 10
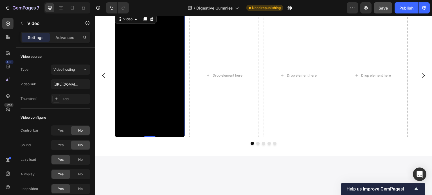
scroll to position [1219, 0]
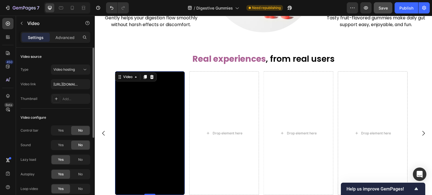
click at [67, 112] on div "Video configure Control bar Yes No Sound Yes No Lazy load Yes No Autoplay Yes N…" at bounding box center [56, 161] width 70 height 105
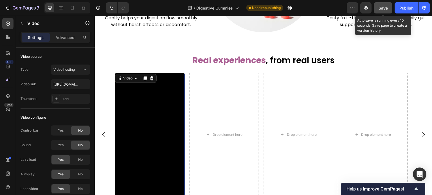
click at [383, 6] on span "Save" at bounding box center [382, 8] width 9 height 5
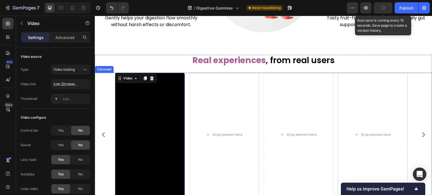
click at [188, 79] on div "Video 0 Drop element here Drop element here Drop element here Drop element here" at bounding box center [263, 135] width 297 height 124
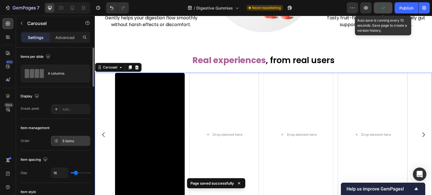
drag, startPoint x: 70, startPoint y: 142, endPoint x: 74, endPoint y: 143, distance: 4.6
click at [69, 143] on div "5 items" at bounding box center [75, 141] width 26 height 5
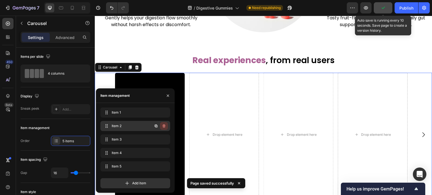
click at [163, 127] on icon "button" at bounding box center [163, 126] width 0 height 1
click at [163, 127] on div "Delete" at bounding box center [160, 126] width 10 height 5
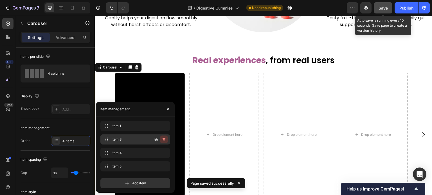
click at [165, 138] on icon "button" at bounding box center [164, 139] width 4 height 4
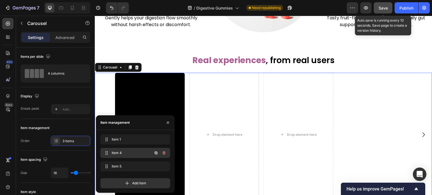
click at [163, 153] on icon "button" at bounding box center [164, 153] width 4 height 4
click at [163, 153] on div "Delete" at bounding box center [160, 153] width 10 height 5
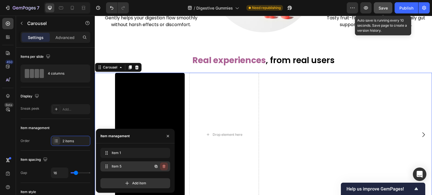
click at [162, 166] on icon "button" at bounding box center [164, 166] width 4 height 4
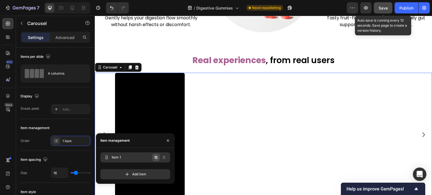
click at [155, 157] on icon "button" at bounding box center [156, 157] width 3 height 3
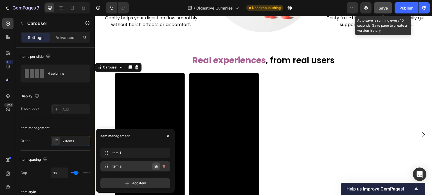
click at [158, 167] on icon "button" at bounding box center [156, 166] width 4 height 4
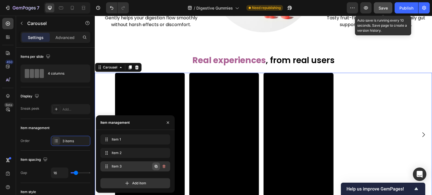
click at [157, 168] on icon "button" at bounding box center [156, 166] width 3 height 3
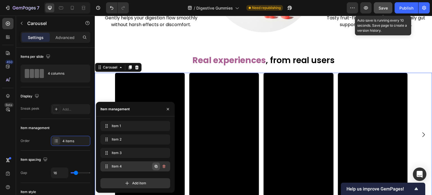
click at [156, 167] on icon "button" at bounding box center [156, 166] width 1 height 1
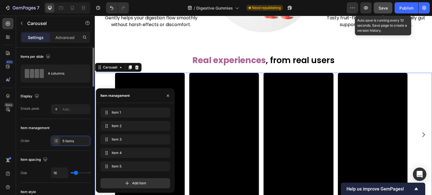
click at [76, 128] on div "Item management" at bounding box center [56, 128] width 70 height 9
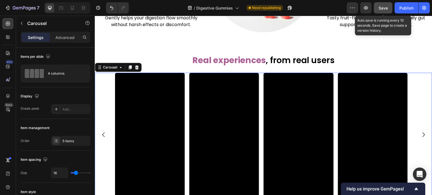
click at [384, 8] on span "Save" at bounding box center [382, 8] width 9 height 5
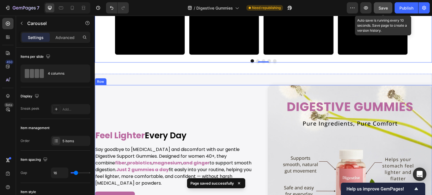
scroll to position [1303, 0]
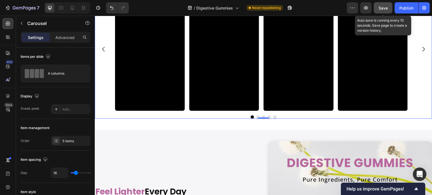
drag, startPoint x: 383, startPoint y: 8, endPoint x: 204, endPoint y: 46, distance: 182.4
click at [383, 8] on span "Save" at bounding box center [382, 8] width 9 height 5
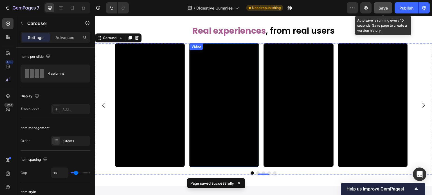
scroll to position [1191, 0]
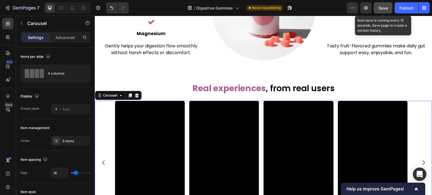
click at [380, 7] on span "Save" at bounding box center [382, 8] width 9 height 5
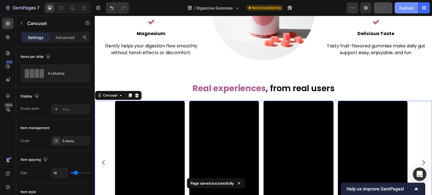
click at [401, 12] on button "Publish" at bounding box center [406, 7] width 24 height 11
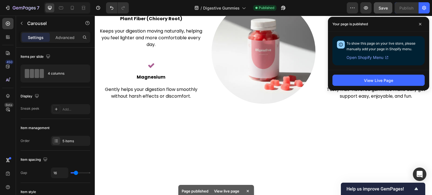
scroll to position [994, 0]
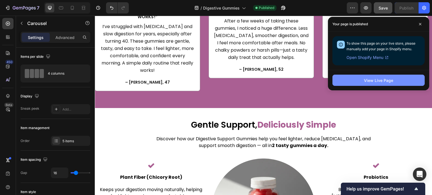
click at [387, 83] on button "View Live Page" at bounding box center [378, 80] width 92 height 11
